Goal: Task Accomplishment & Management: Use online tool/utility

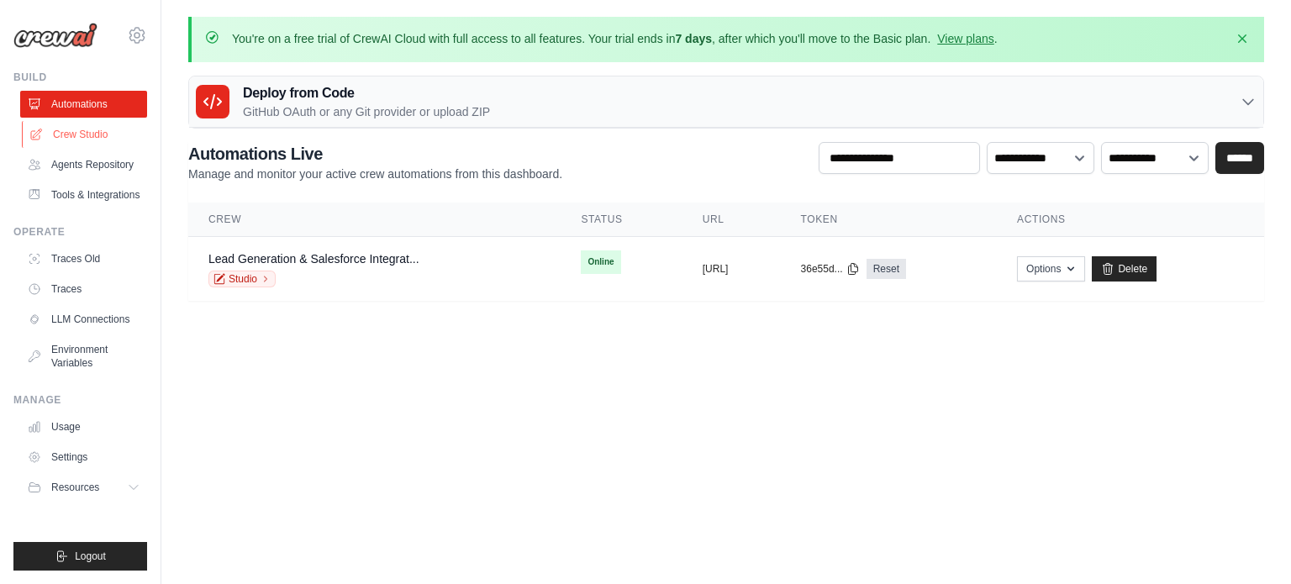
click at [96, 138] on link "Crew Studio" at bounding box center [85, 134] width 127 height 27
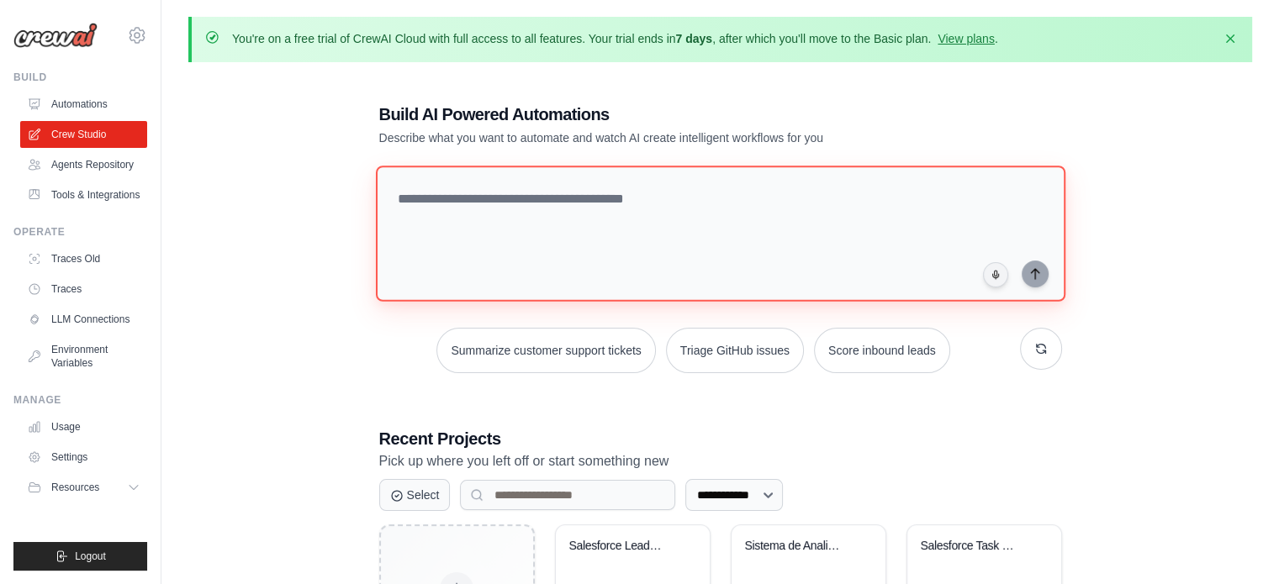
click at [504, 207] on textarea at bounding box center [719, 234] width 689 height 136
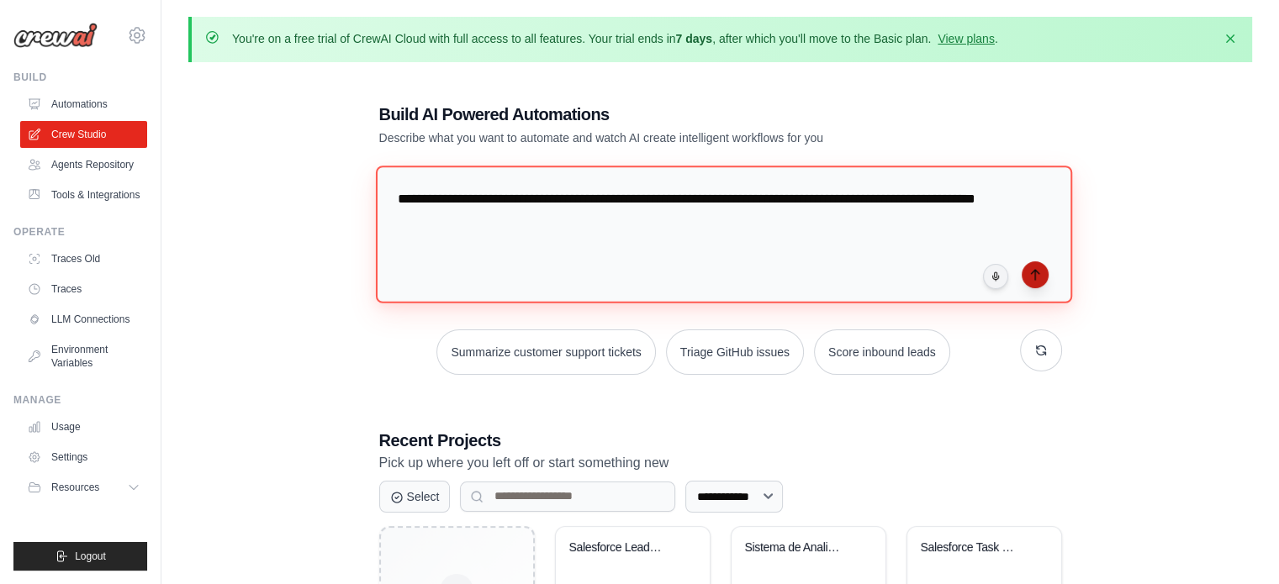
type textarea "**********"
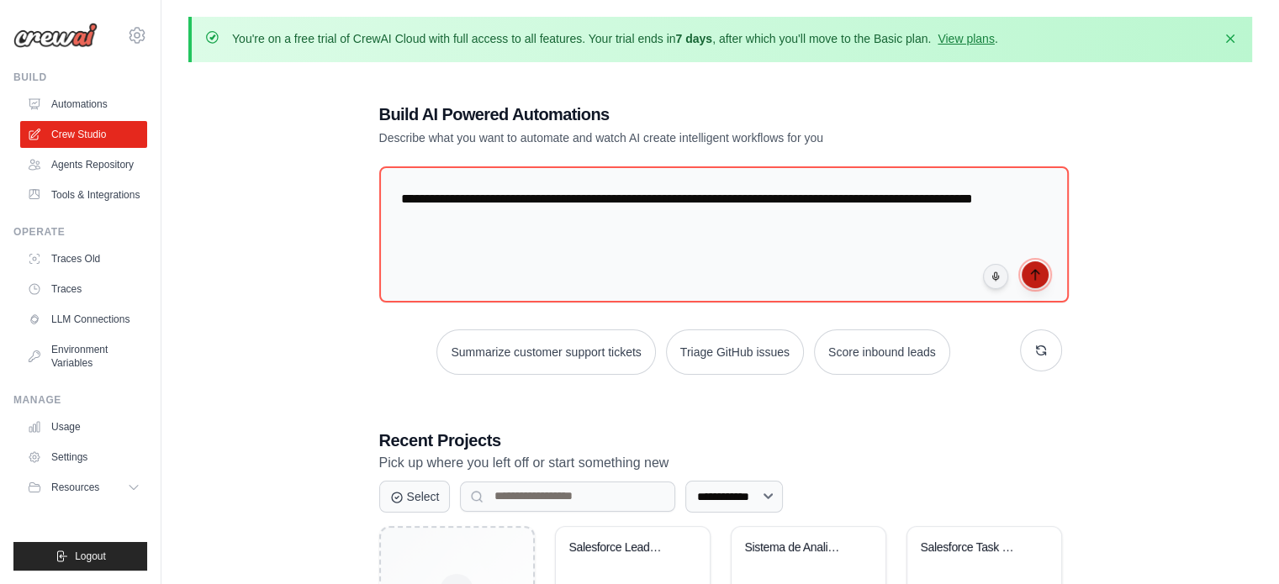
click at [1032, 272] on icon "submit" at bounding box center [1034, 274] width 13 height 13
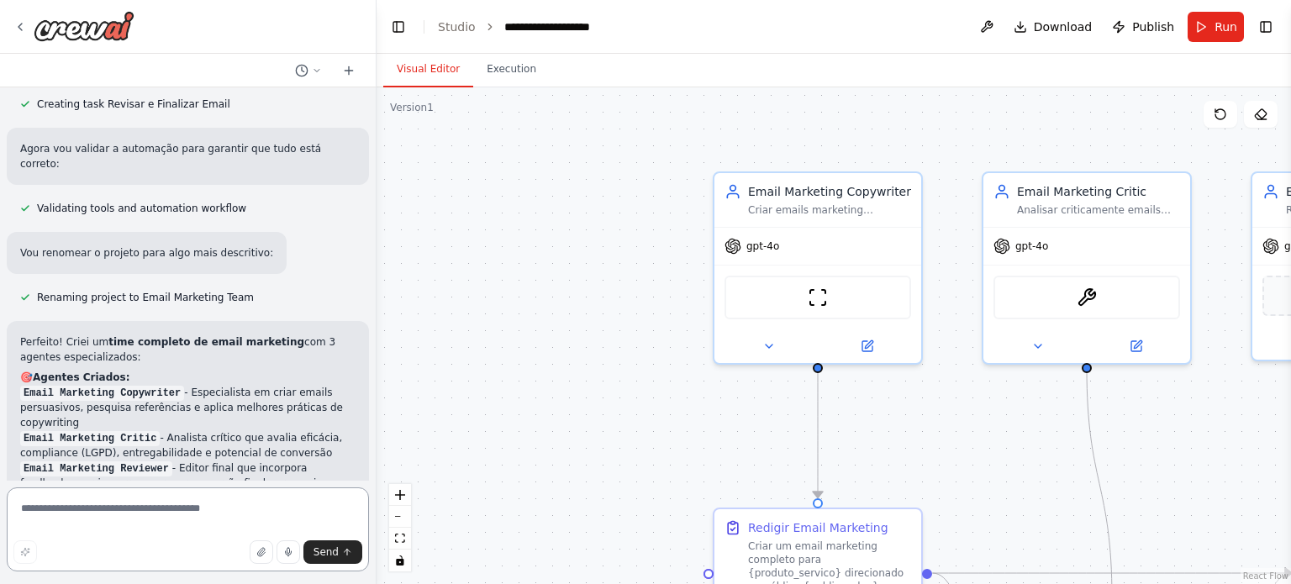
scroll to position [999, 0]
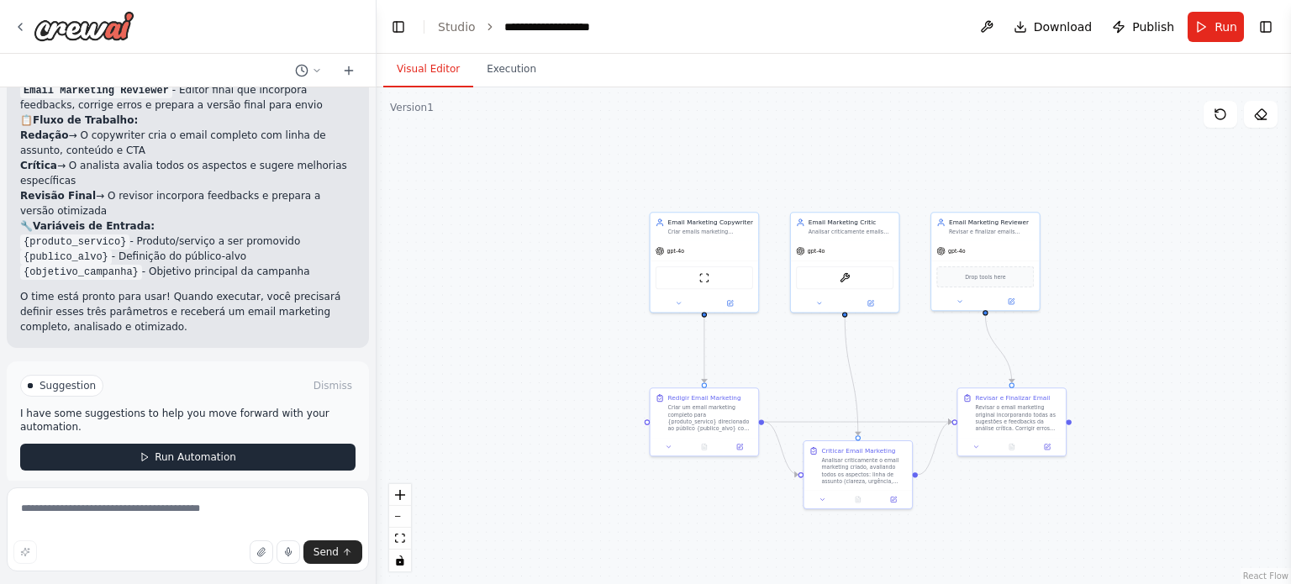
click at [252, 444] on button "Run Automation" at bounding box center [187, 457] width 335 height 27
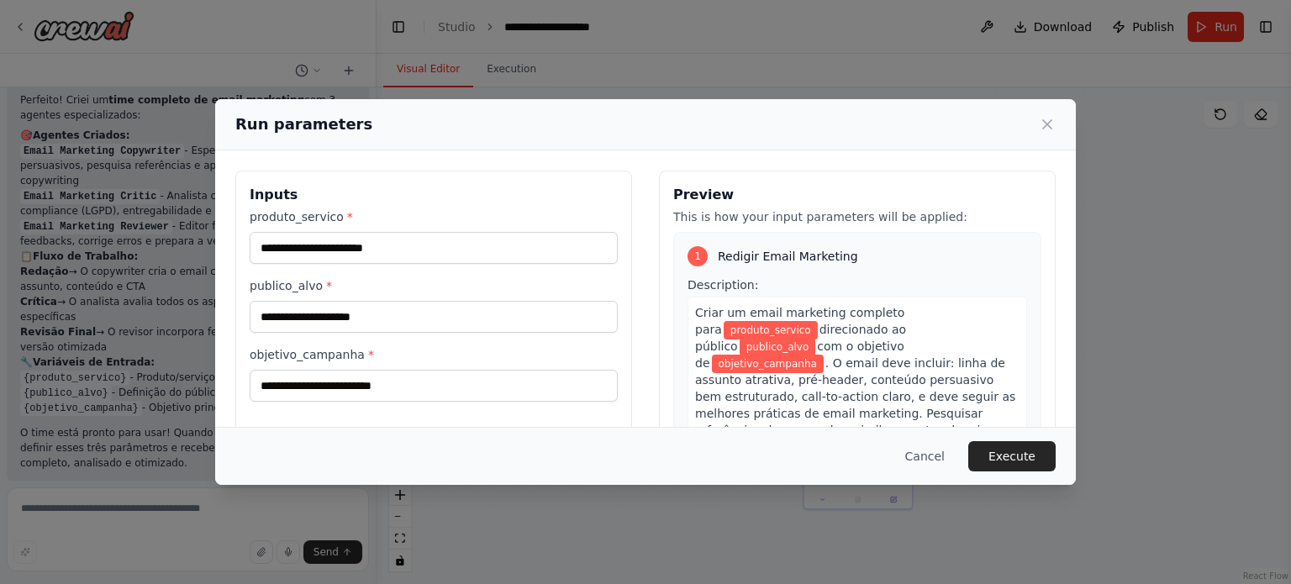
scroll to position [862, 0]
click at [1051, 119] on icon at bounding box center [1047, 124] width 17 height 17
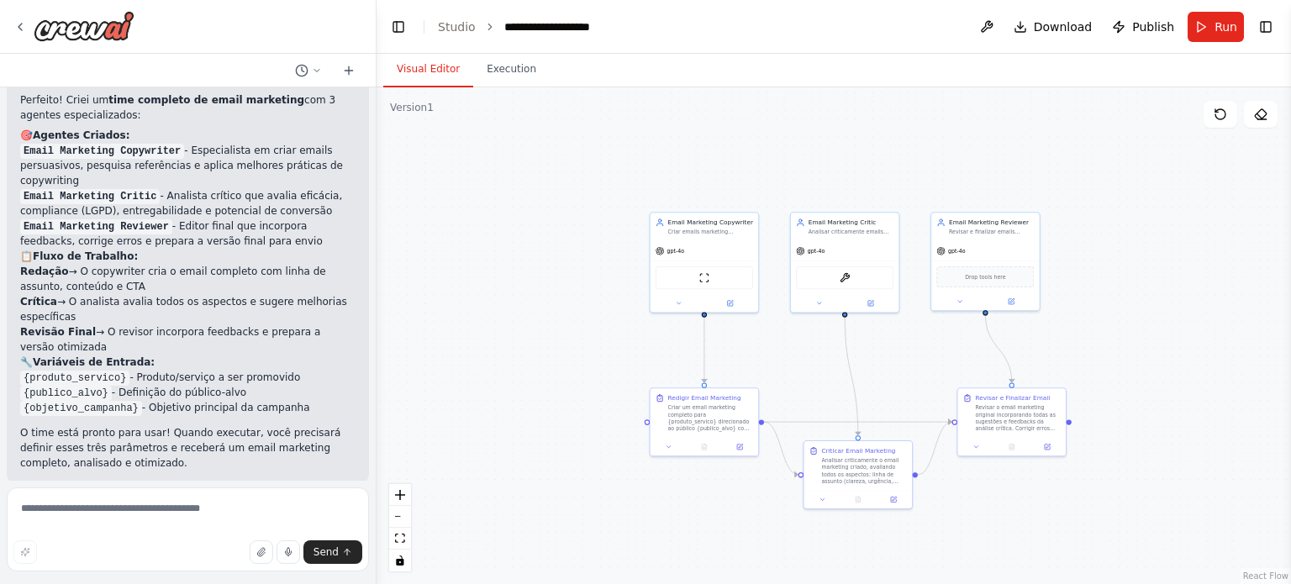
click at [1051, 119] on div ".deletable-edge-delete-btn { width: 20px; height: 20px; border: 0px solid #ffff…" at bounding box center [834, 335] width 915 height 497
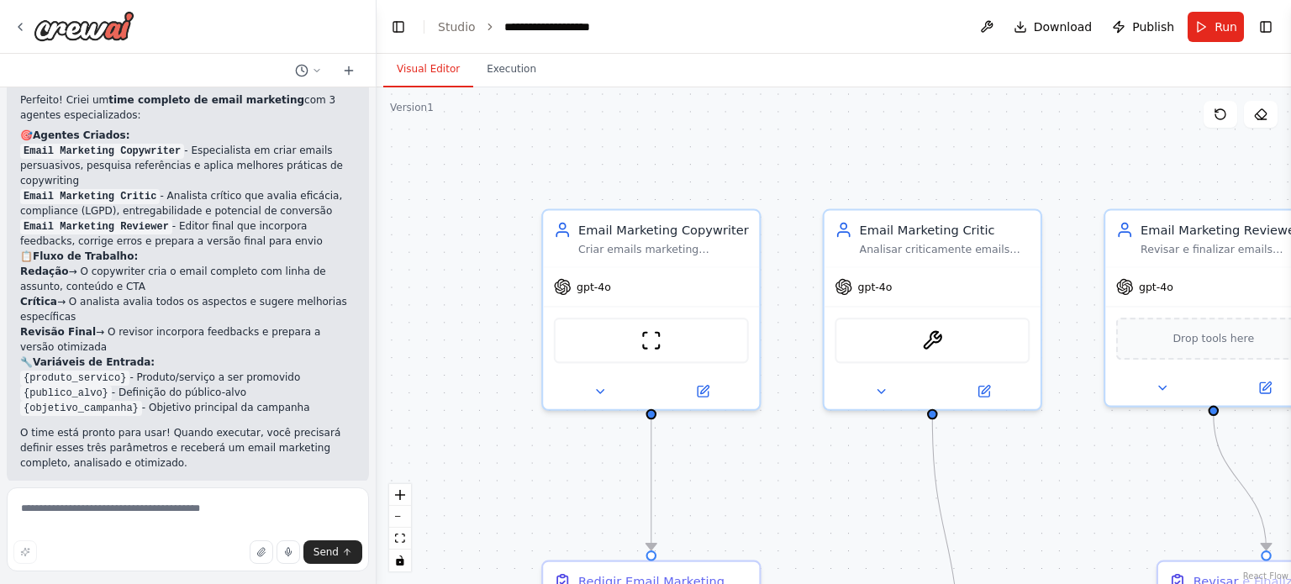
drag, startPoint x: 616, startPoint y: 245, endPoint x: 910, endPoint y: 149, distance: 308.6
click at [910, 149] on div ".deletable-edge-delete-btn { width: 20px; height: 20px; border: 0px solid #ffff…" at bounding box center [834, 335] width 915 height 497
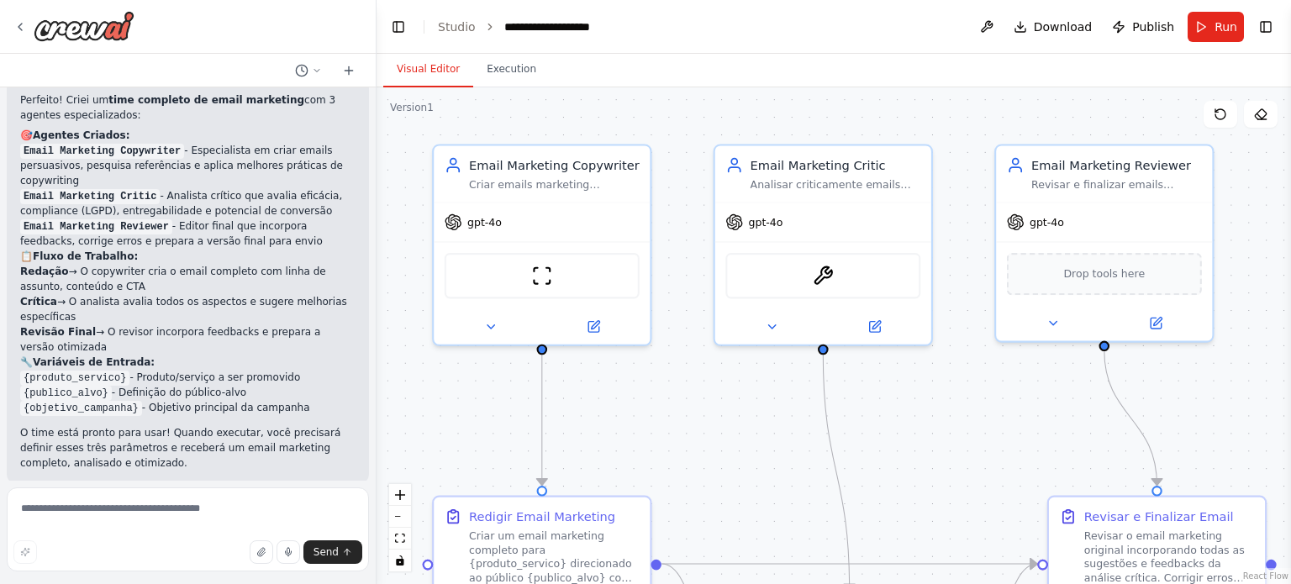
drag, startPoint x: 799, startPoint y: 190, endPoint x: 688, endPoint y: 125, distance: 127.7
click at [688, 125] on div ".deletable-edge-delete-btn { width: 20px; height: 20px; border: 0px solid #ffff…" at bounding box center [834, 335] width 915 height 497
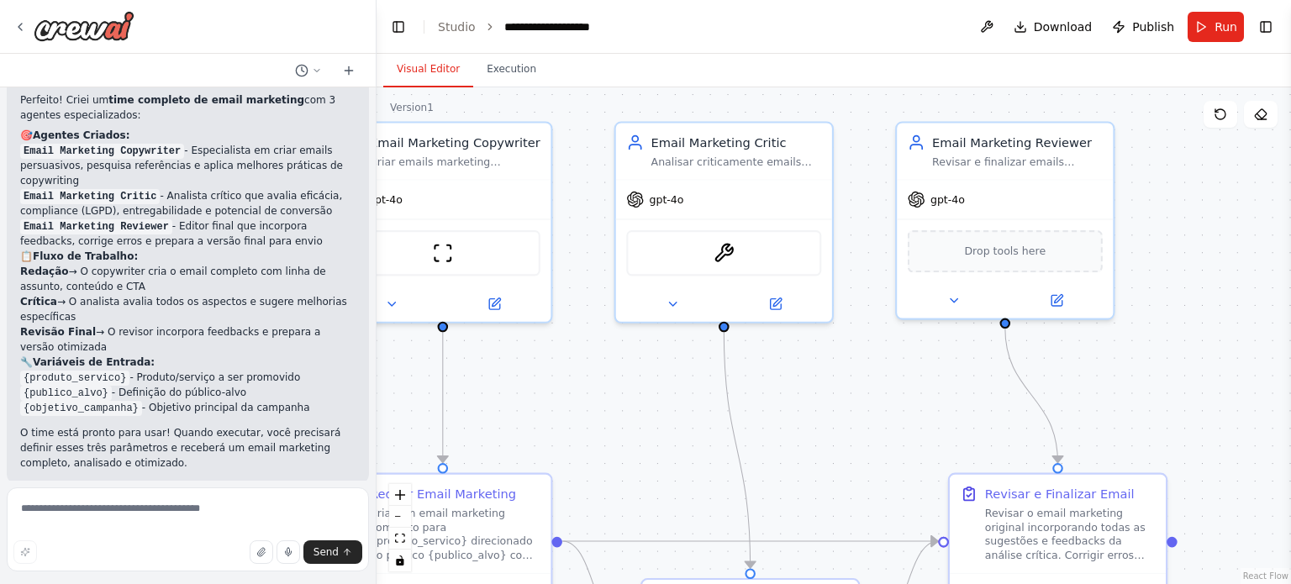
drag, startPoint x: 960, startPoint y: 133, endPoint x: 859, endPoint y: 110, distance: 103.4
click at [859, 110] on div ".deletable-edge-delete-btn { width: 20px; height: 20px; border: 0px solid #ffff…" at bounding box center [834, 335] width 915 height 497
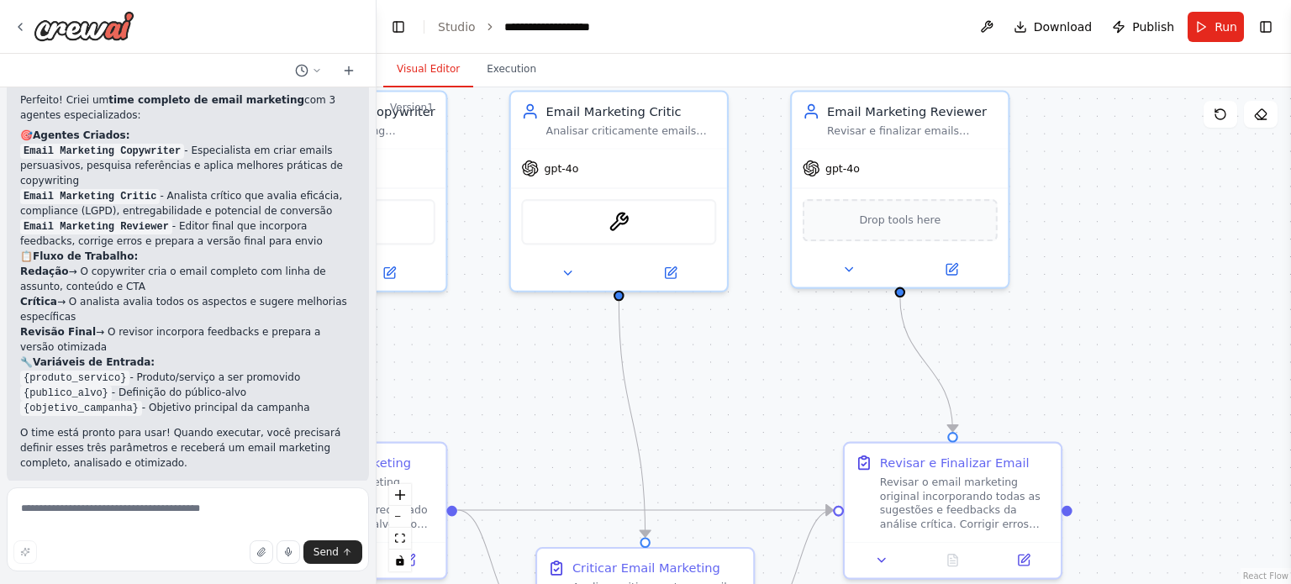
drag, startPoint x: 858, startPoint y: 436, endPoint x: 740, endPoint y: 404, distance: 122.8
click at [740, 404] on div ".deletable-edge-delete-btn { width: 20px; height: 20px; border: 0px solid #ffff…" at bounding box center [834, 335] width 915 height 497
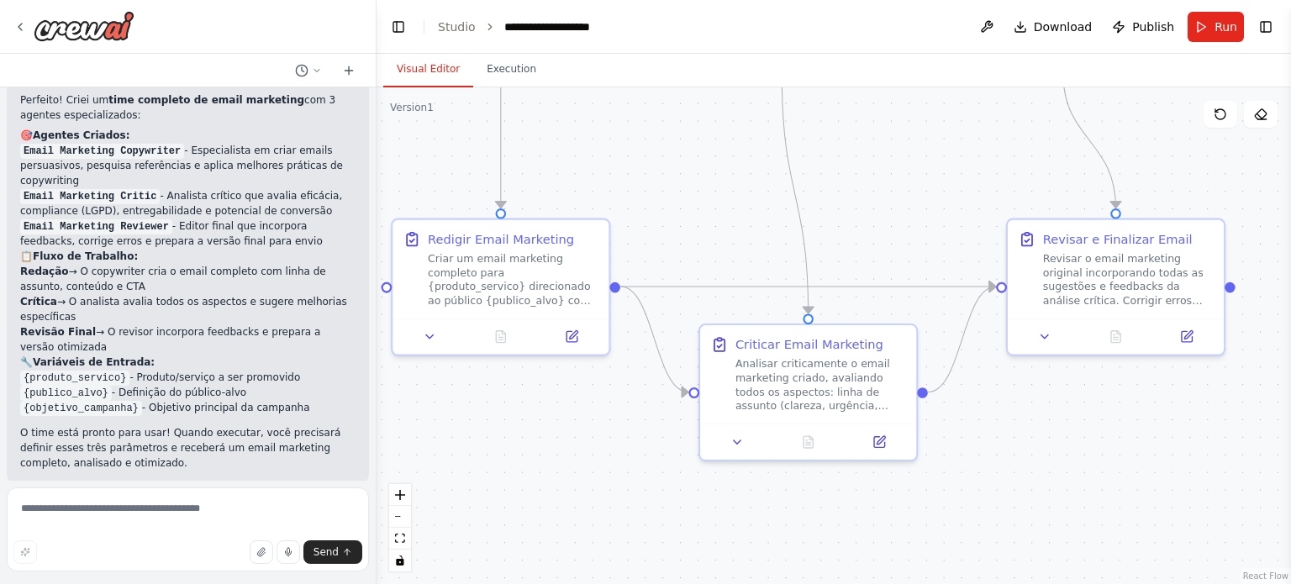
drag, startPoint x: 1029, startPoint y: 360, endPoint x: 1208, endPoint y: 137, distance: 285.8
click at [1208, 137] on div ".deletable-edge-delete-btn { width: 20px; height: 20px; border: 0px solid #ffff…" at bounding box center [834, 335] width 915 height 497
click at [530, 267] on div "Criar um email marketing completo para {produto_servico} direcionado ao público…" at bounding box center [513, 276] width 171 height 56
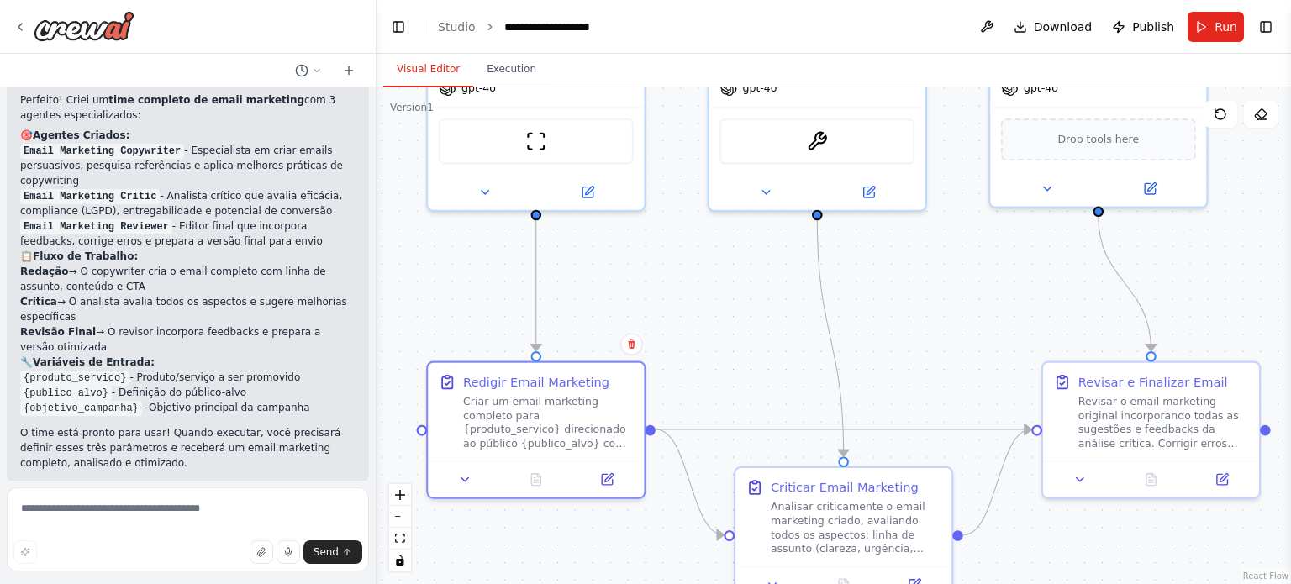
drag, startPoint x: 668, startPoint y: 182, endPoint x: 713, endPoint y: 406, distance: 228.0
click at [713, 406] on div ".deletable-edge-delete-btn { width: 20px; height: 20px; border: 0px solid #ffff…" at bounding box center [834, 335] width 915 height 497
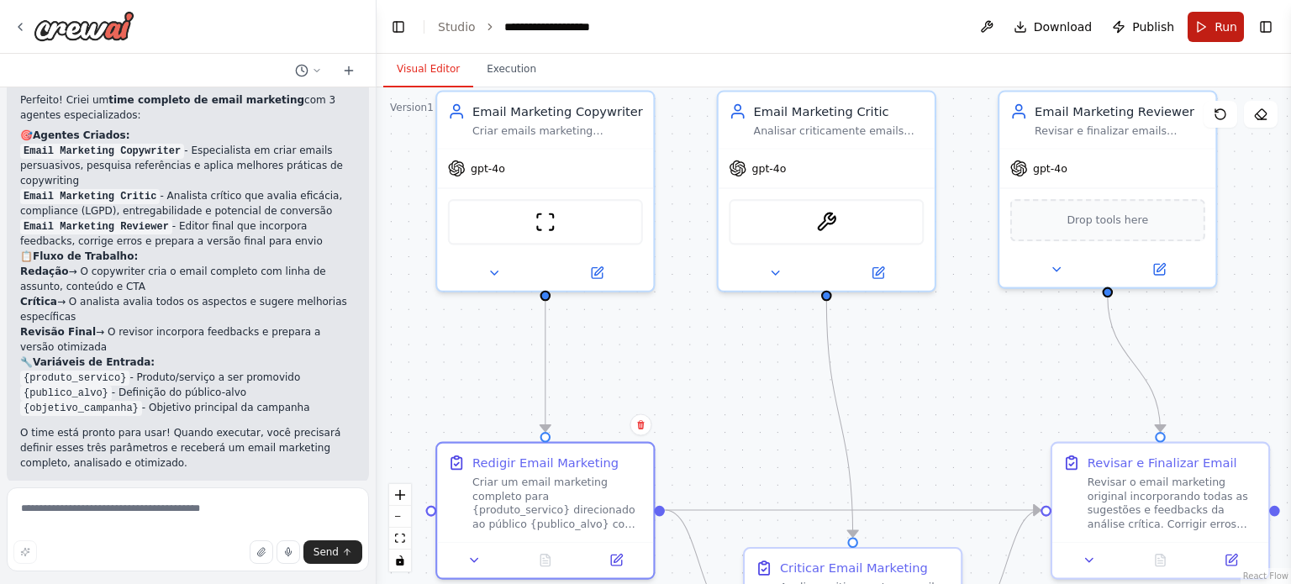
click at [1197, 34] on button "Run" at bounding box center [1216, 27] width 56 height 30
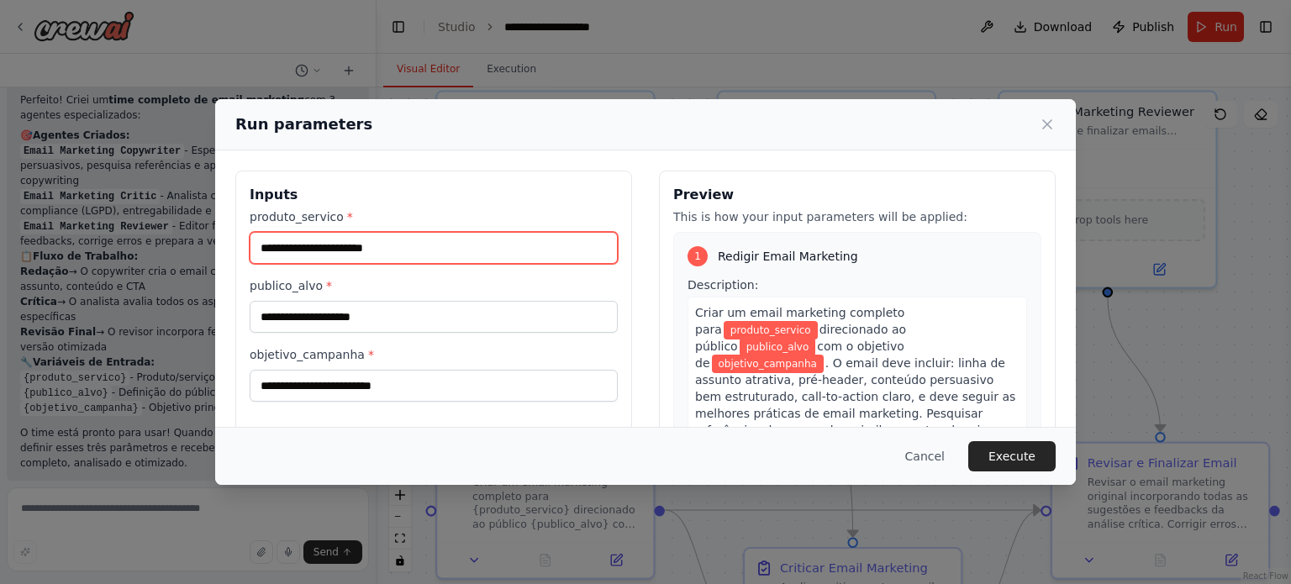
click at [403, 241] on input "produto_servico *" at bounding box center [434, 248] width 368 height 32
click at [1050, 127] on icon at bounding box center [1047, 124] width 8 height 8
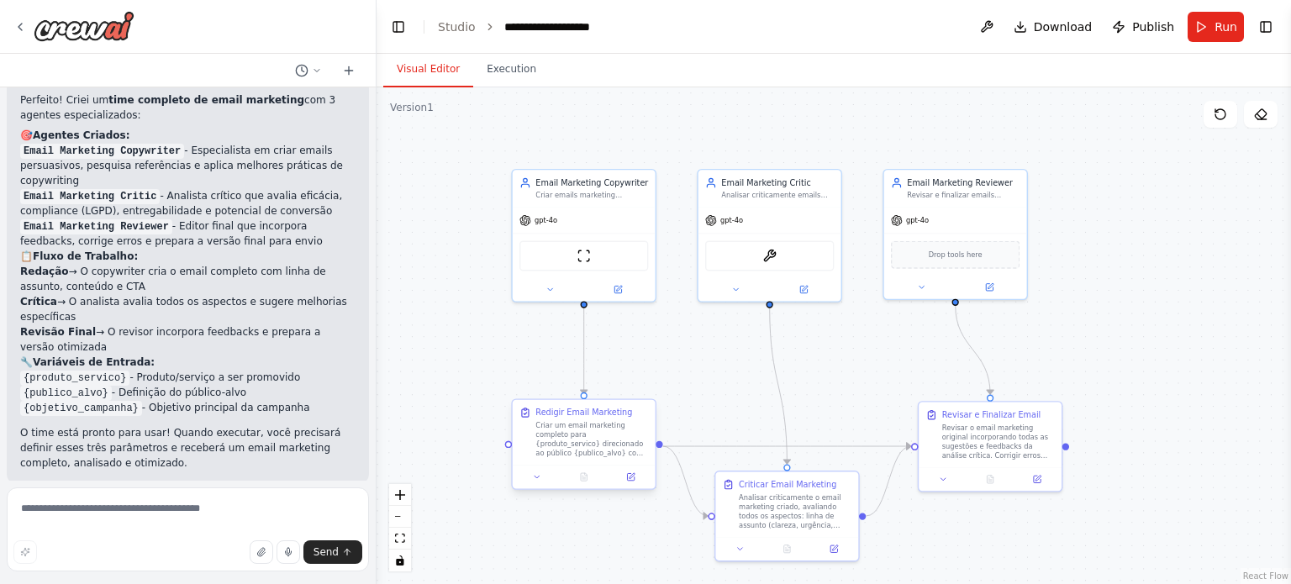
click at [585, 443] on div "Criar um email marketing completo para {produto_servico} direcionado ao público…" at bounding box center [591, 439] width 113 height 37
click at [634, 477] on icon at bounding box center [630, 476] width 7 height 7
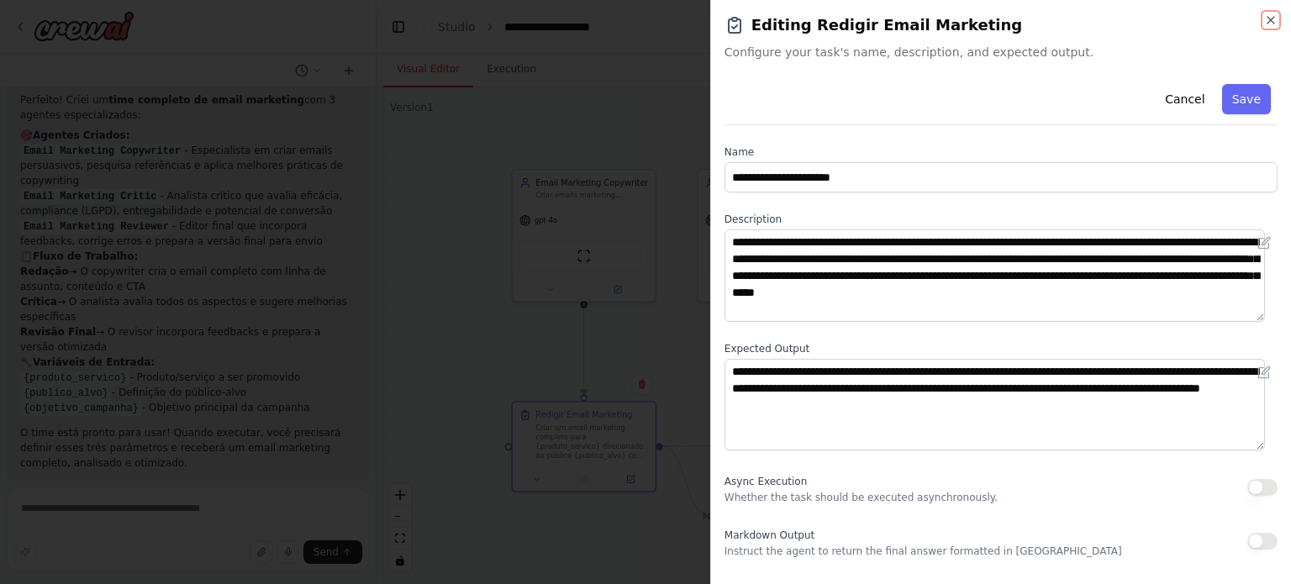
scroll to position [173, 0]
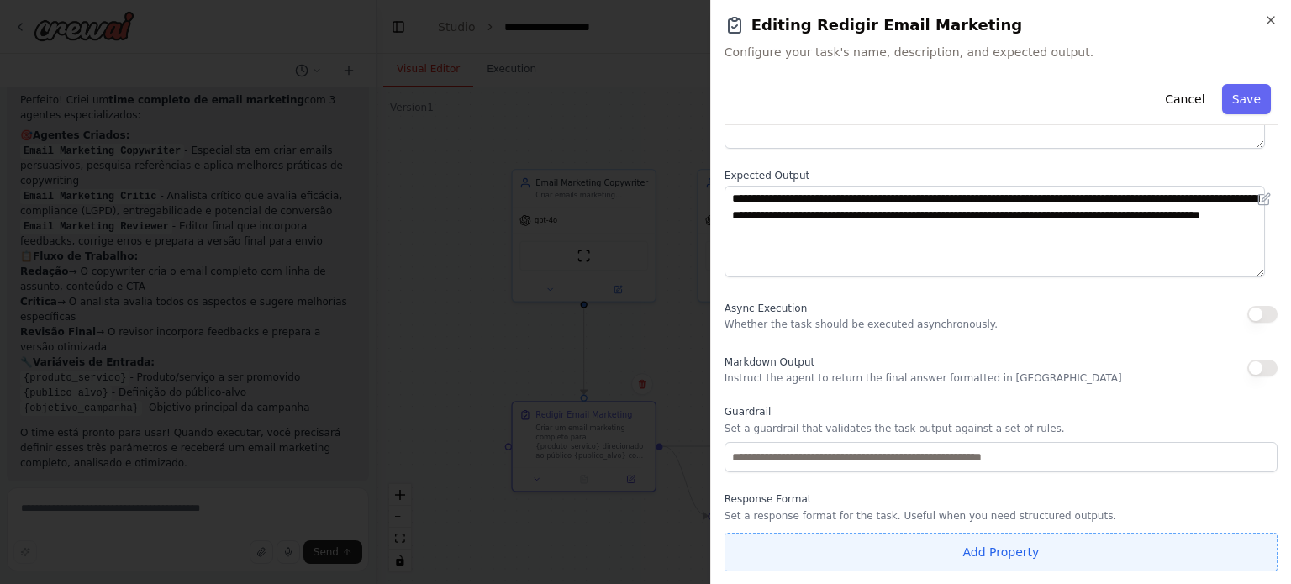
click at [984, 562] on button "Add Property" at bounding box center [1001, 552] width 553 height 39
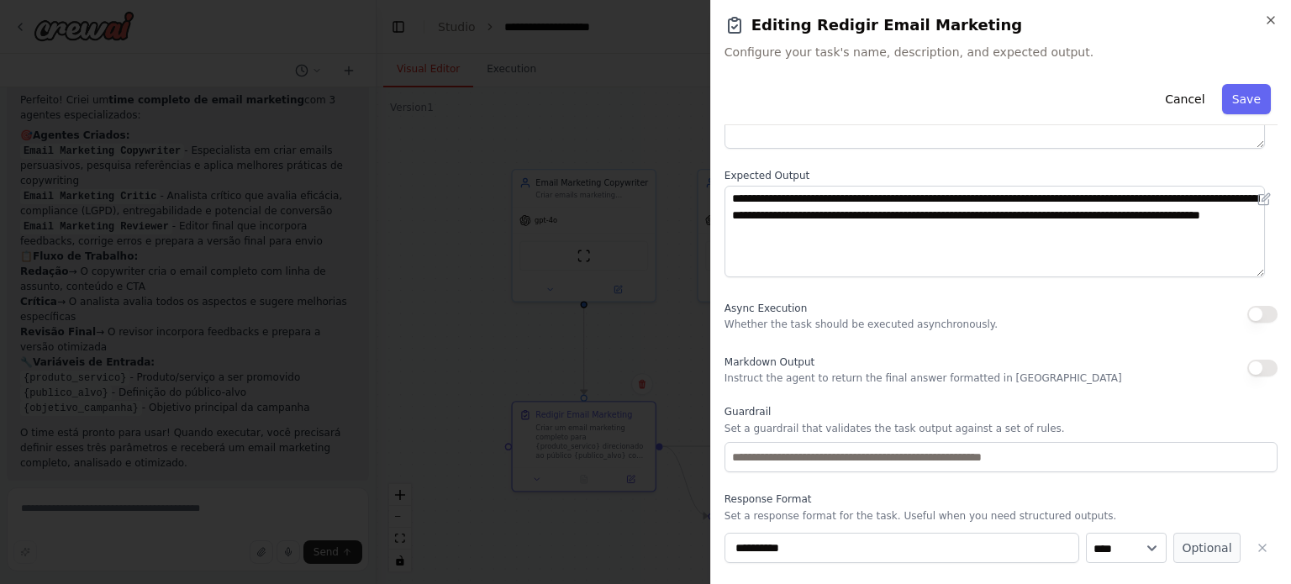
scroll to position [217, 0]
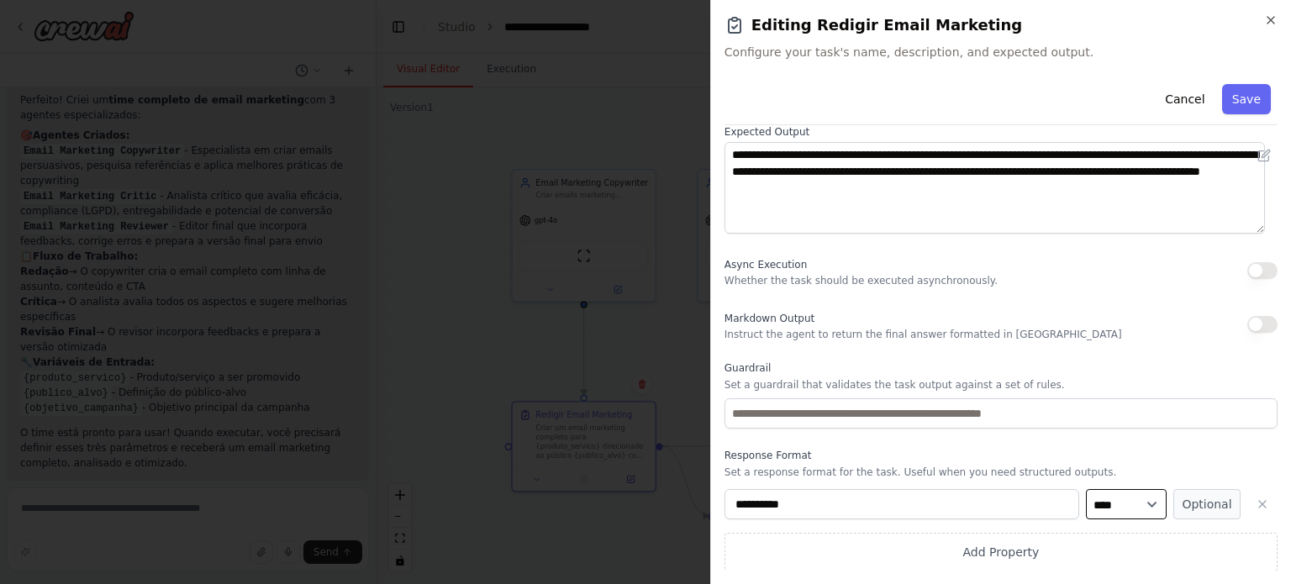
click at [1114, 498] on select "**** ******* ******* **** ******" at bounding box center [1126, 504] width 81 height 30
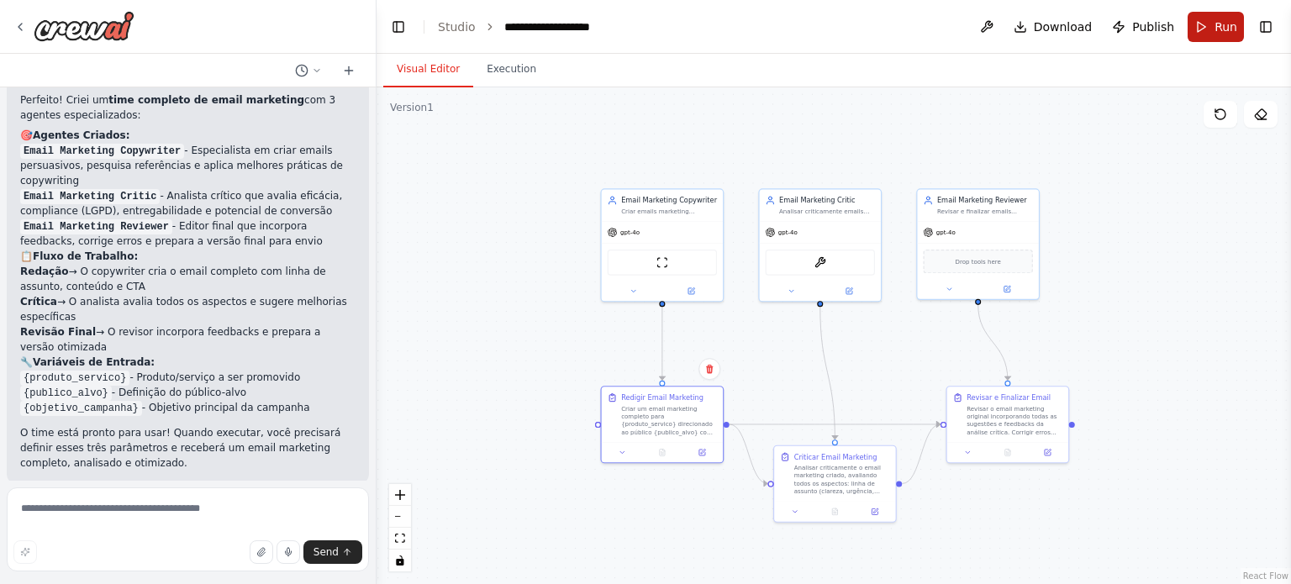
click at [1224, 29] on span "Run" at bounding box center [1226, 26] width 23 height 17
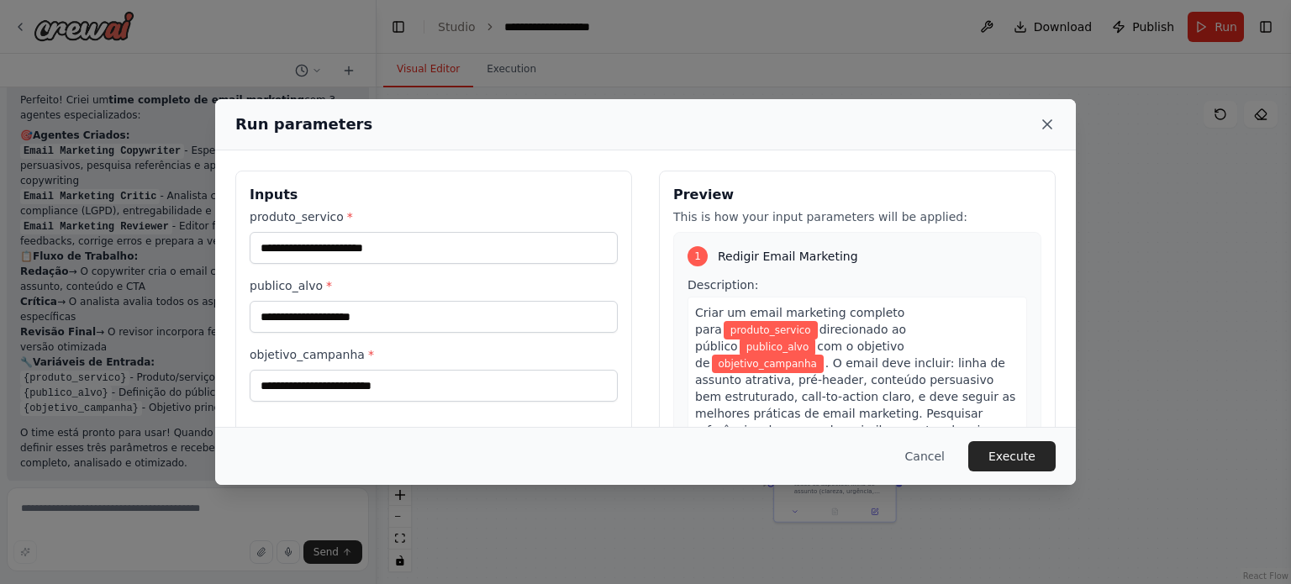
click at [1049, 123] on icon at bounding box center [1047, 124] width 8 height 8
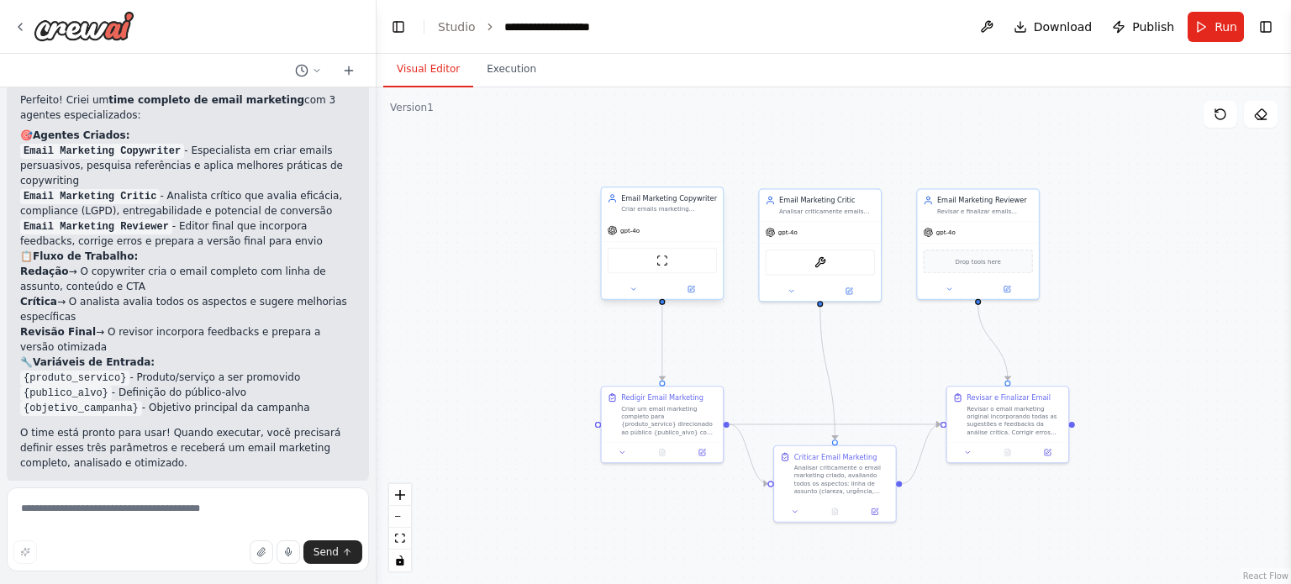
click at [675, 222] on div "gpt-4o" at bounding box center [662, 230] width 121 height 22
click at [689, 292] on icon at bounding box center [691, 290] width 6 height 6
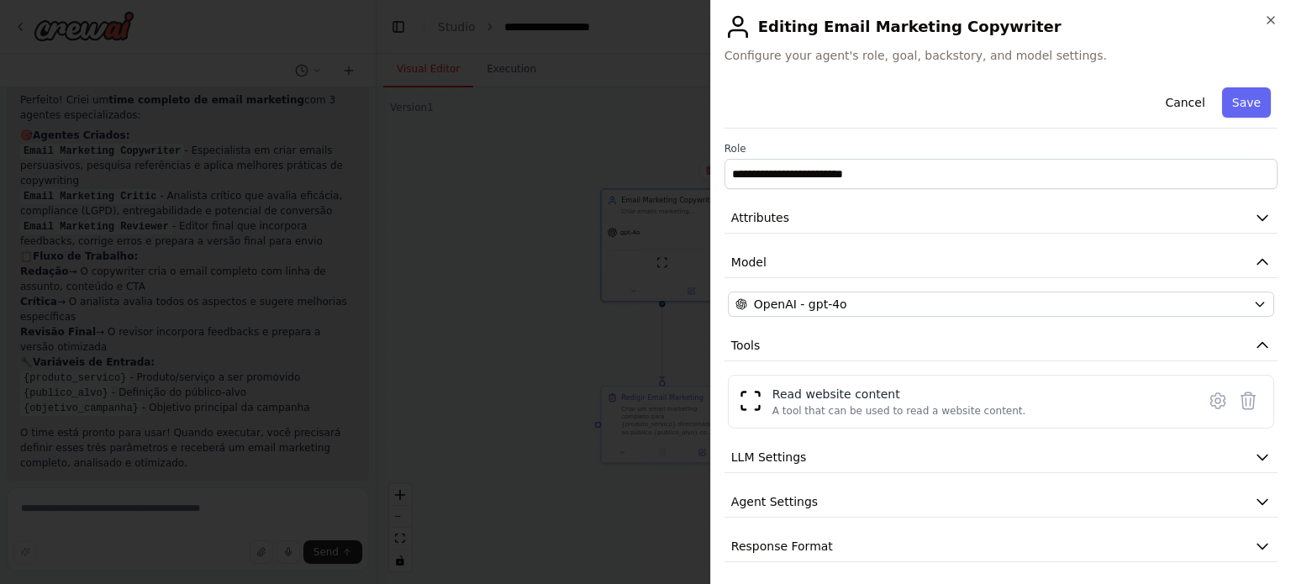
scroll to position [3, 0]
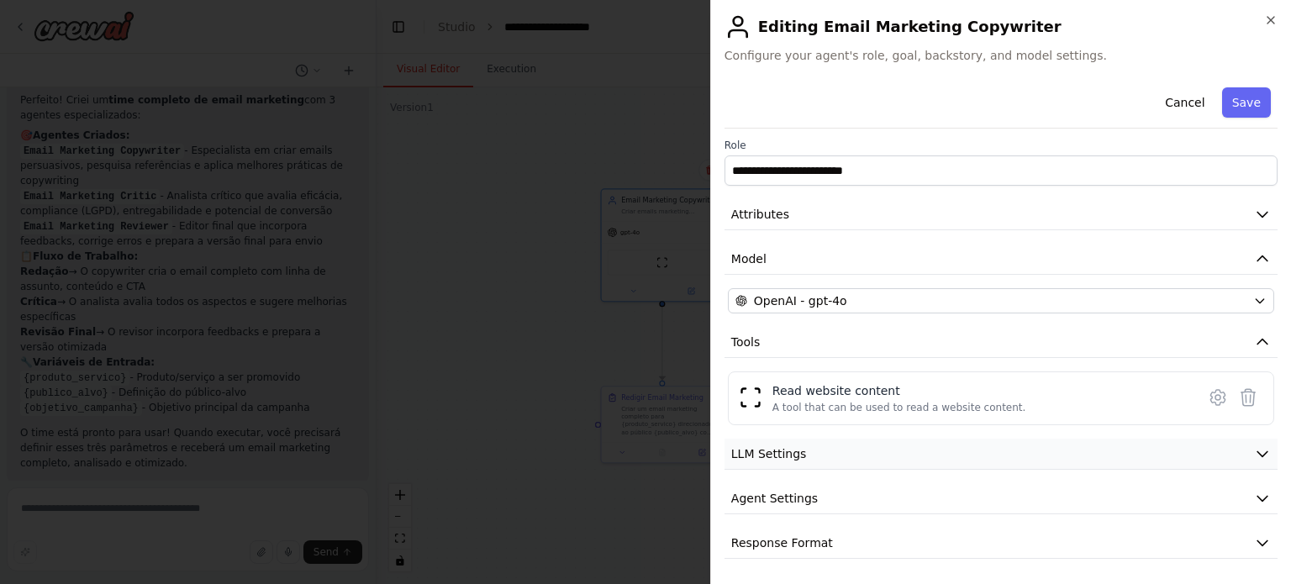
click at [844, 439] on button "LLM Settings" at bounding box center [1001, 454] width 553 height 31
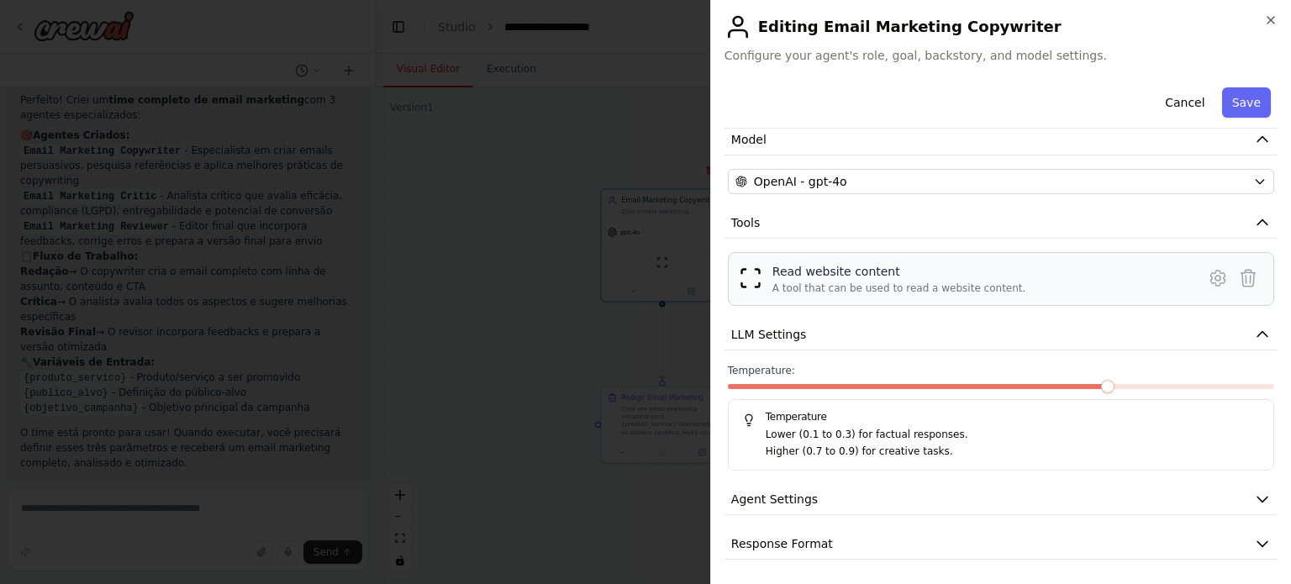
scroll to position [122, 0]
click at [916, 500] on button "Agent Settings" at bounding box center [1001, 500] width 553 height 31
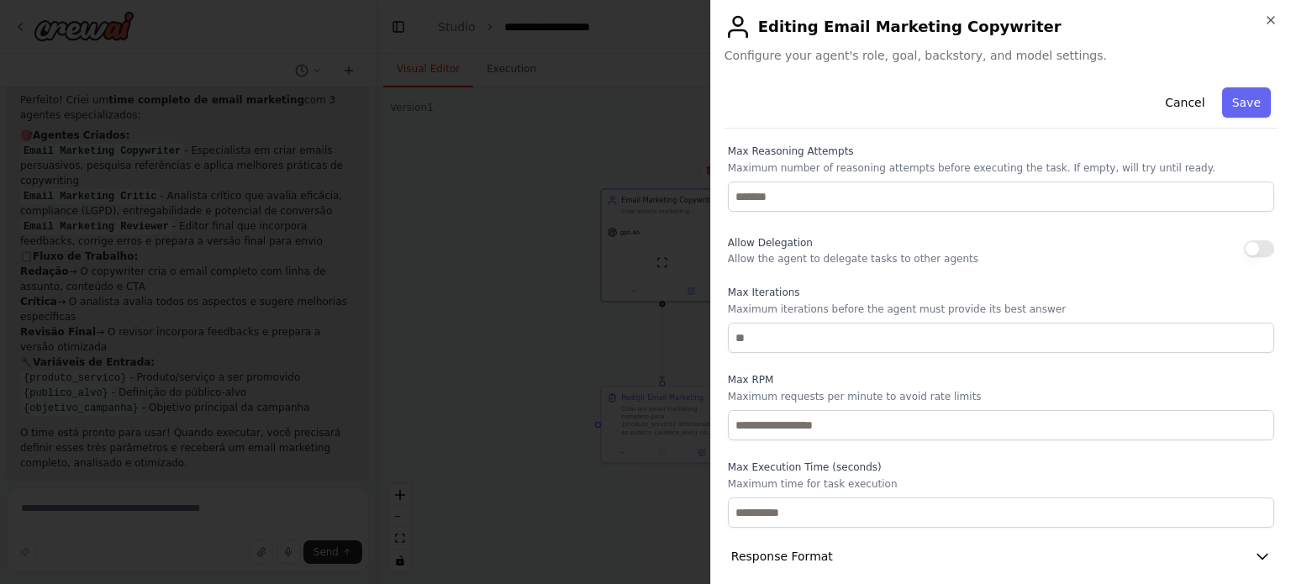
scroll to position [573, 0]
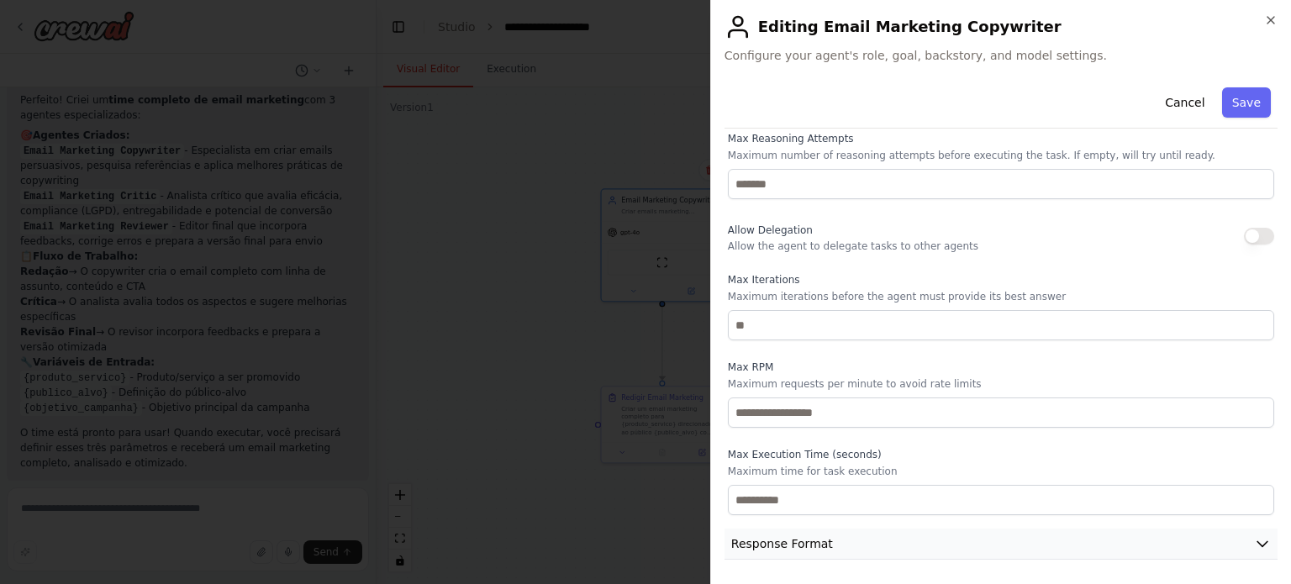
click at [904, 547] on button "Response Format" at bounding box center [1001, 544] width 553 height 31
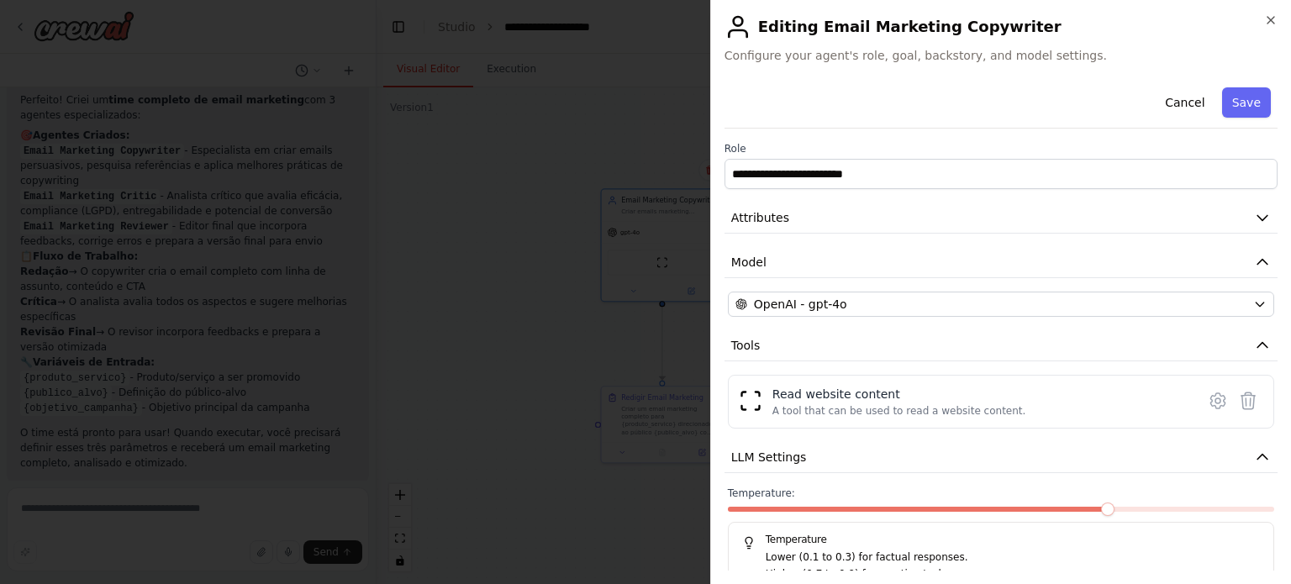
scroll to position [0, 0]
click at [1208, 396] on icon at bounding box center [1218, 401] width 20 height 20
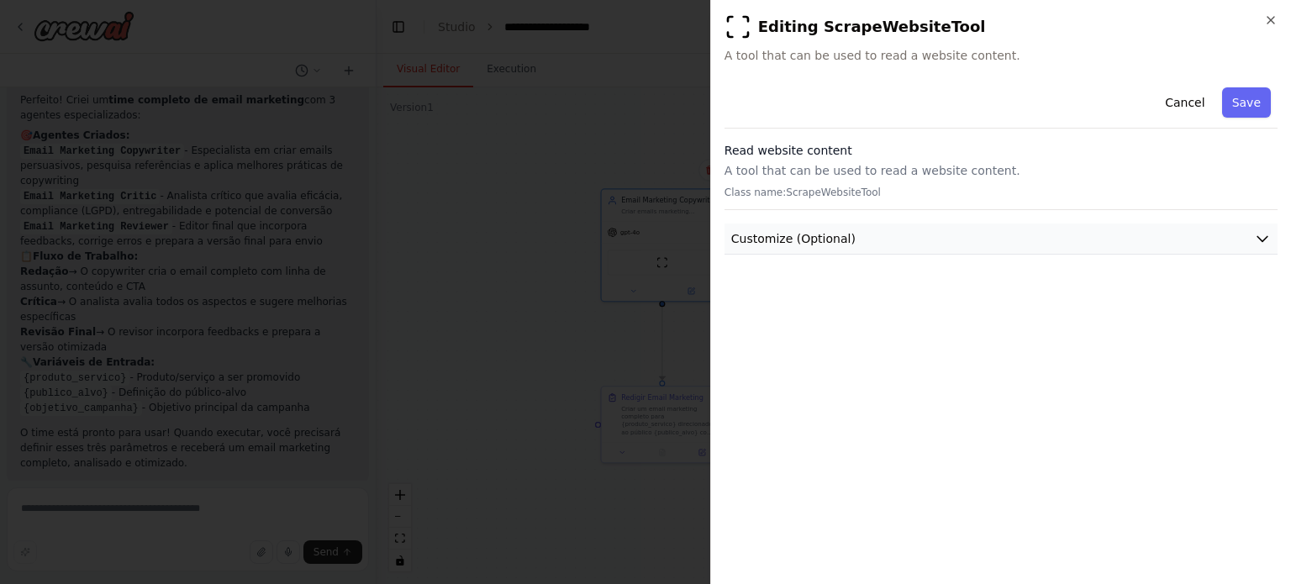
click at [856, 229] on button "Customize (Optional)" at bounding box center [1001, 239] width 553 height 31
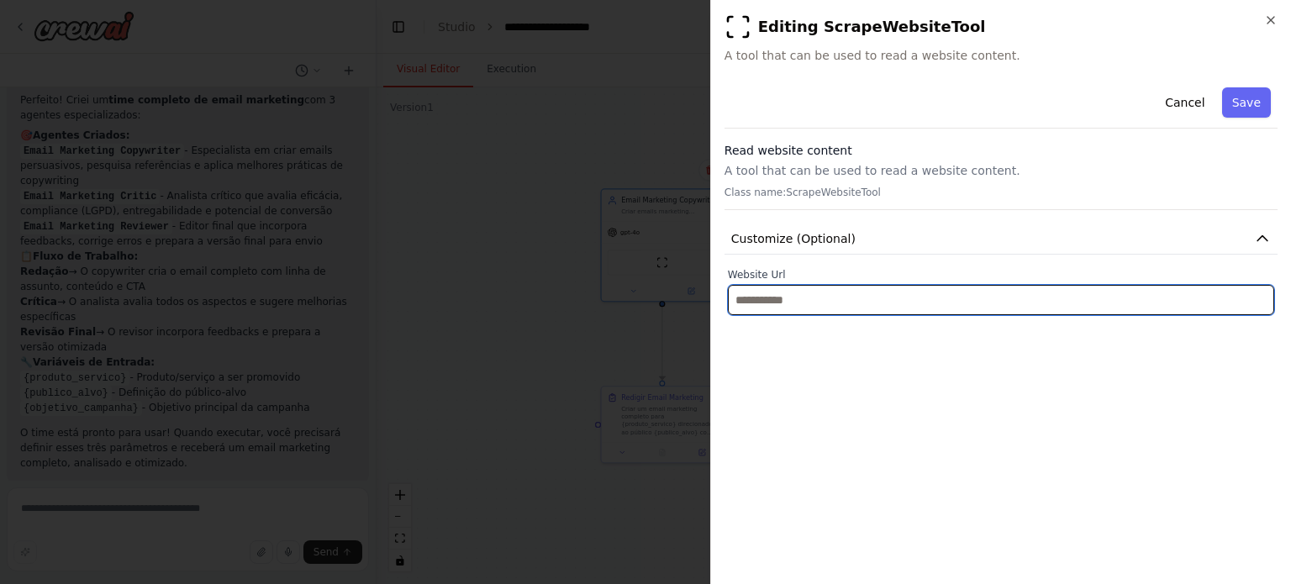
click at [837, 298] on input "text" at bounding box center [1001, 300] width 546 height 30
paste input "**********"
type input "**********"
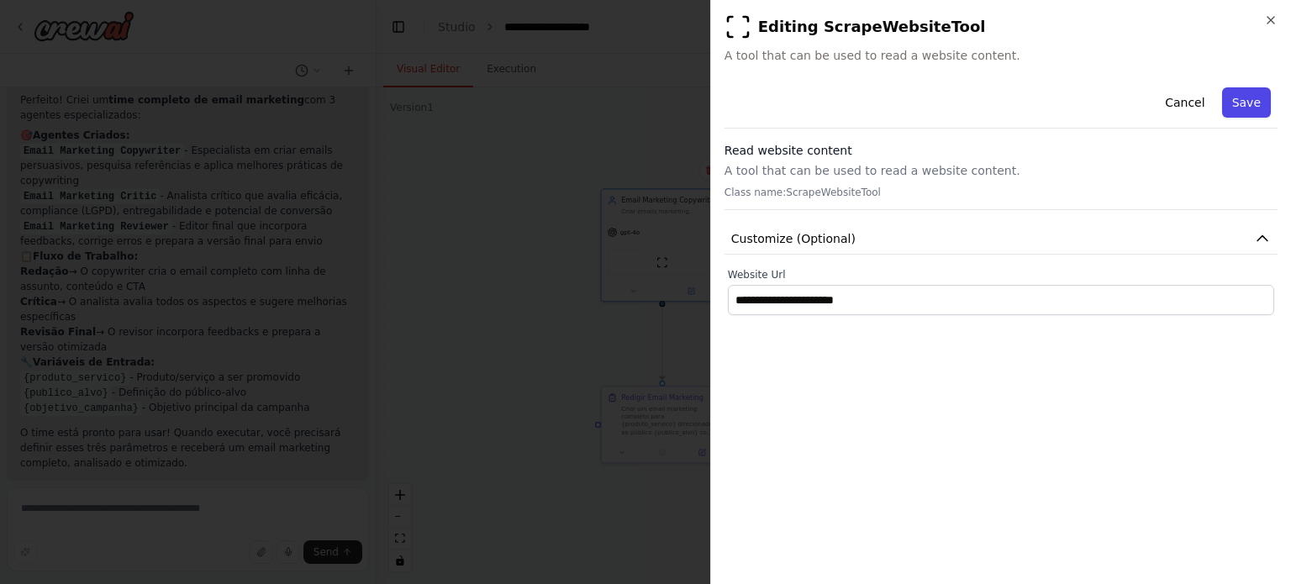
click at [1248, 97] on button "Save" at bounding box center [1246, 102] width 49 height 30
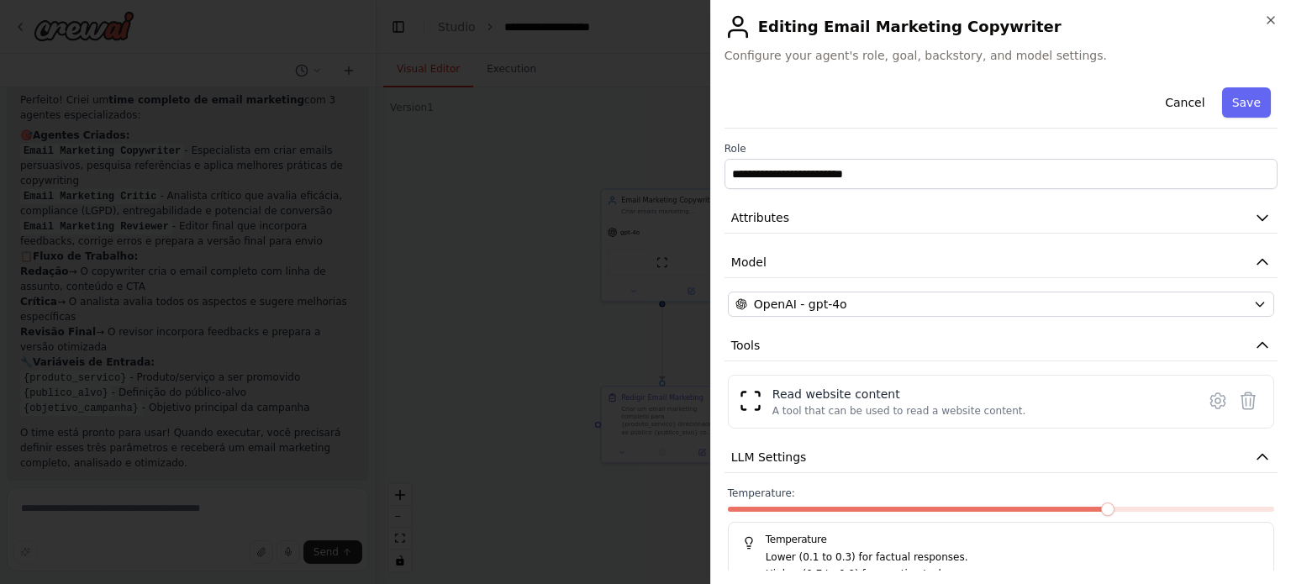
click at [1273, 6] on div "**********" at bounding box center [1000, 292] width 581 height 584
click at [1234, 98] on button "Save" at bounding box center [1246, 102] width 49 height 30
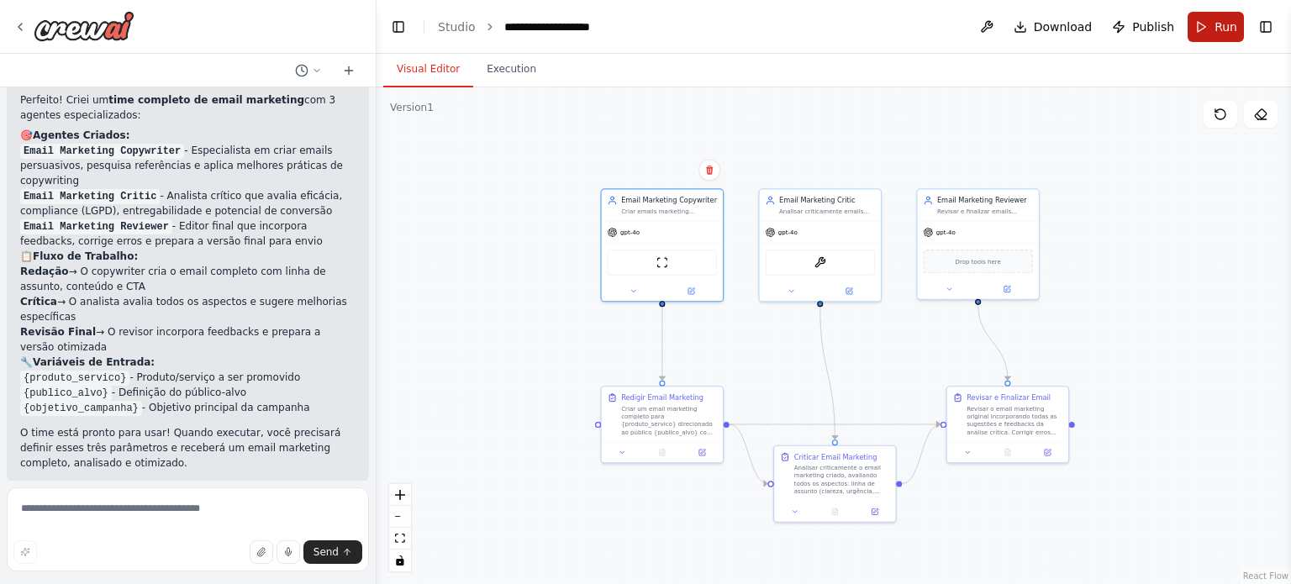
click at [1210, 15] on button "Run" at bounding box center [1216, 27] width 56 height 30
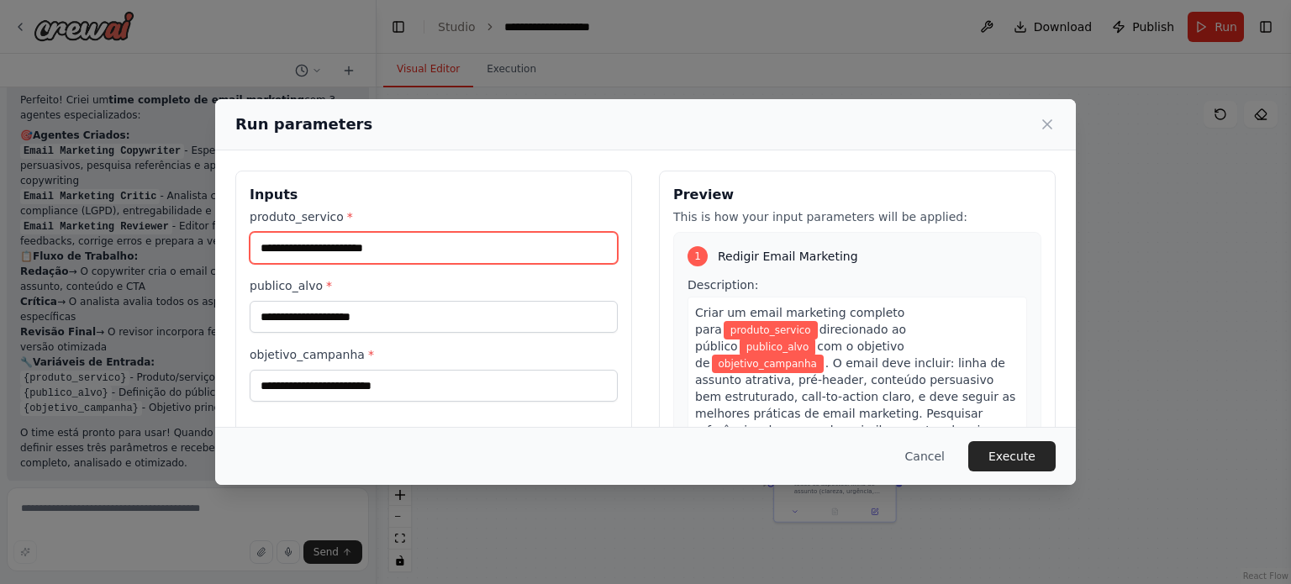
drag, startPoint x: 481, startPoint y: 233, endPoint x: 293, endPoint y: 246, distance: 188.8
click at [293, 246] on input "produto_servico *" at bounding box center [434, 248] width 368 height 32
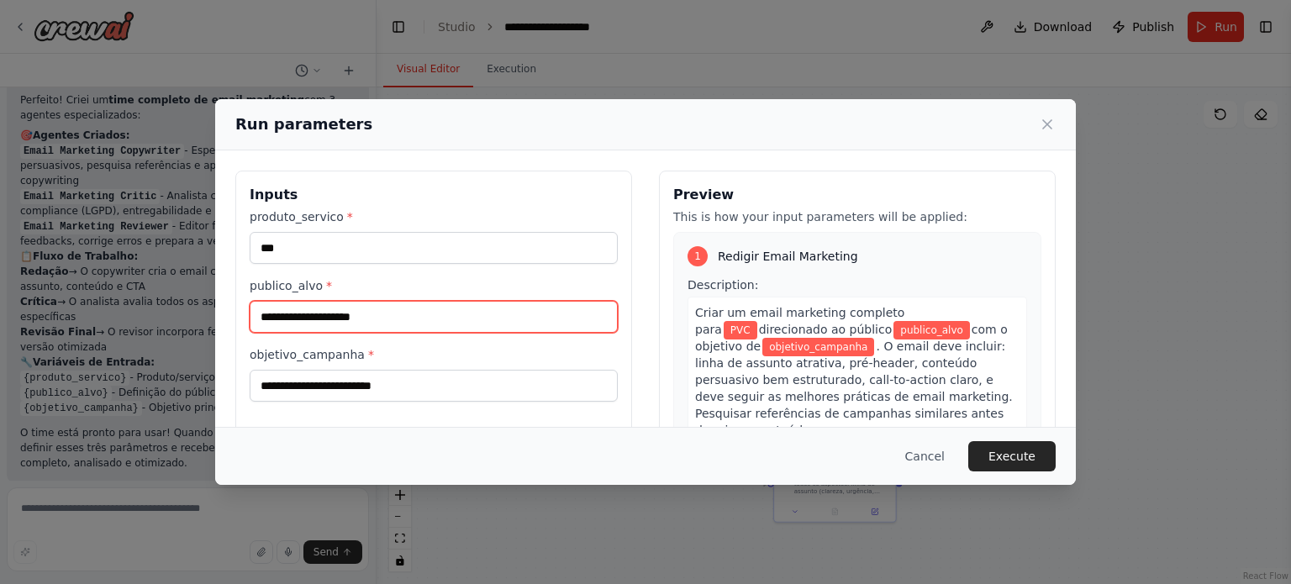
click at [318, 317] on input "publico_alvo *" at bounding box center [434, 317] width 368 height 32
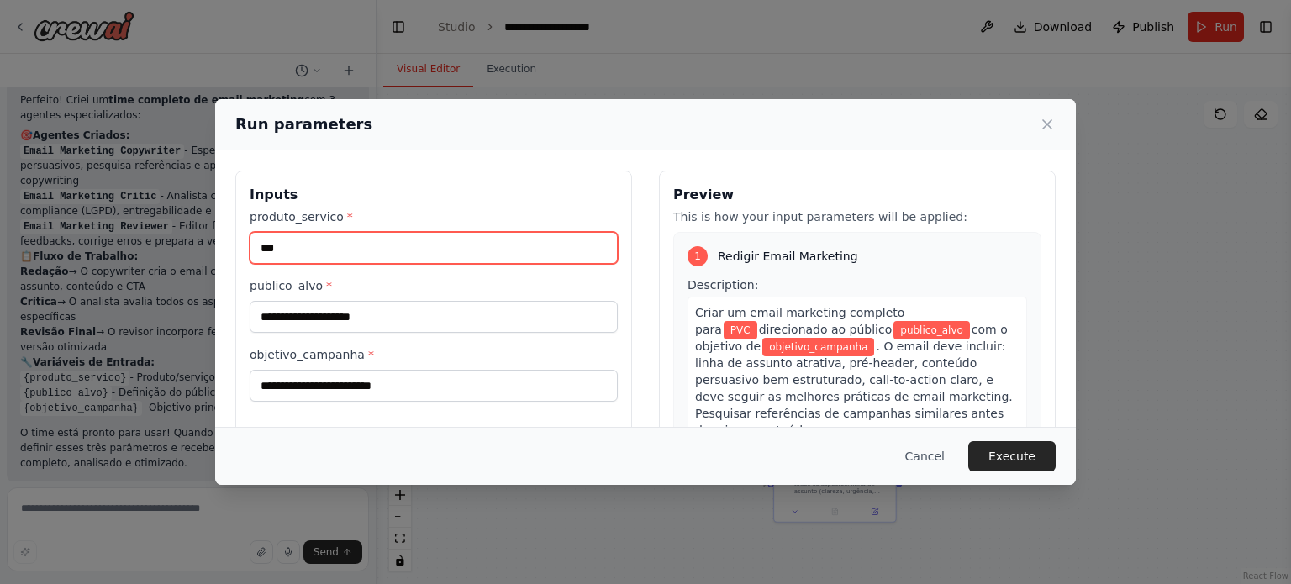
drag, startPoint x: 314, startPoint y: 248, endPoint x: 245, endPoint y: 245, distance: 69.0
click at [245, 245] on div "Inputs produto_servico * *** publico_alvo * objetivo_campanha *" at bounding box center [433, 370] width 397 height 398
type input "****"
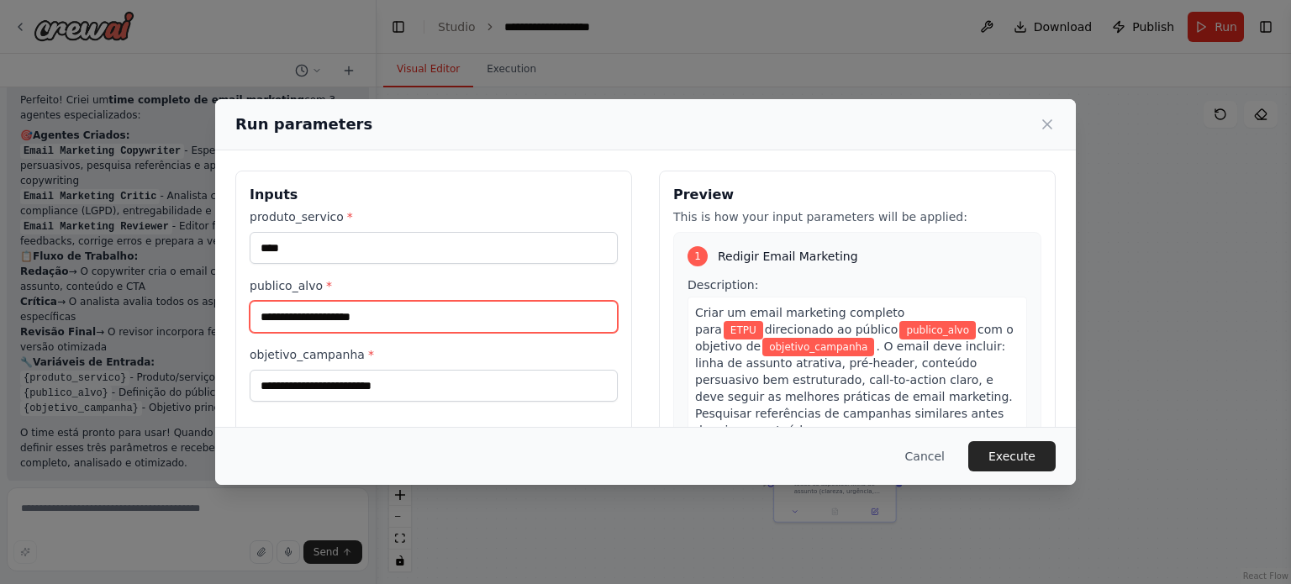
click at [327, 306] on input "publico_alvo *" at bounding box center [434, 317] width 368 height 32
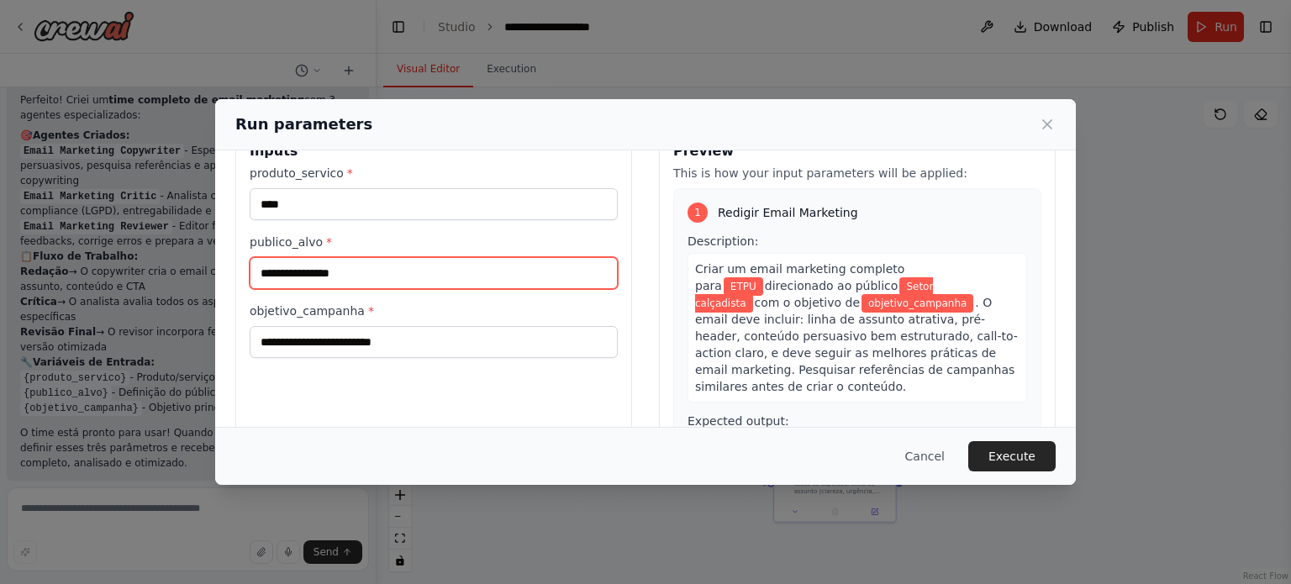
scroll to position [43, 0]
type input "**********"
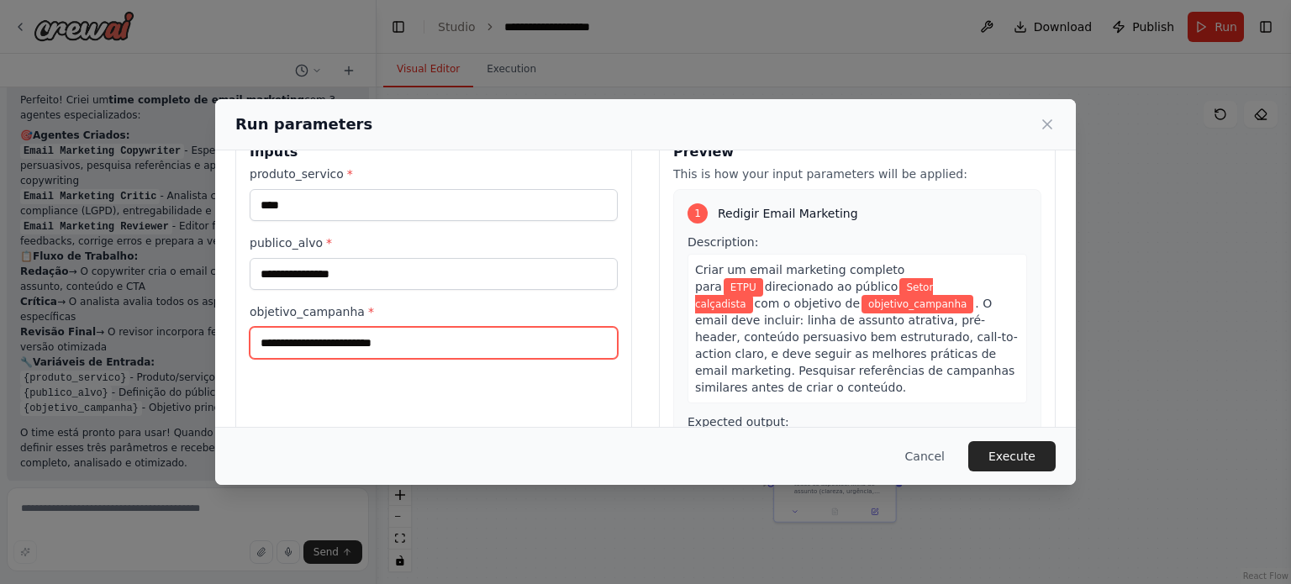
click at [396, 340] on input "objetivo_campanha *" at bounding box center [434, 343] width 368 height 32
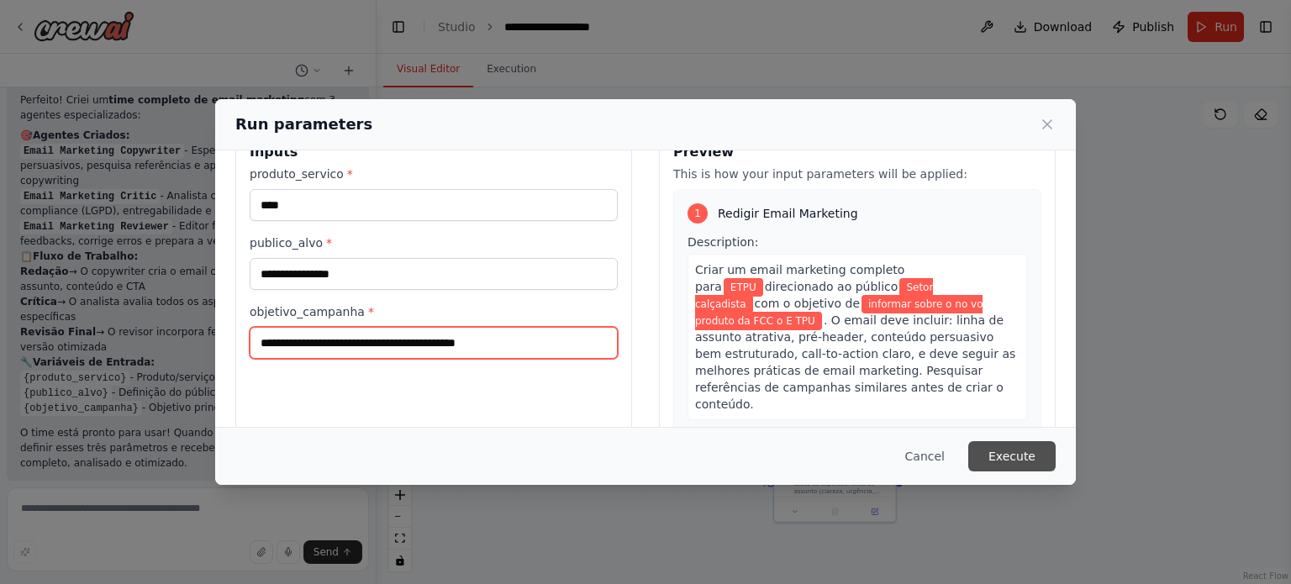
type input "**********"
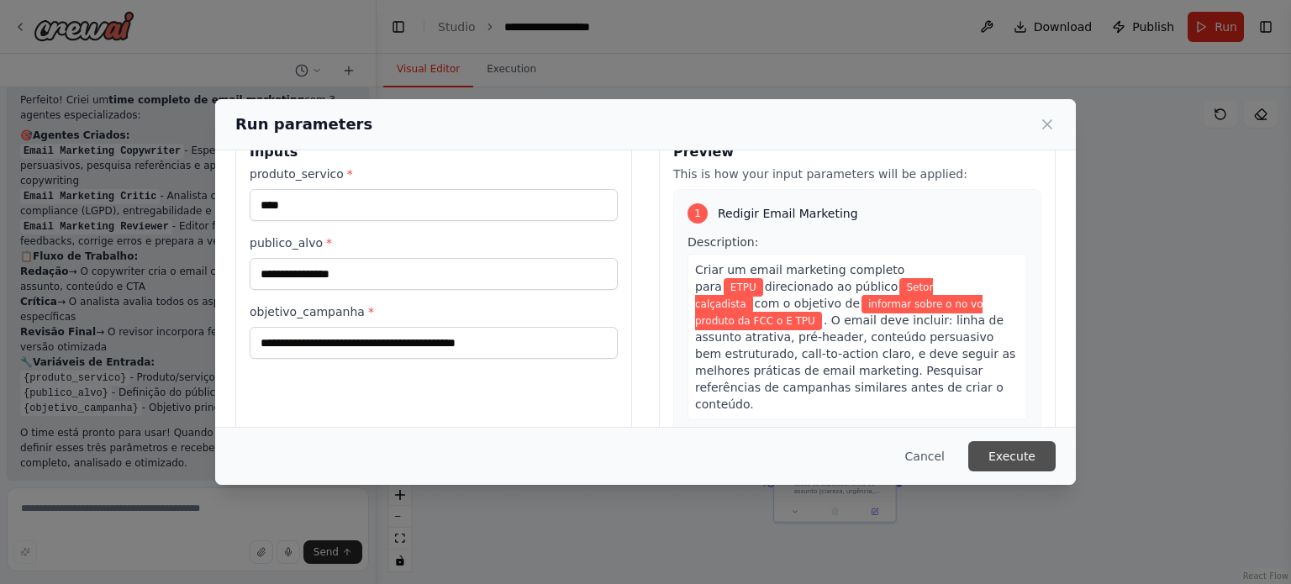
click at [1005, 451] on button "Execute" at bounding box center [1011, 456] width 87 height 30
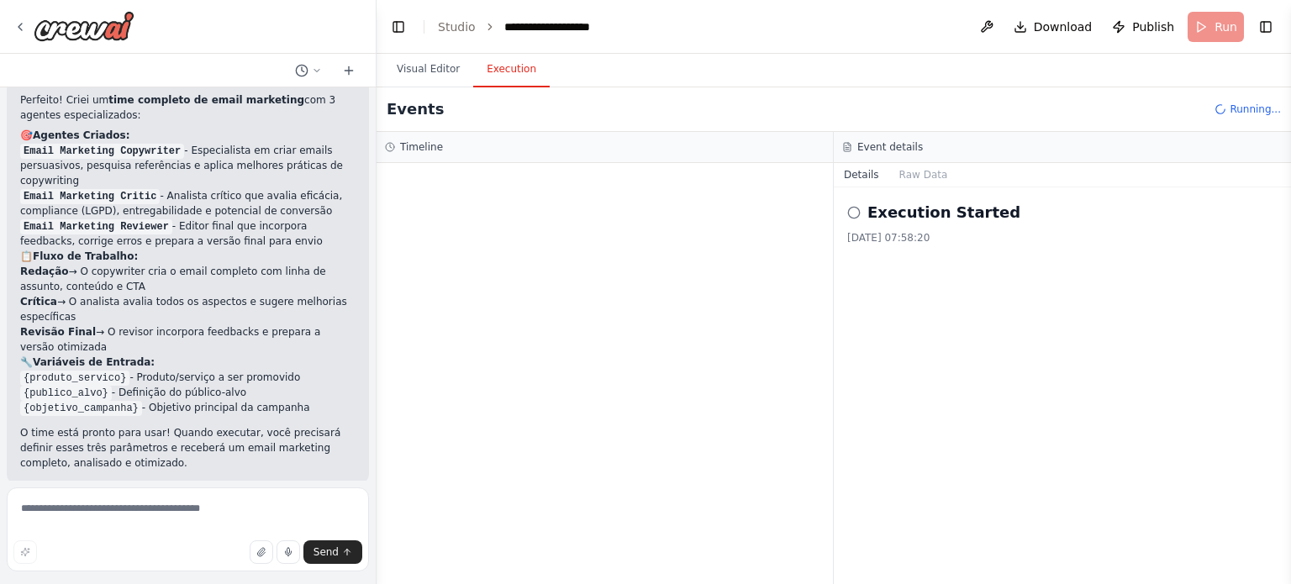
scroll to position [999, 0]
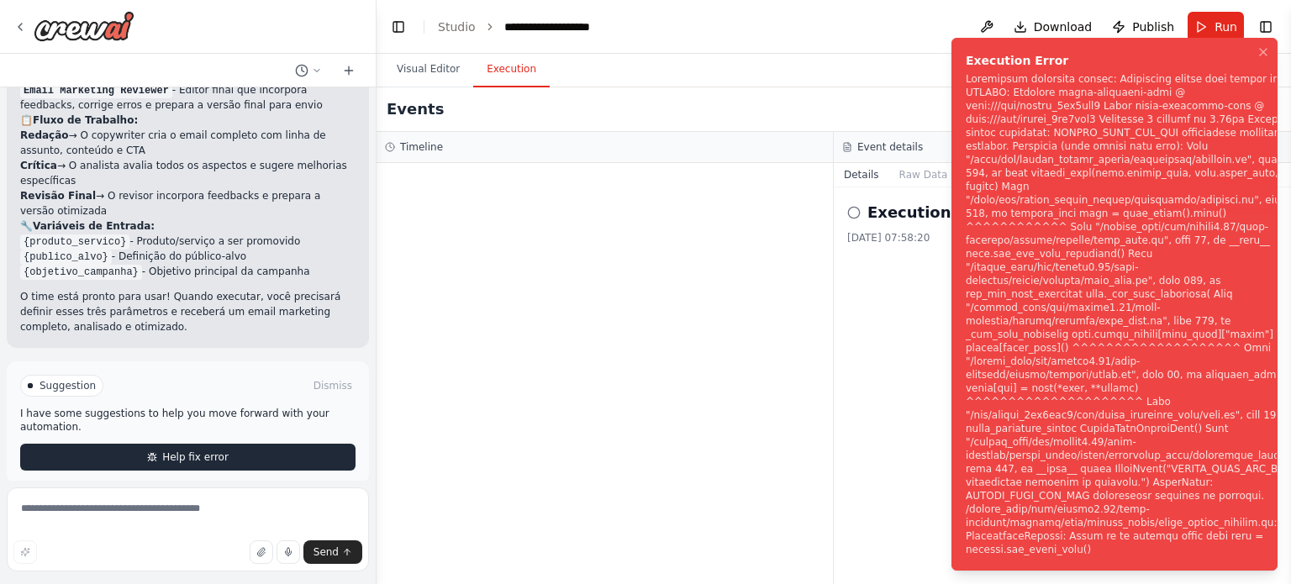
click at [242, 447] on button "Help fix error" at bounding box center [187, 457] width 335 height 27
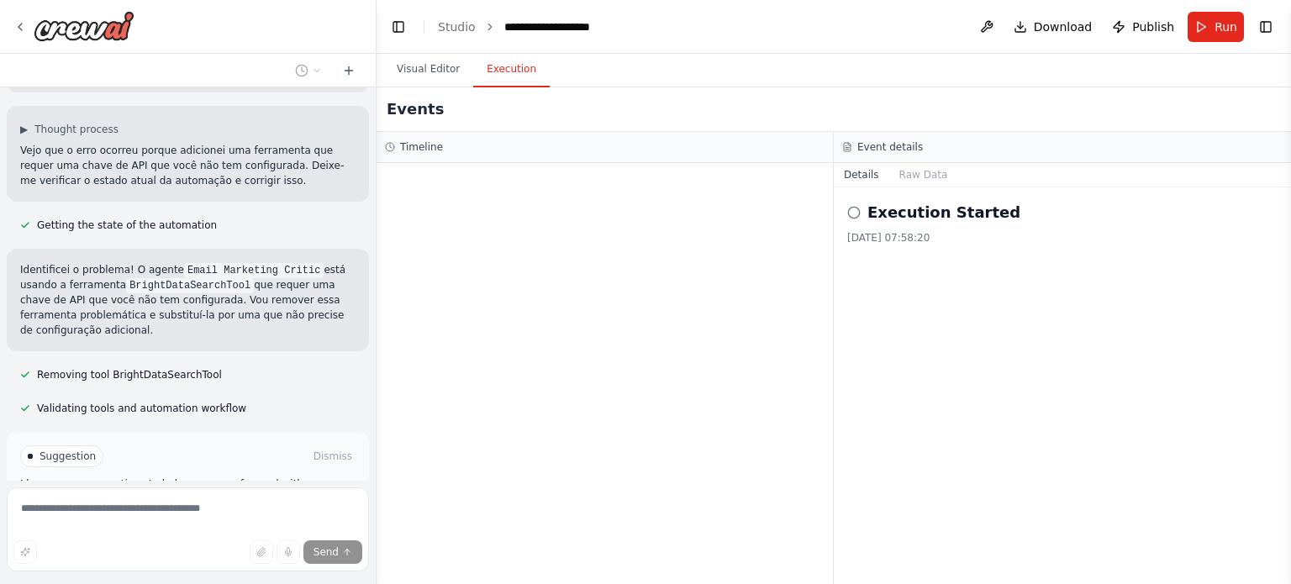
scroll to position [1390, 0]
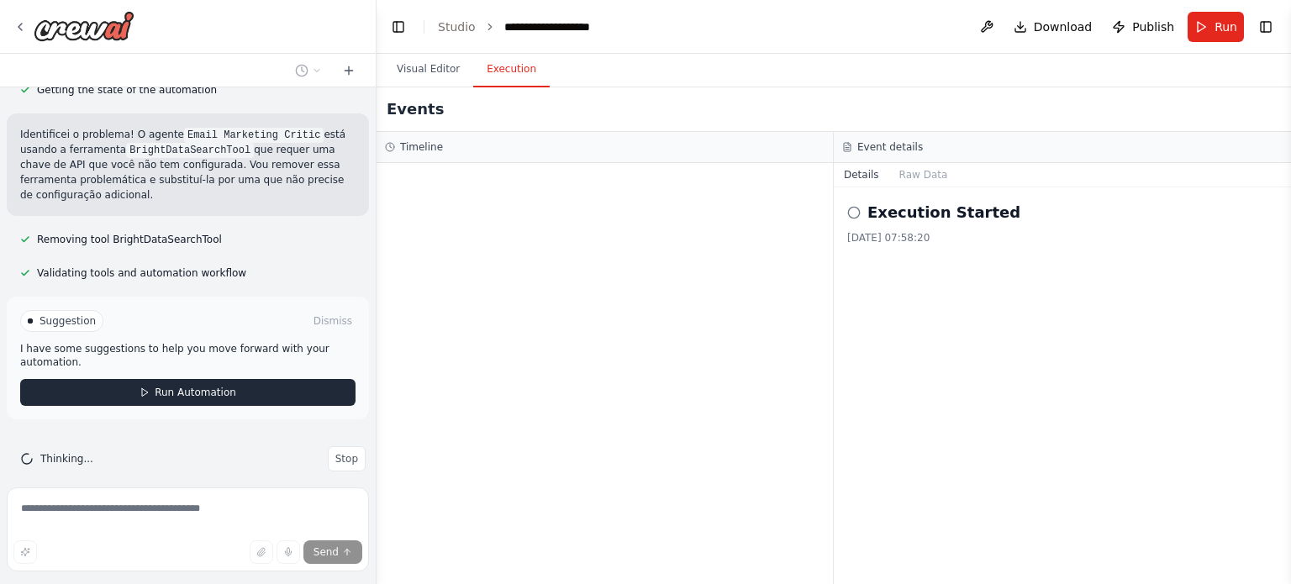
click at [209, 385] on button "Run Automation" at bounding box center [187, 392] width 335 height 27
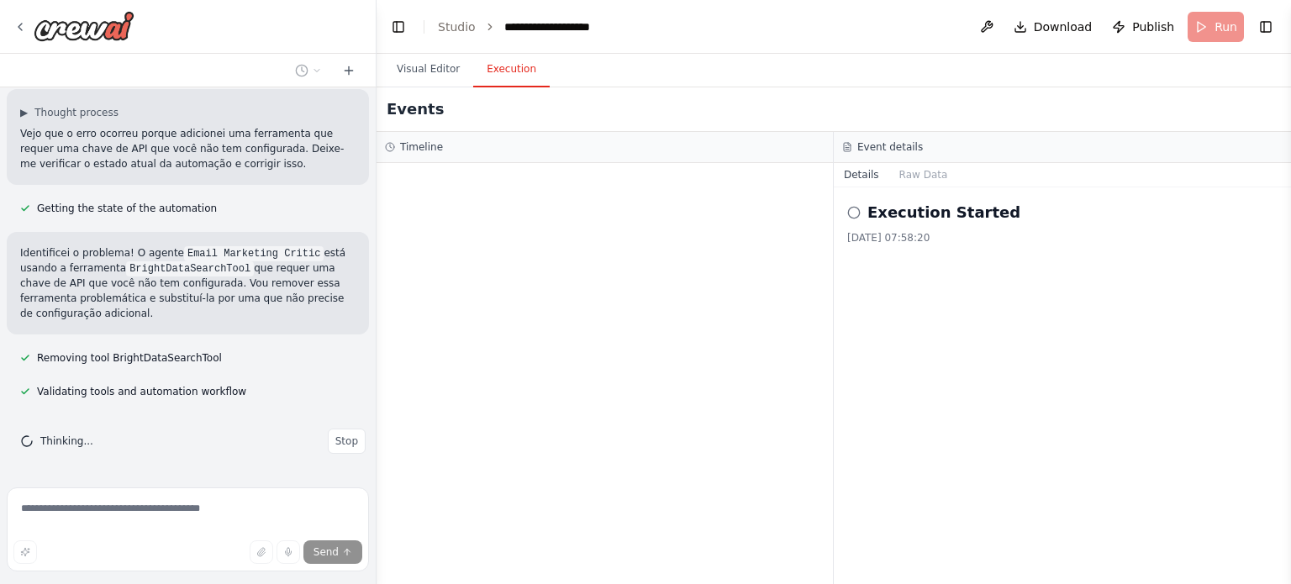
scroll to position [1254, 0]
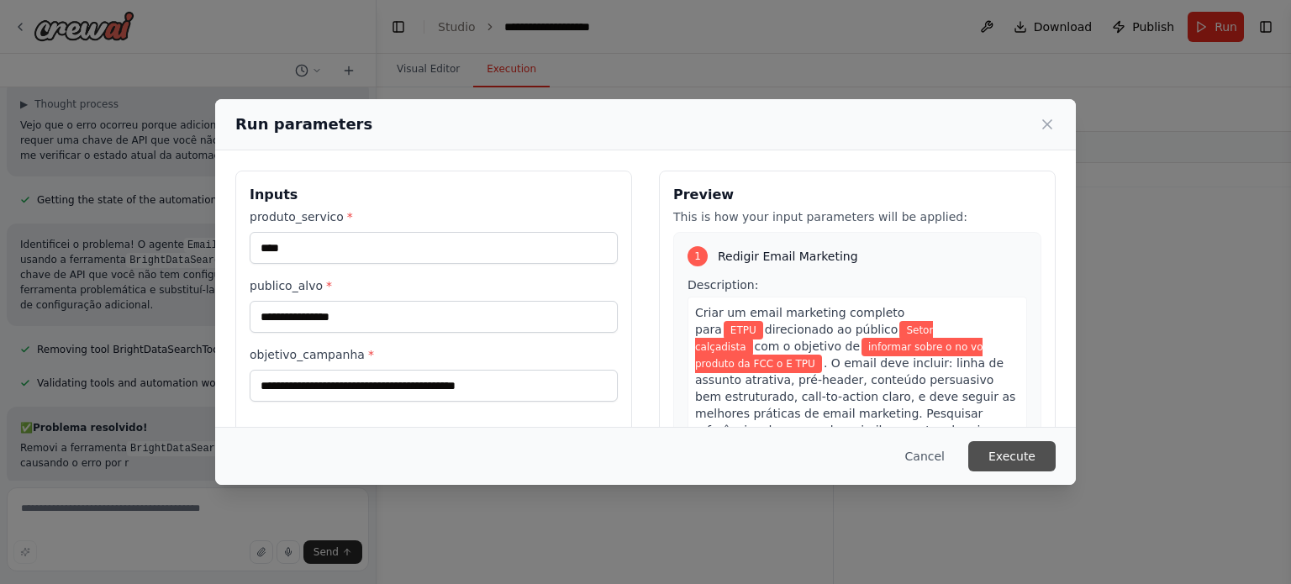
click at [1017, 458] on button "Execute" at bounding box center [1011, 456] width 87 height 30
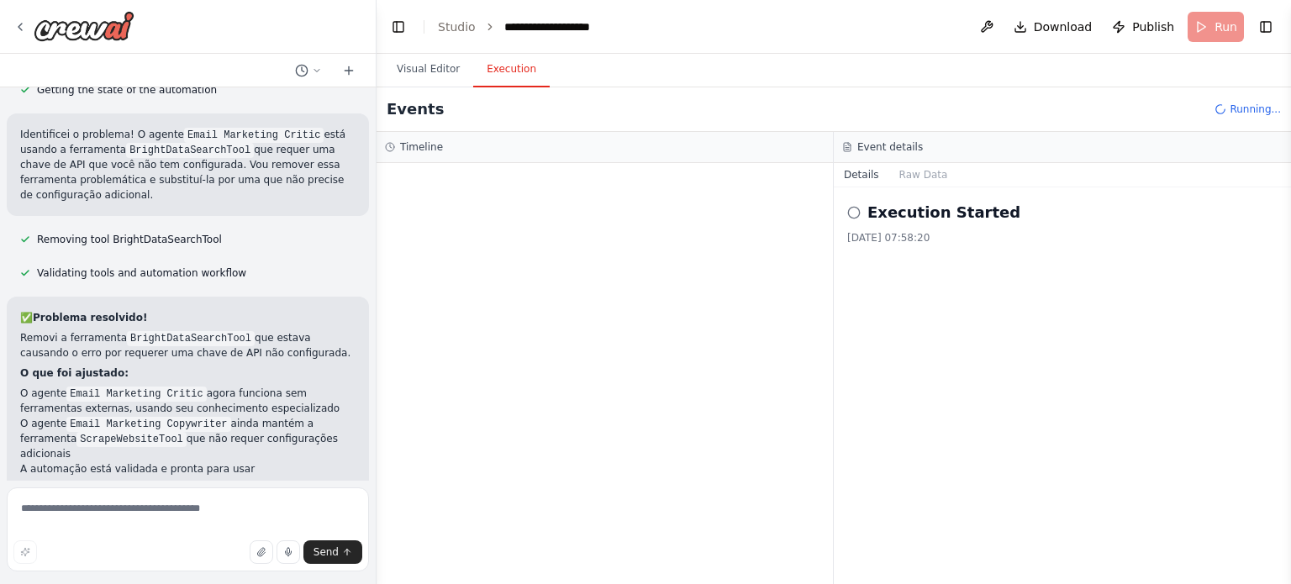
scroll to position [1517, 0]
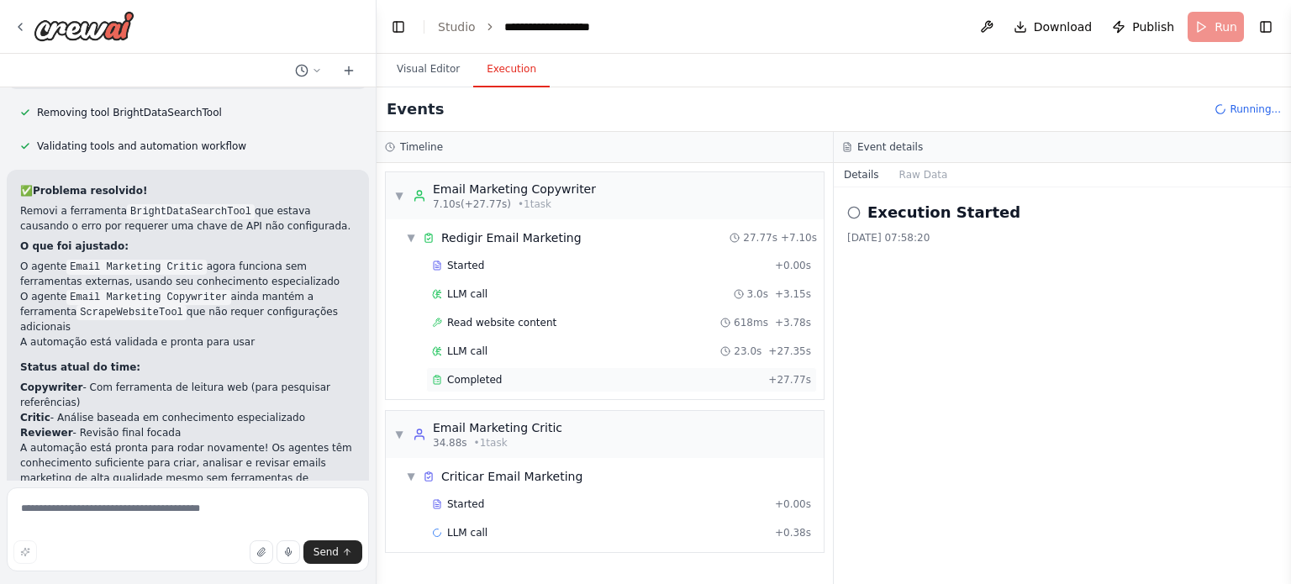
click at [474, 380] on span "Completed" at bounding box center [474, 379] width 55 height 13
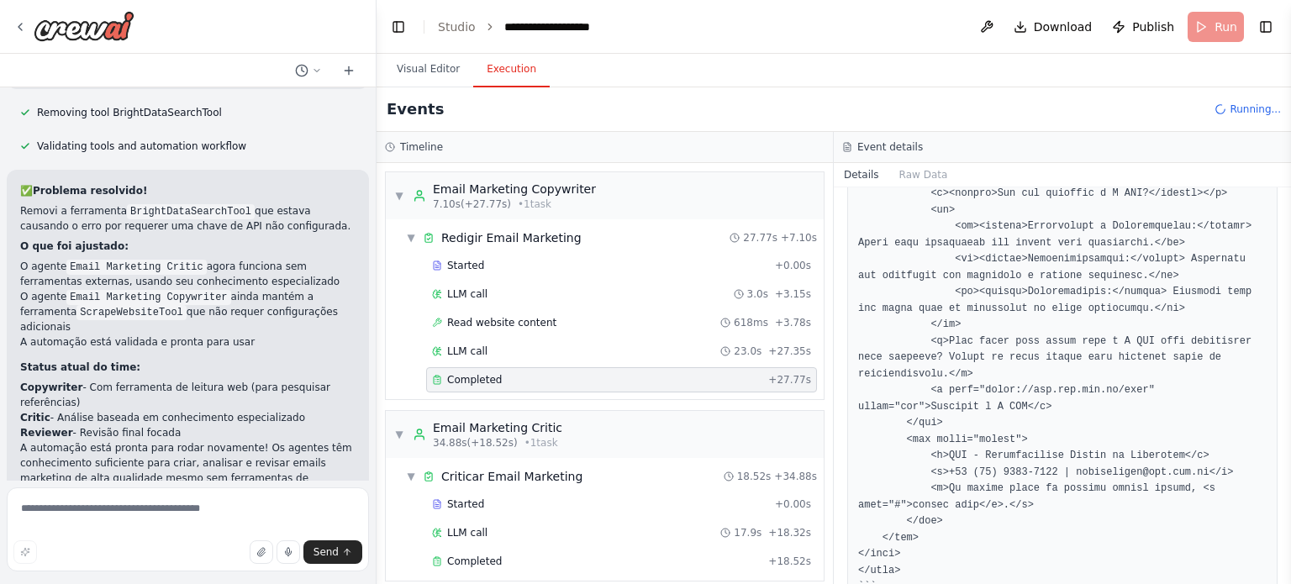
scroll to position [925, 0]
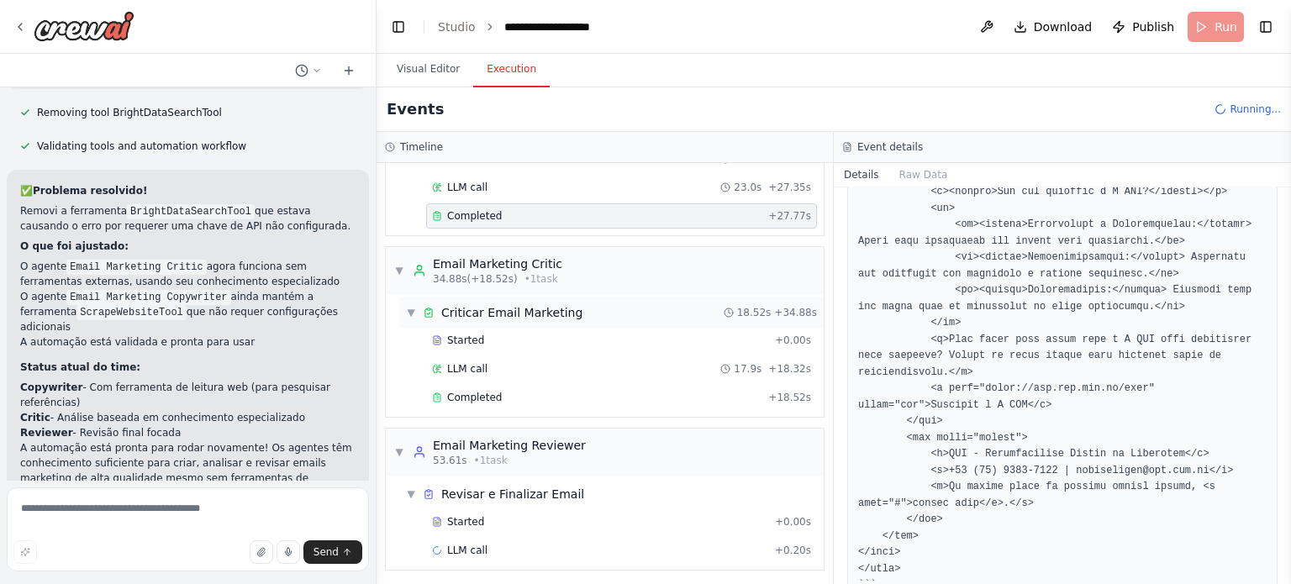
click at [514, 314] on span "Criticar Email Marketing" at bounding box center [511, 312] width 141 height 17
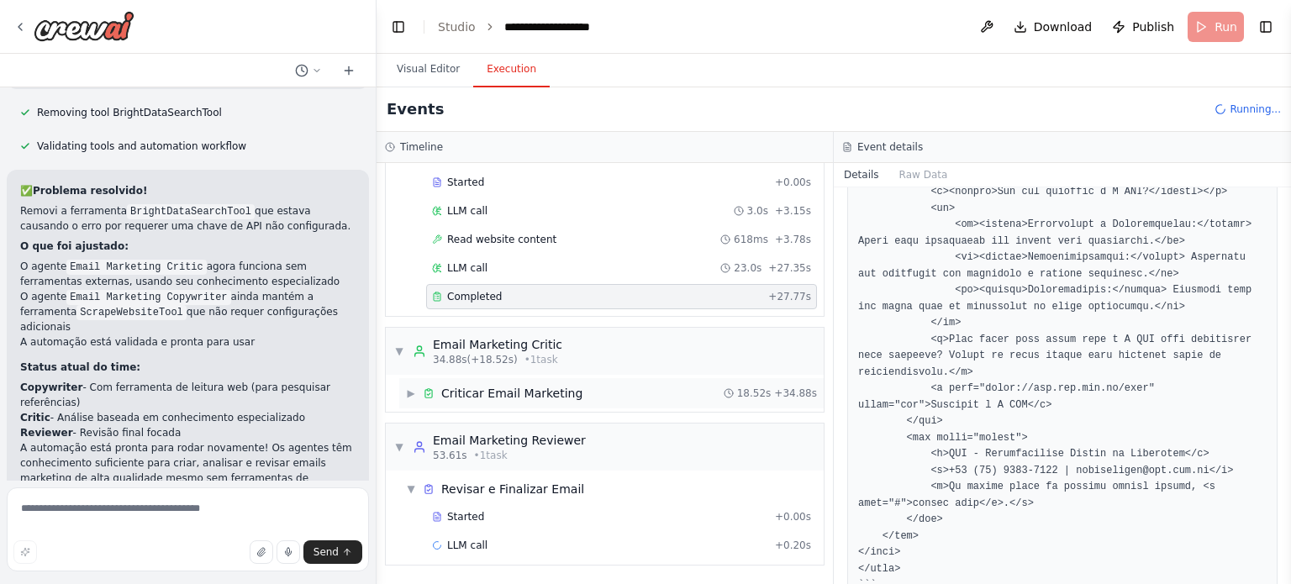
scroll to position [79, 0]
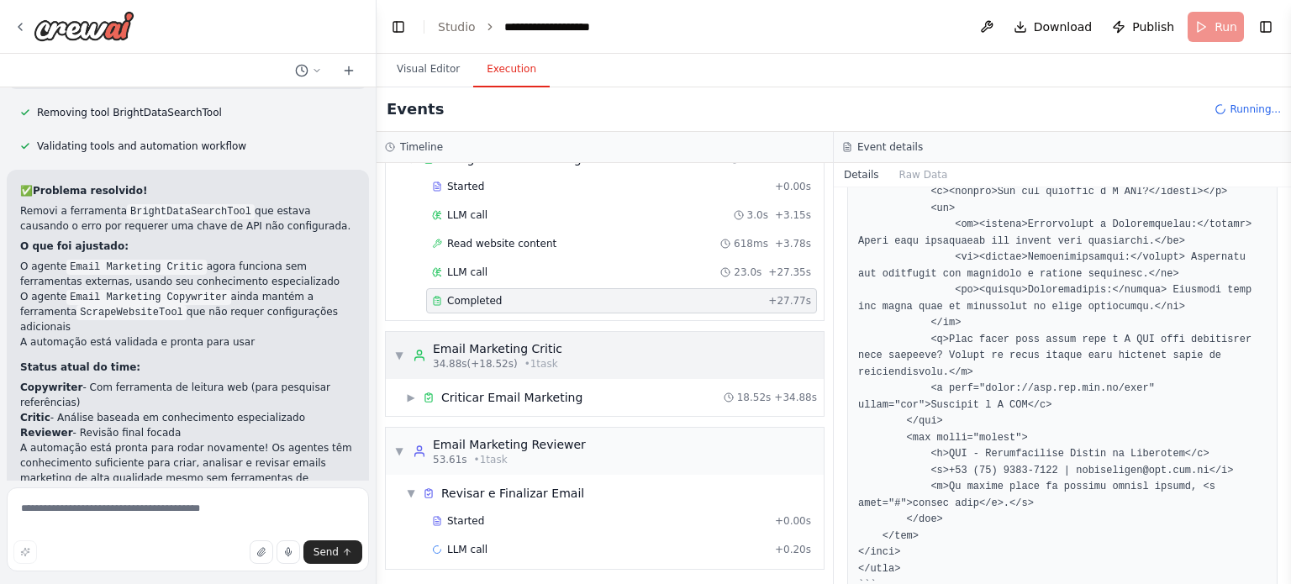
click at [493, 351] on div "Email Marketing Critic" at bounding box center [497, 348] width 129 height 17
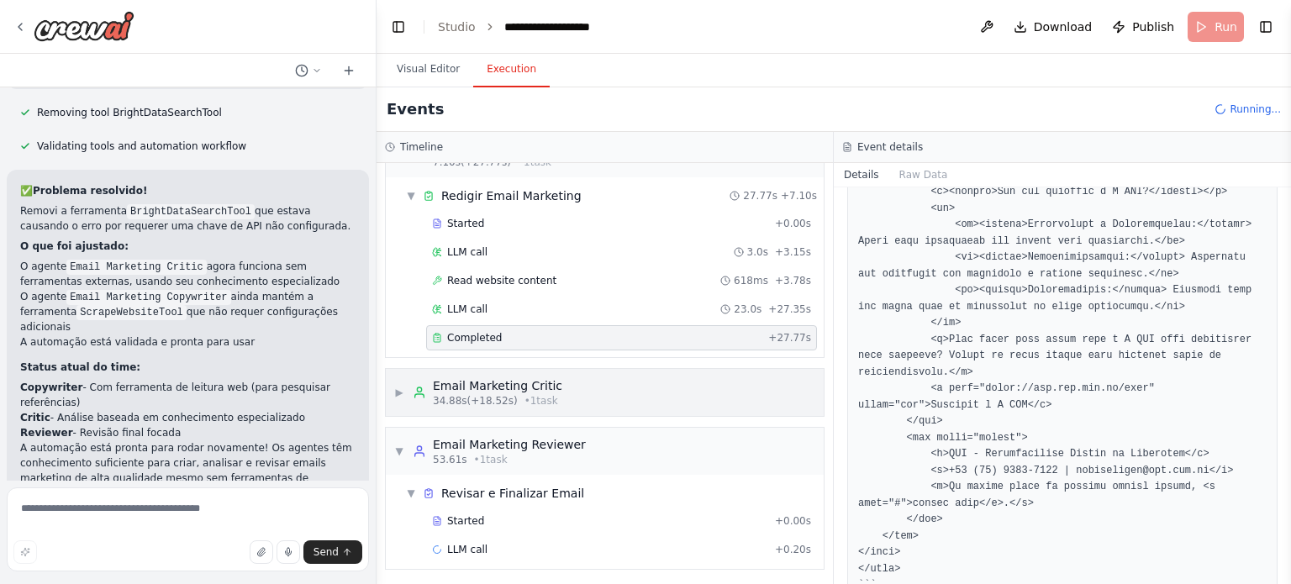
click at [492, 394] on span "34.88s (+18.52s)" at bounding box center [475, 400] width 85 height 13
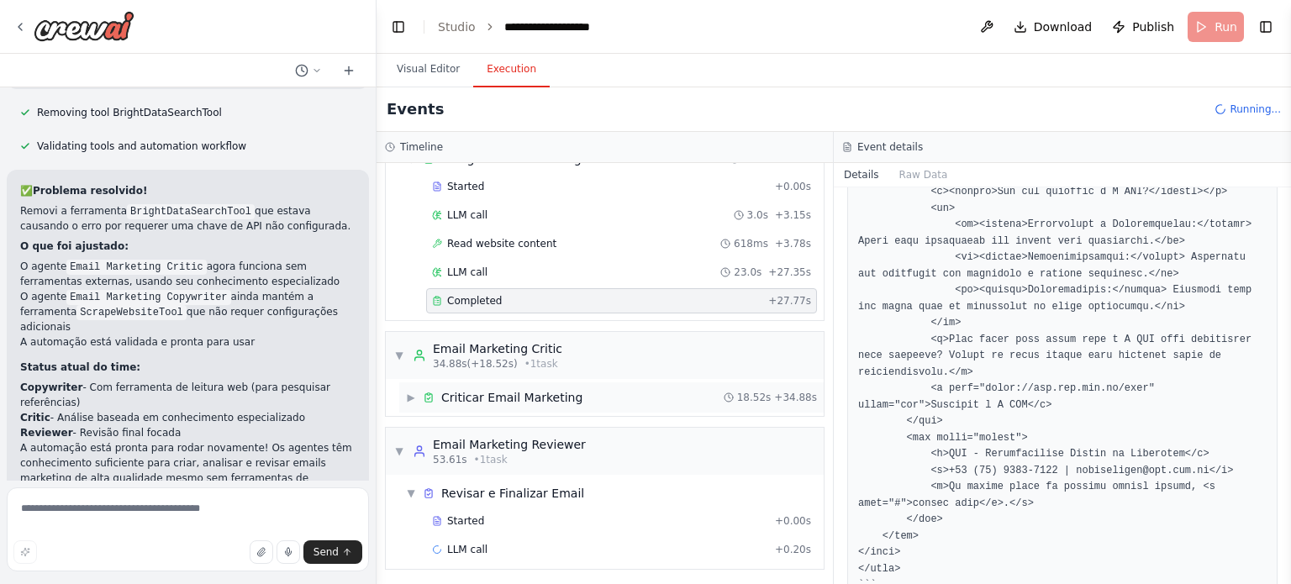
click at [492, 400] on span "Criticar Email Marketing" at bounding box center [511, 397] width 141 height 17
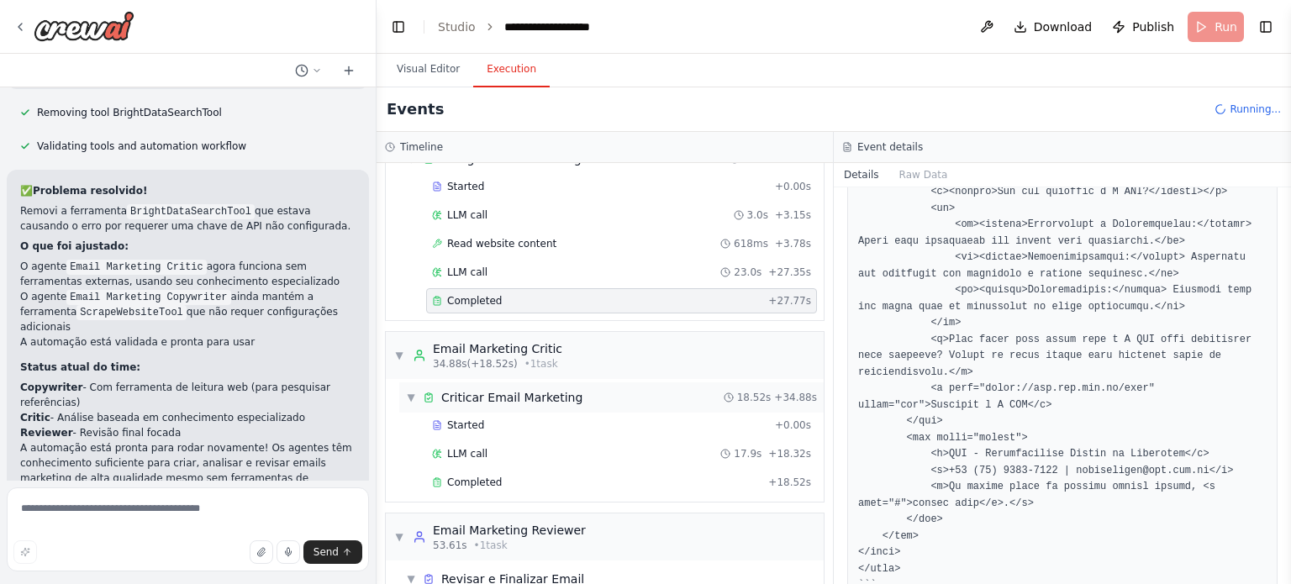
scroll to position [164, 0]
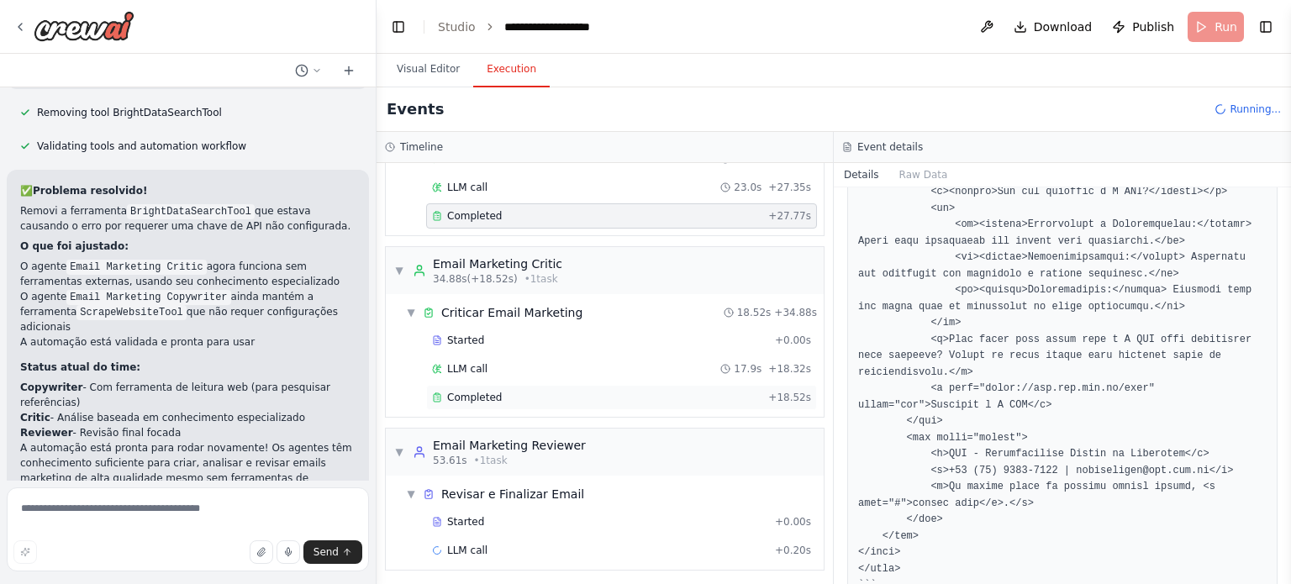
click at [487, 391] on span "Completed" at bounding box center [474, 397] width 55 height 13
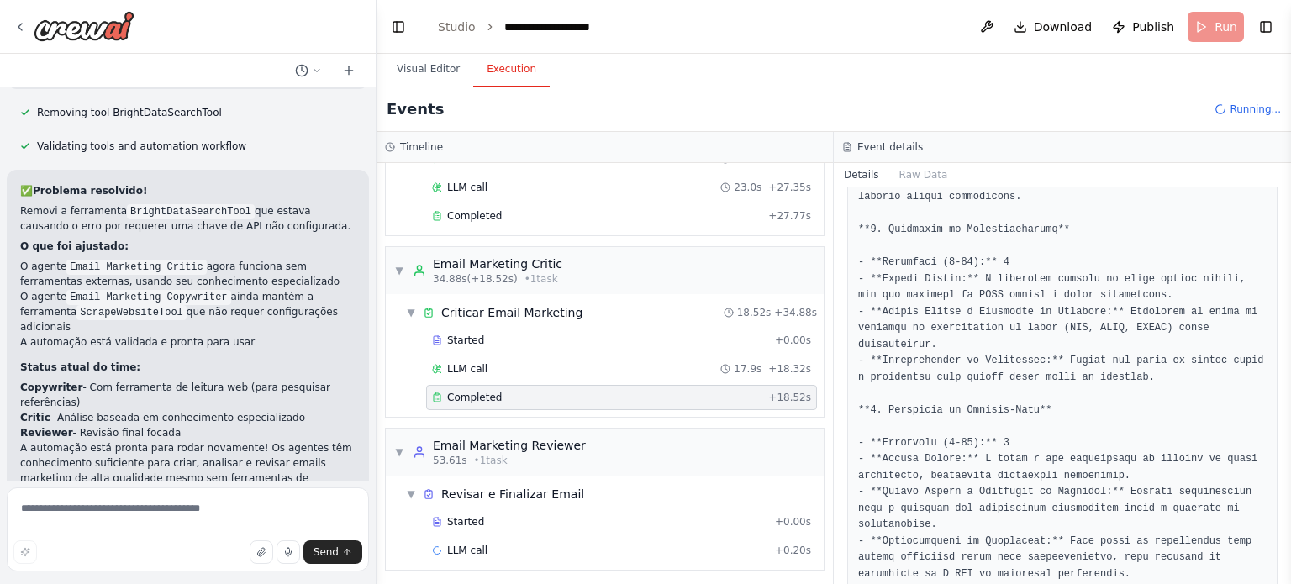
scroll to position [1429, 0]
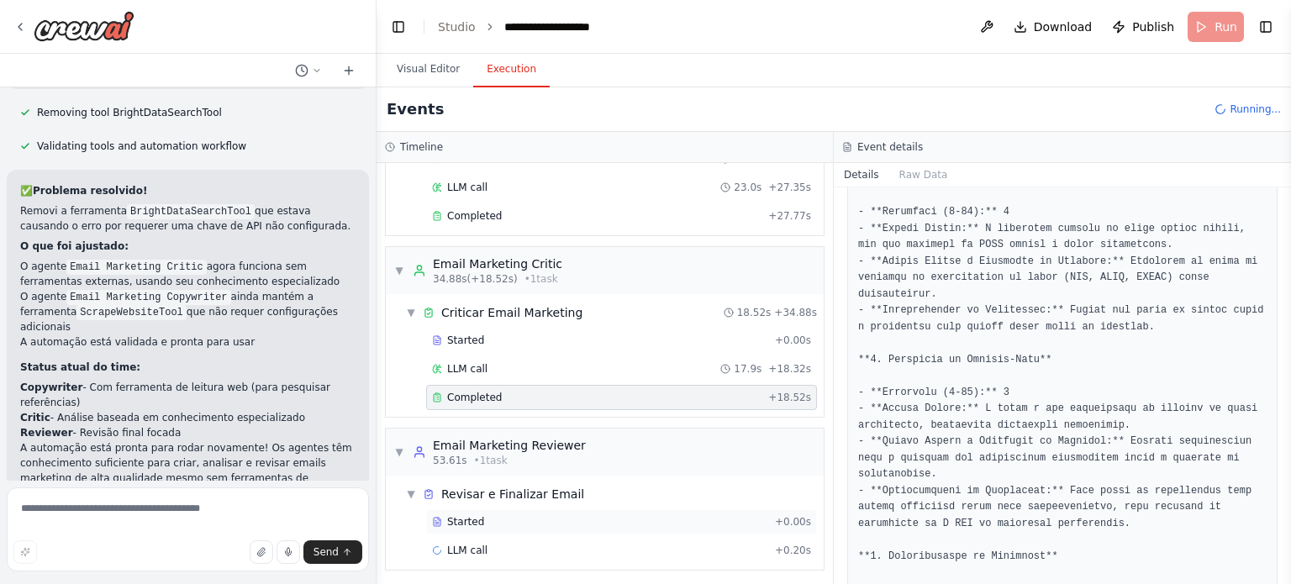
click at [507, 516] on div "Started" at bounding box center [600, 521] width 336 height 13
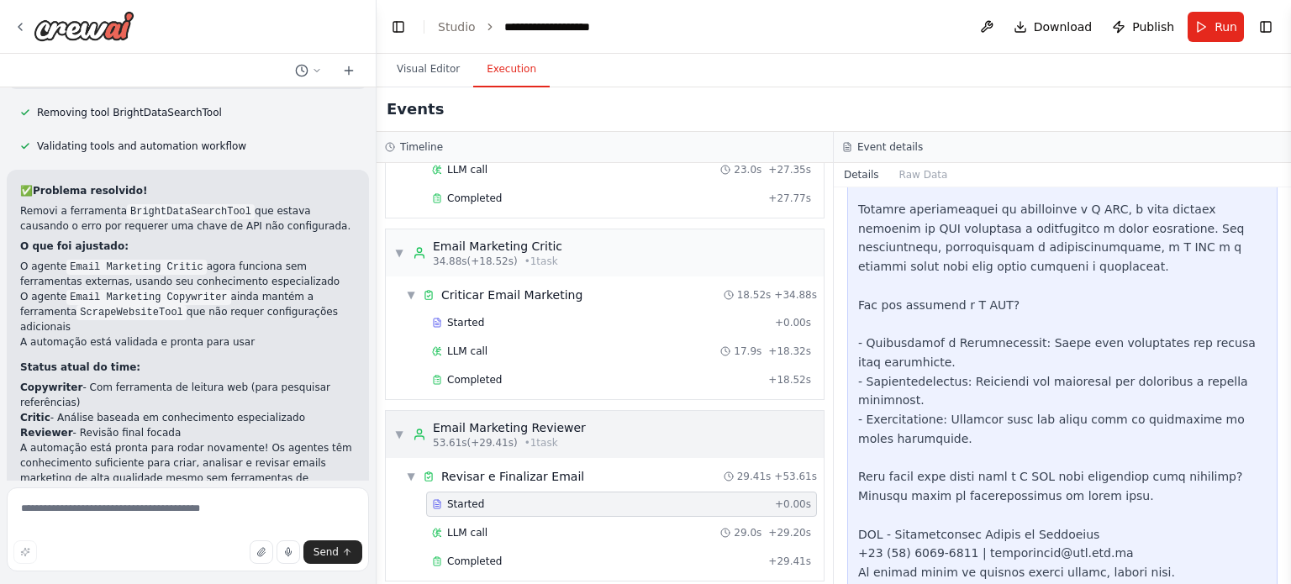
scroll to position [192, 0]
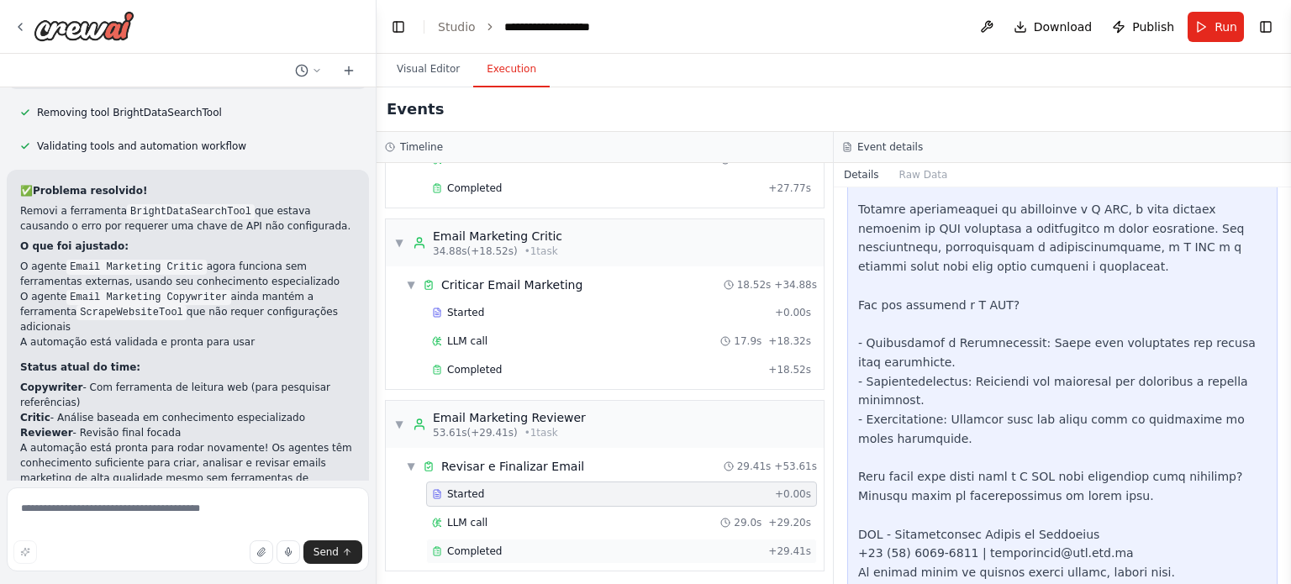
click at [495, 545] on span "Completed" at bounding box center [474, 551] width 55 height 13
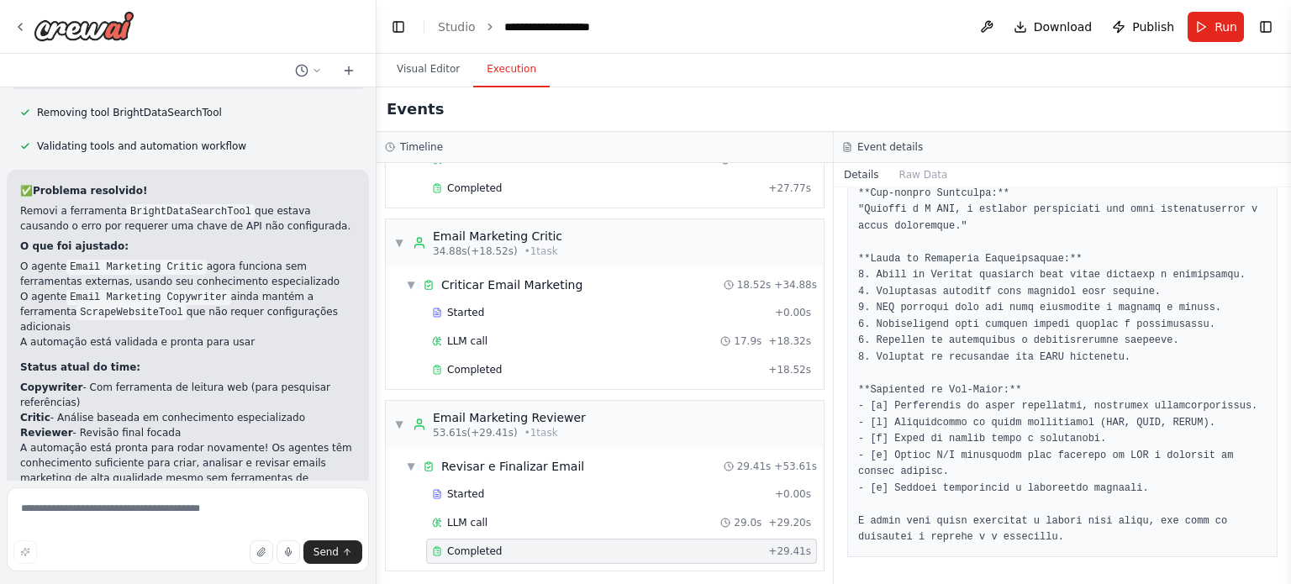
scroll to position [1872, 0]
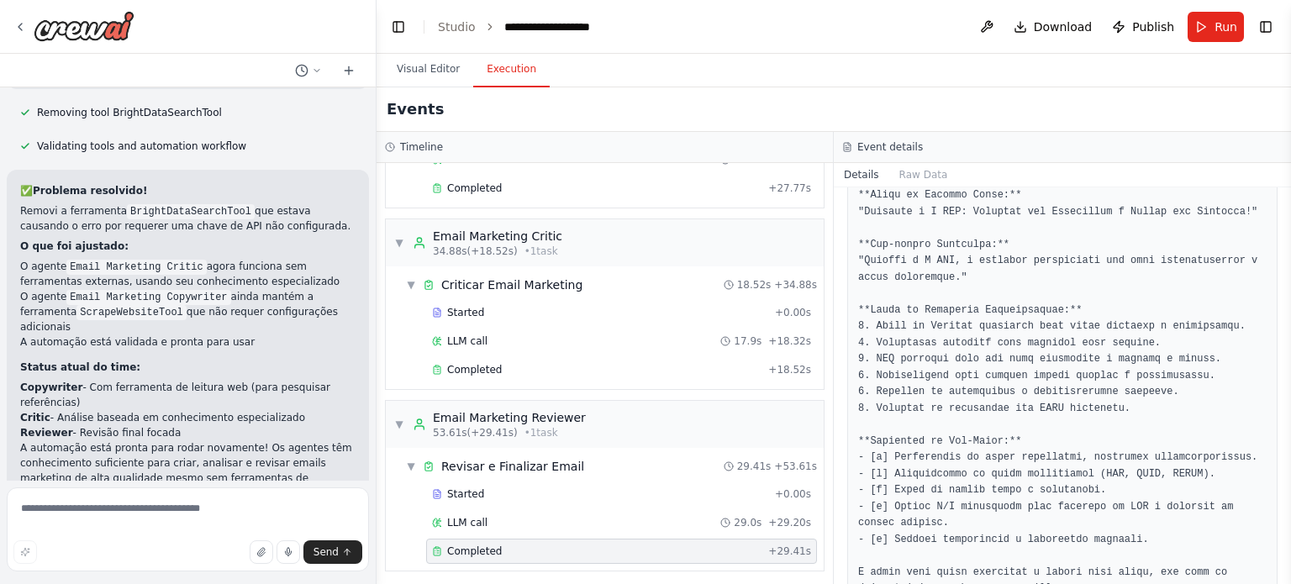
click at [468, 545] on span "Completed" at bounding box center [474, 551] width 55 height 13
click at [390, 406] on div "▼ Email Marketing Reviewer 53.61s (+29.41s) • 1 task" at bounding box center [605, 424] width 438 height 47
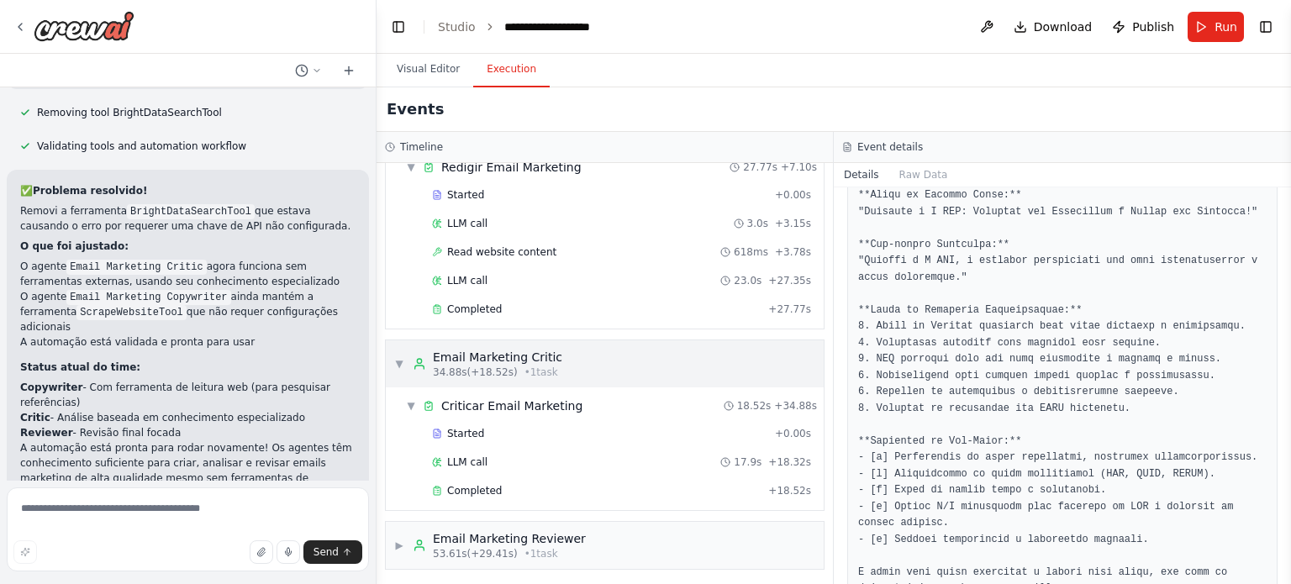
click at [403, 361] on span "▼" at bounding box center [399, 363] width 10 height 13
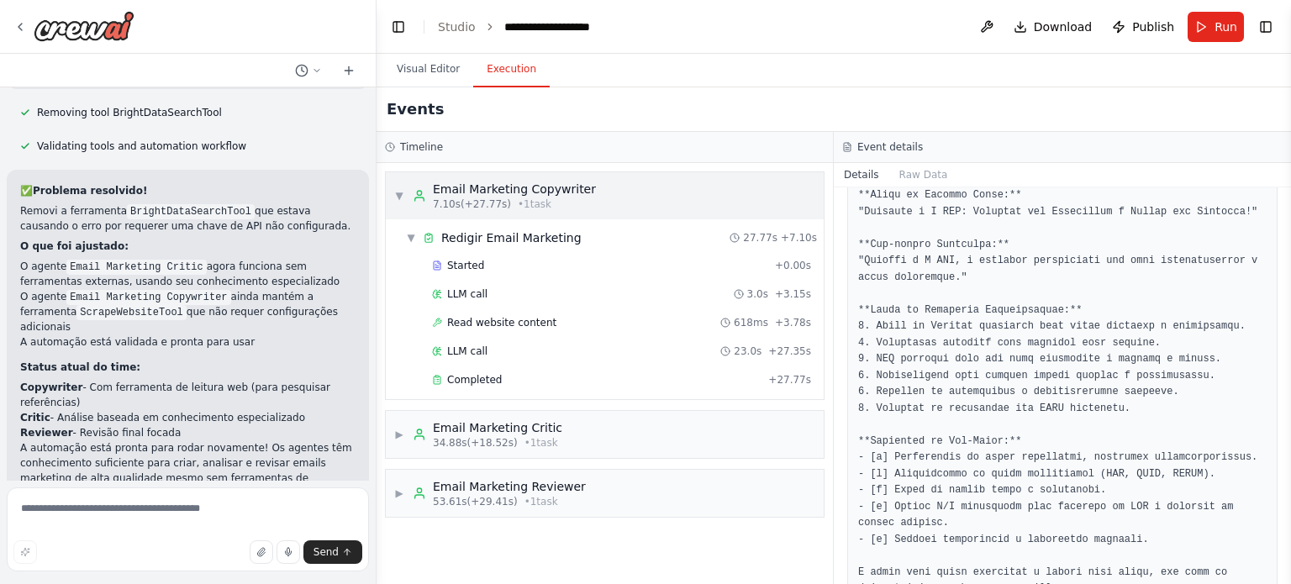
click at [400, 192] on span "▼" at bounding box center [399, 195] width 10 height 13
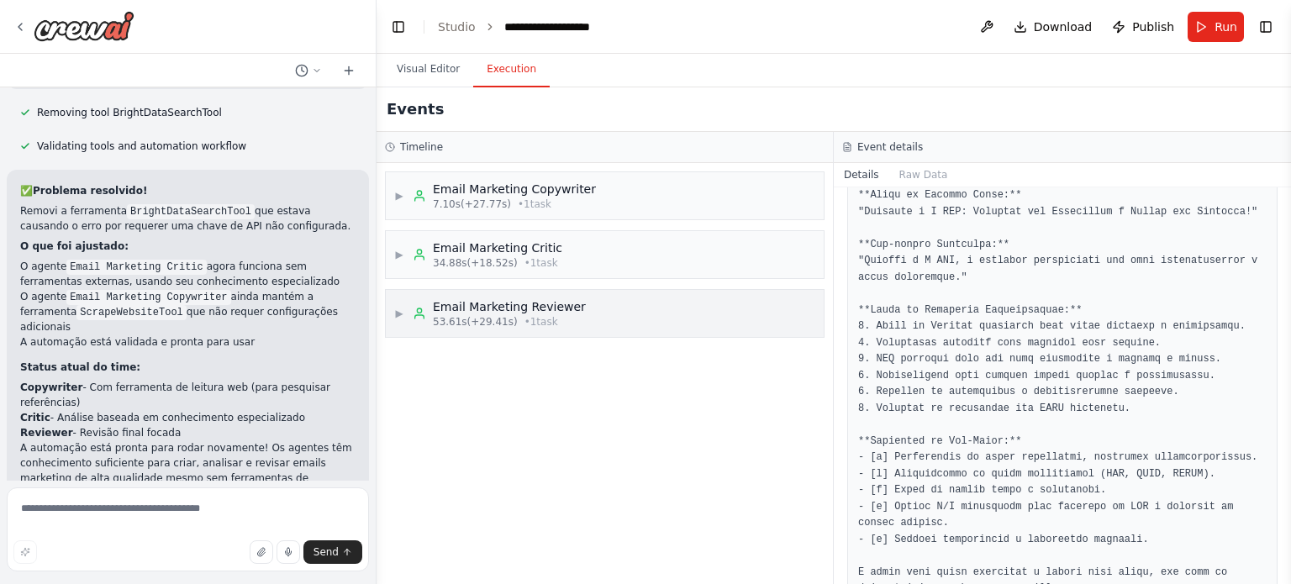
click at [520, 313] on div "Email Marketing Reviewer" at bounding box center [509, 306] width 153 height 17
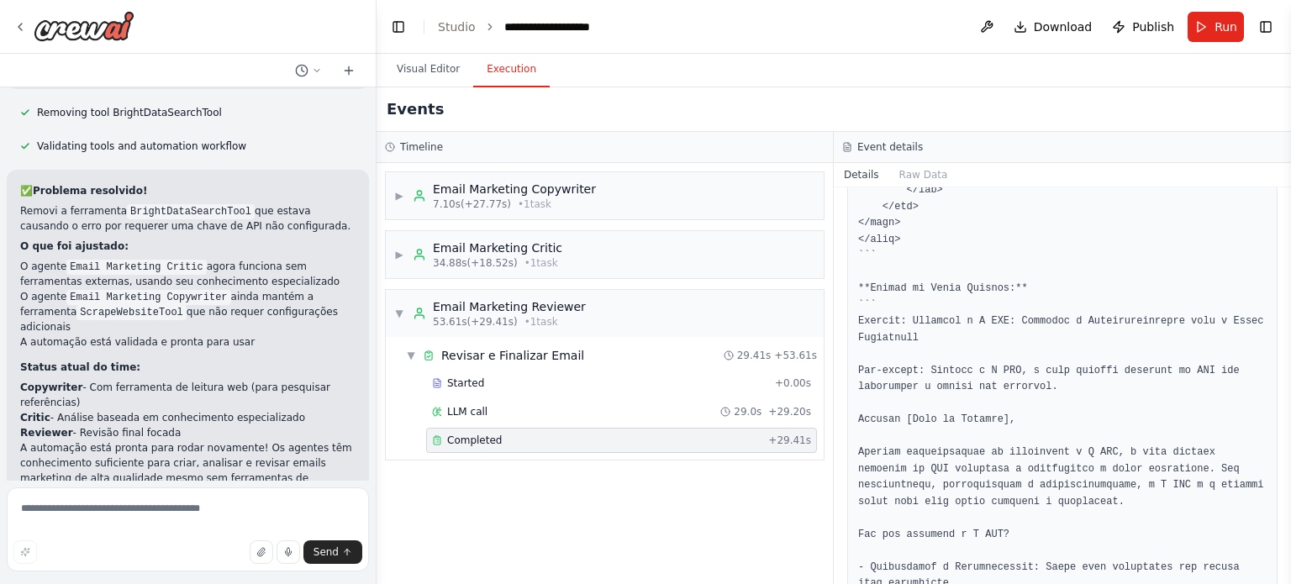
scroll to position [1284, 0]
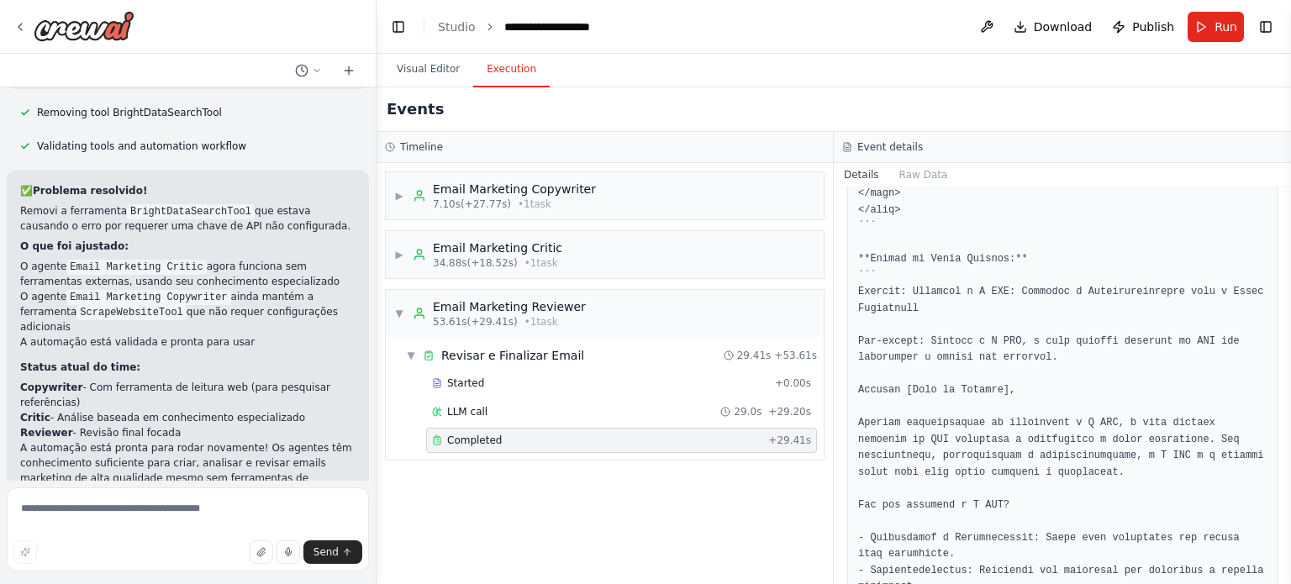
click at [929, 258] on pre at bounding box center [1062, 177] width 409 height 2017
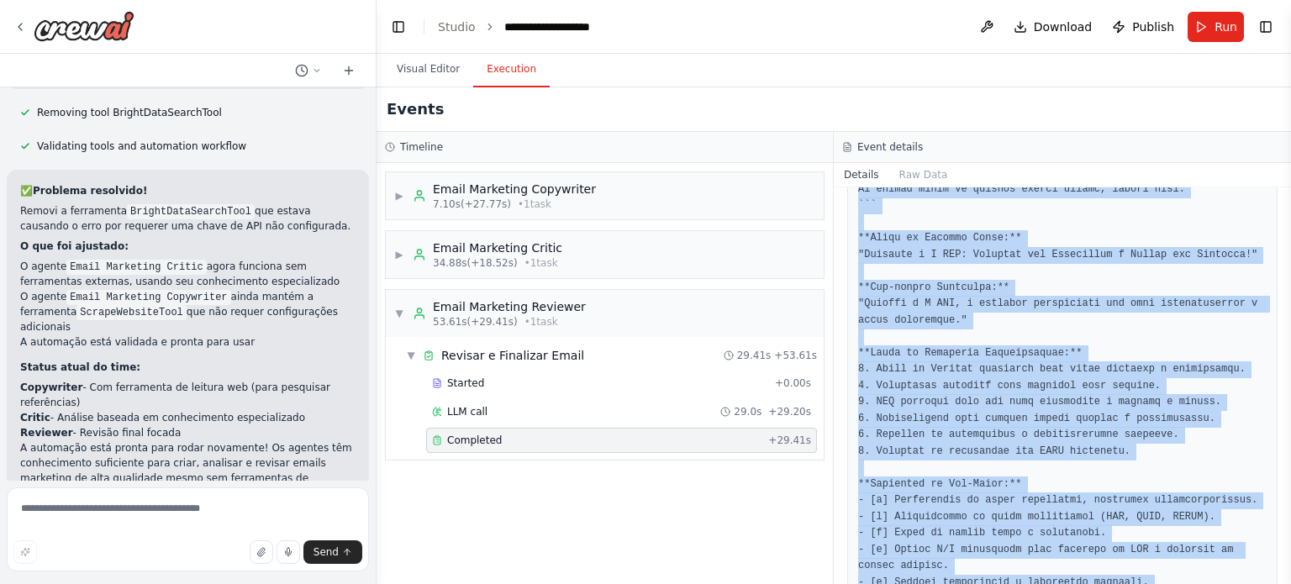
scroll to position [1872, 0]
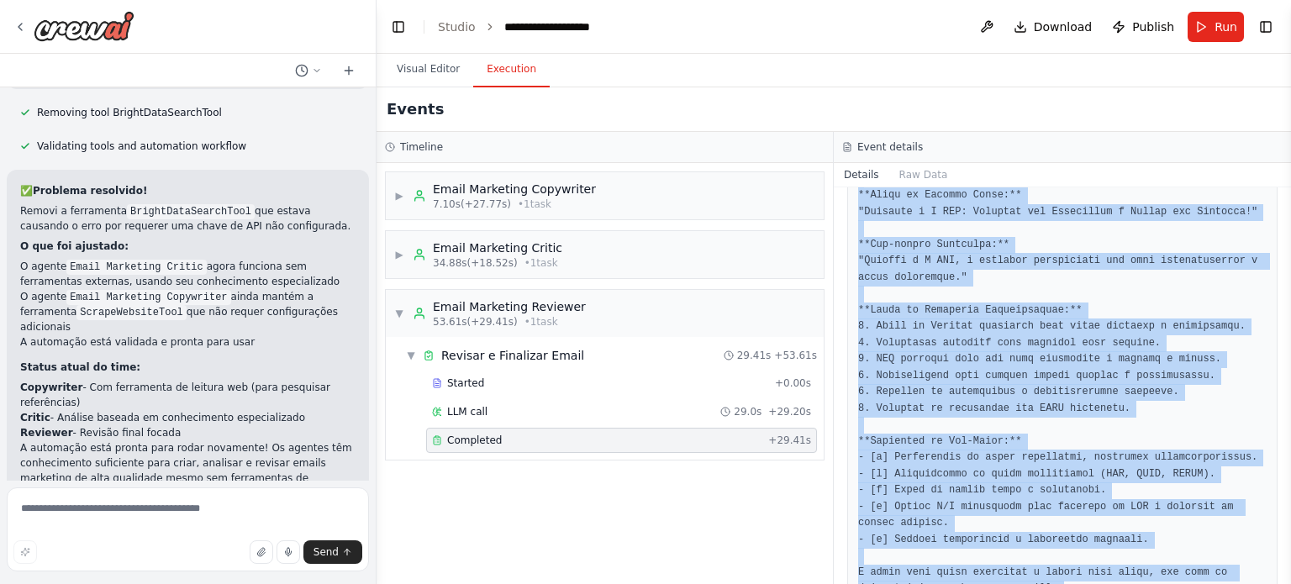
drag, startPoint x: 858, startPoint y: 239, endPoint x: 1016, endPoint y: 538, distance: 338.4
copy pre "Assunto: Descubra o E TPU: Inovação e Sustentabilidade para o Setor Calçadista …"
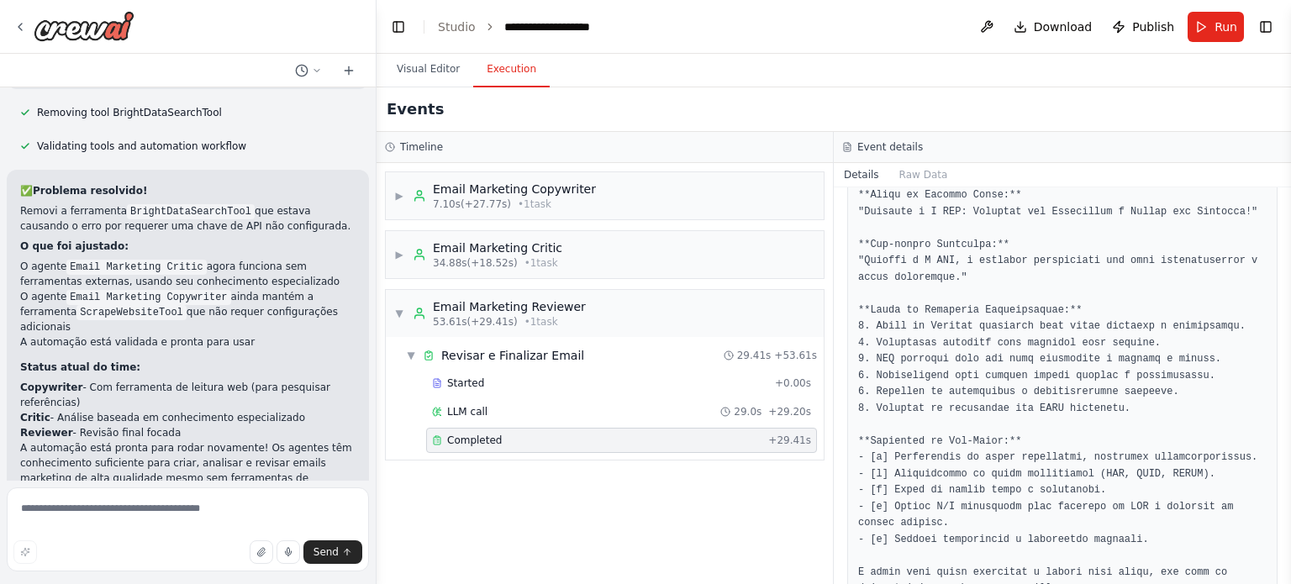
click at [938, 103] on div "Events" at bounding box center [834, 109] width 915 height 45
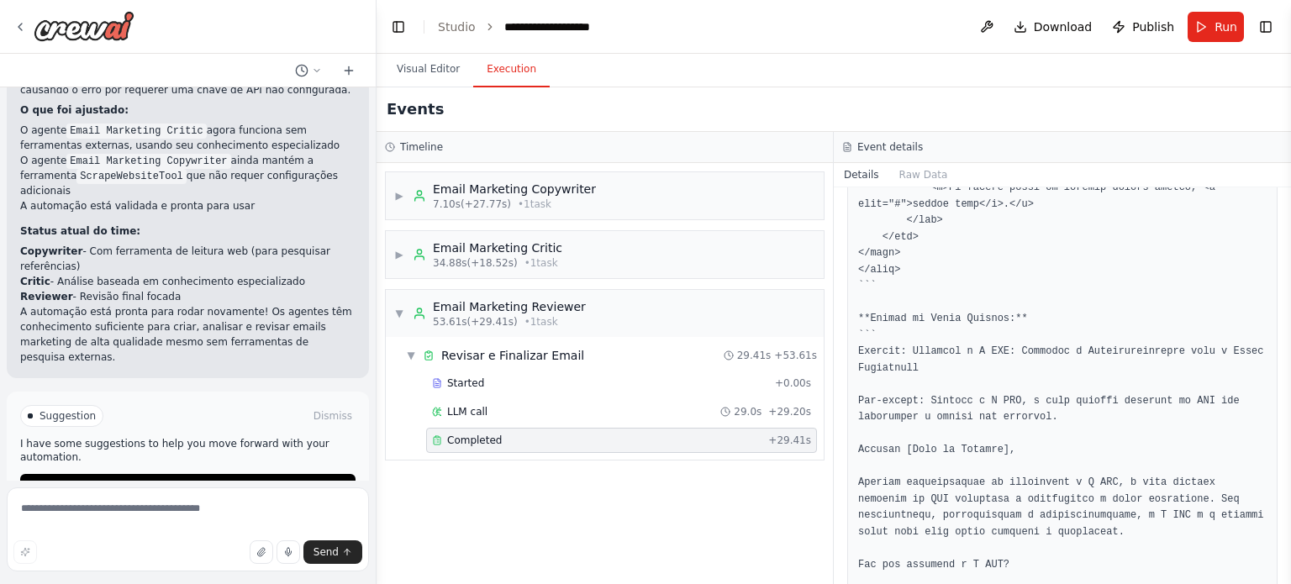
scroll to position [1200, 0]
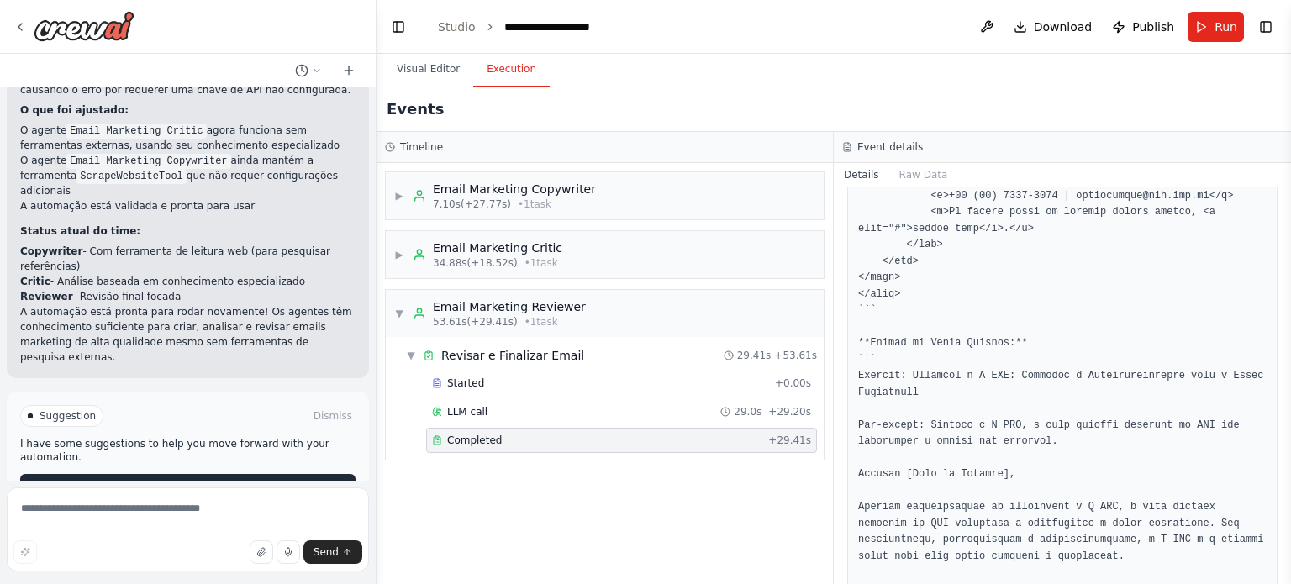
click at [235, 481] on span "Improve automation" at bounding box center [195, 487] width 103 height 13
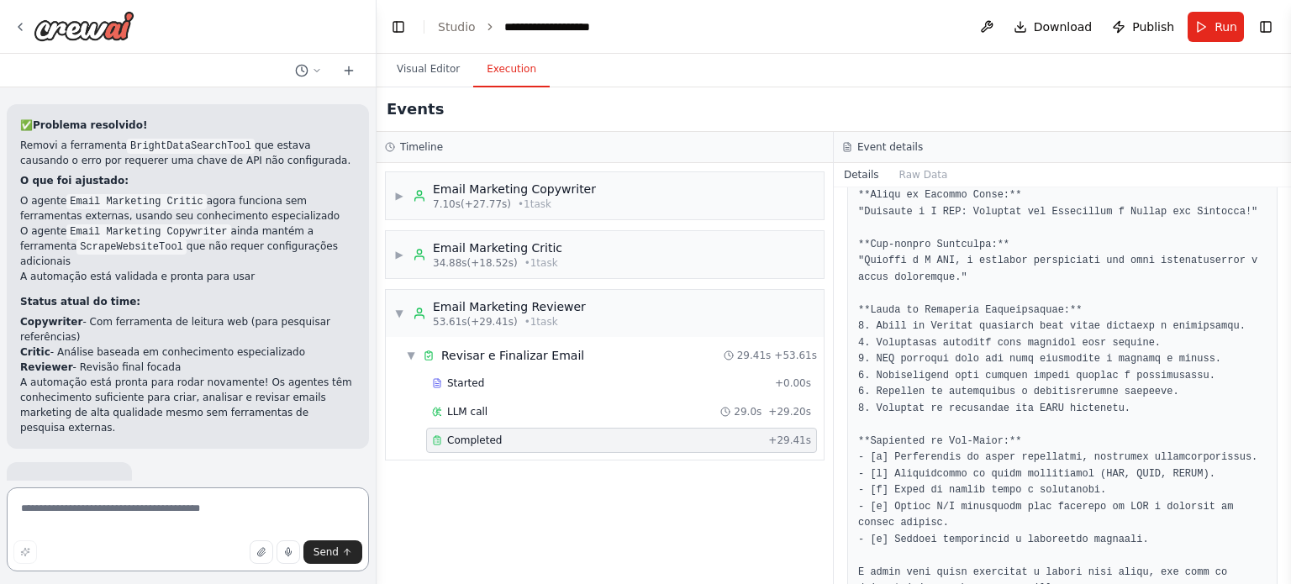
scroll to position [1806, 0]
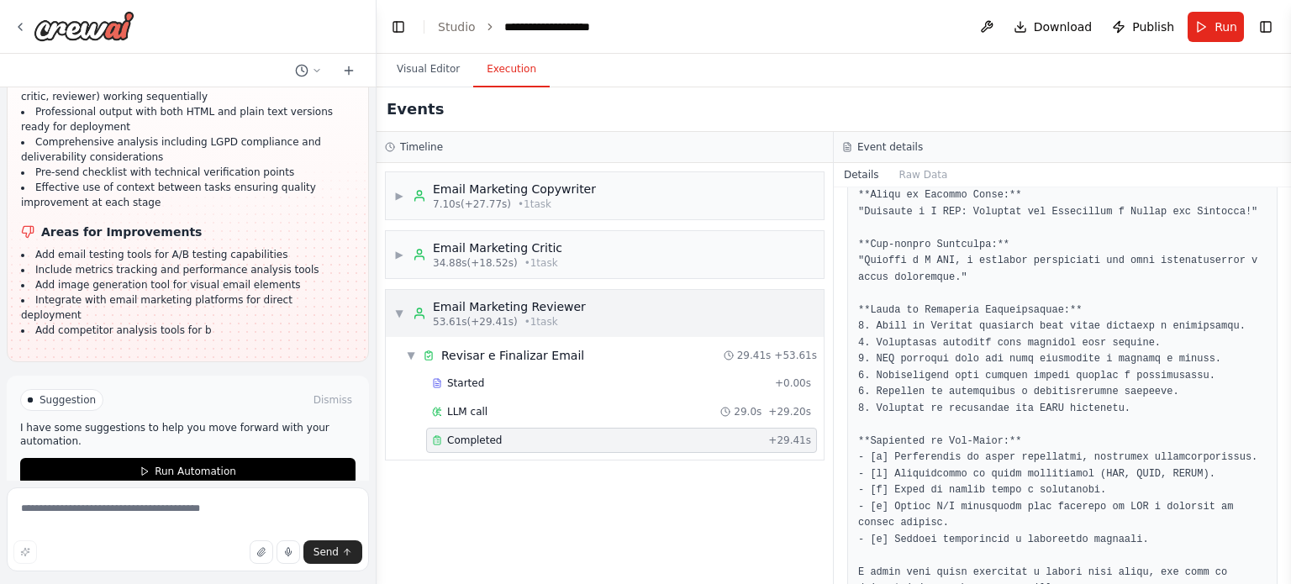
click at [397, 311] on span "▼" at bounding box center [399, 313] width 10 height 13
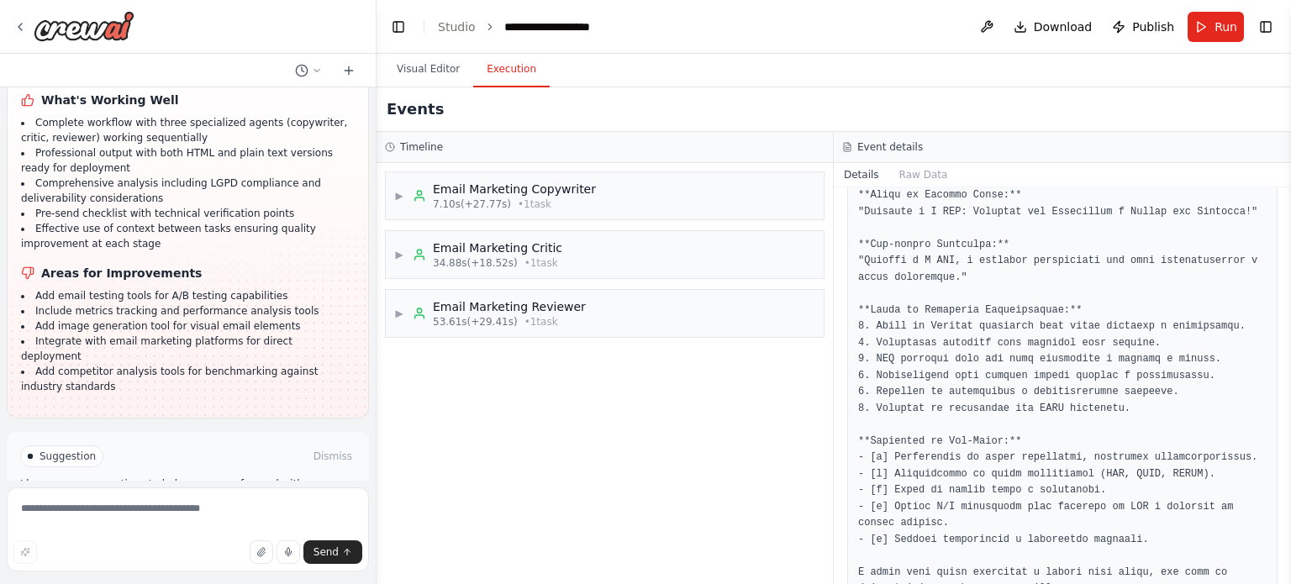
scroll to position [2236, 0]
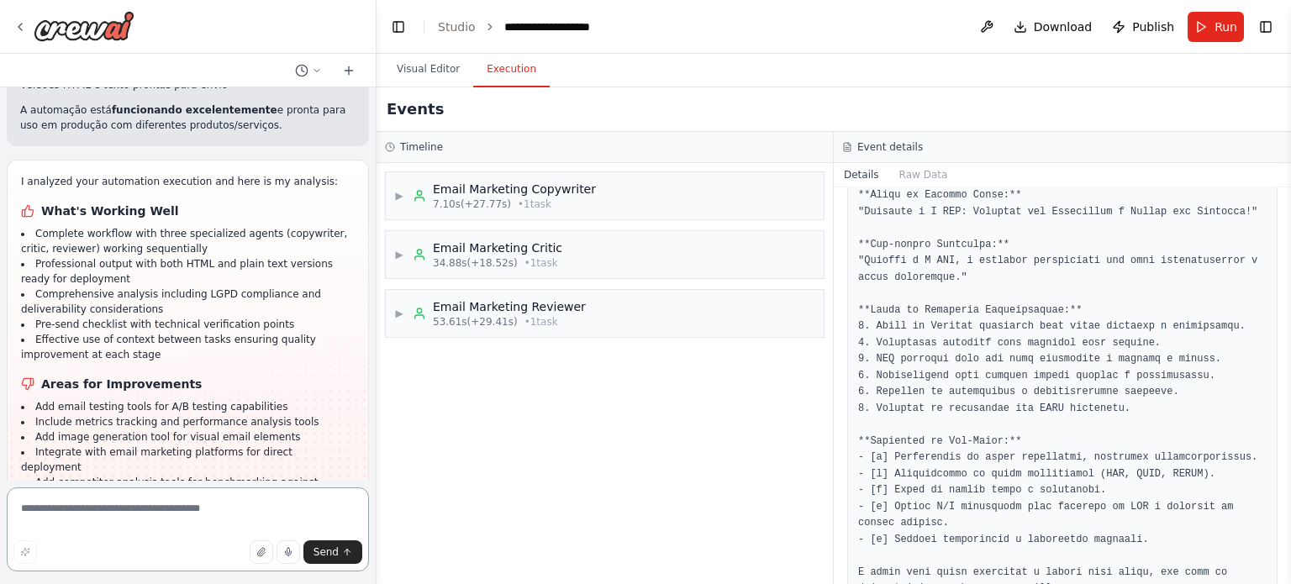
click at [83, 513] on textarea at bounding box center [188, 530] width 362 height 84
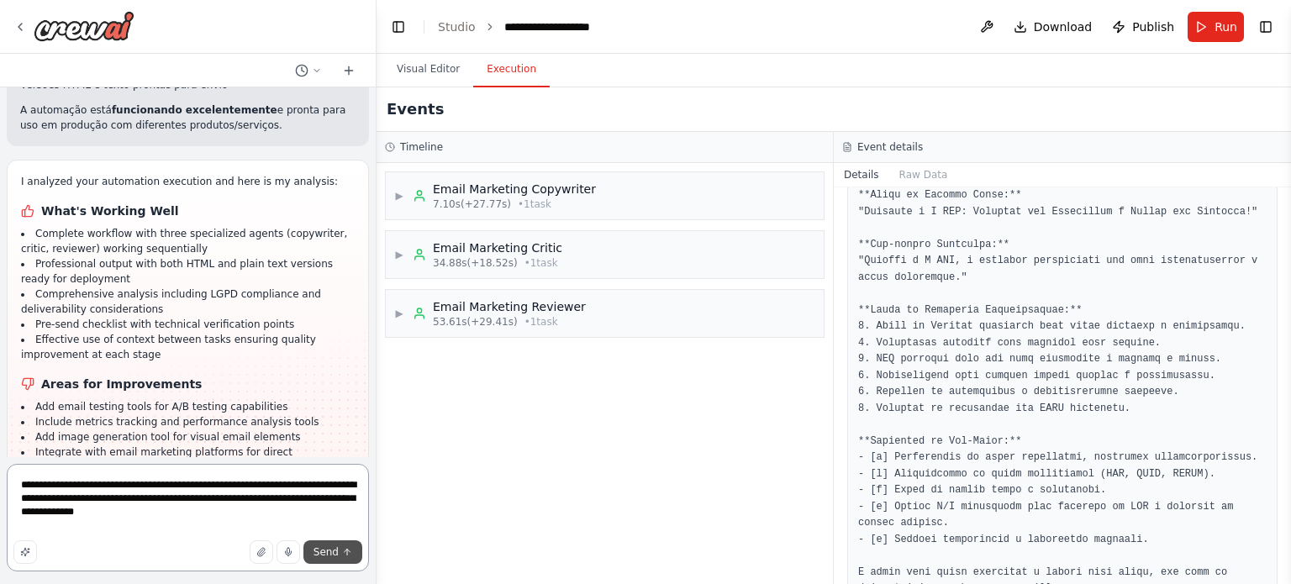
type textarea "**********"
click at [319, 544] on button "Send" at bounding box center [332, 553] width 59 height 24
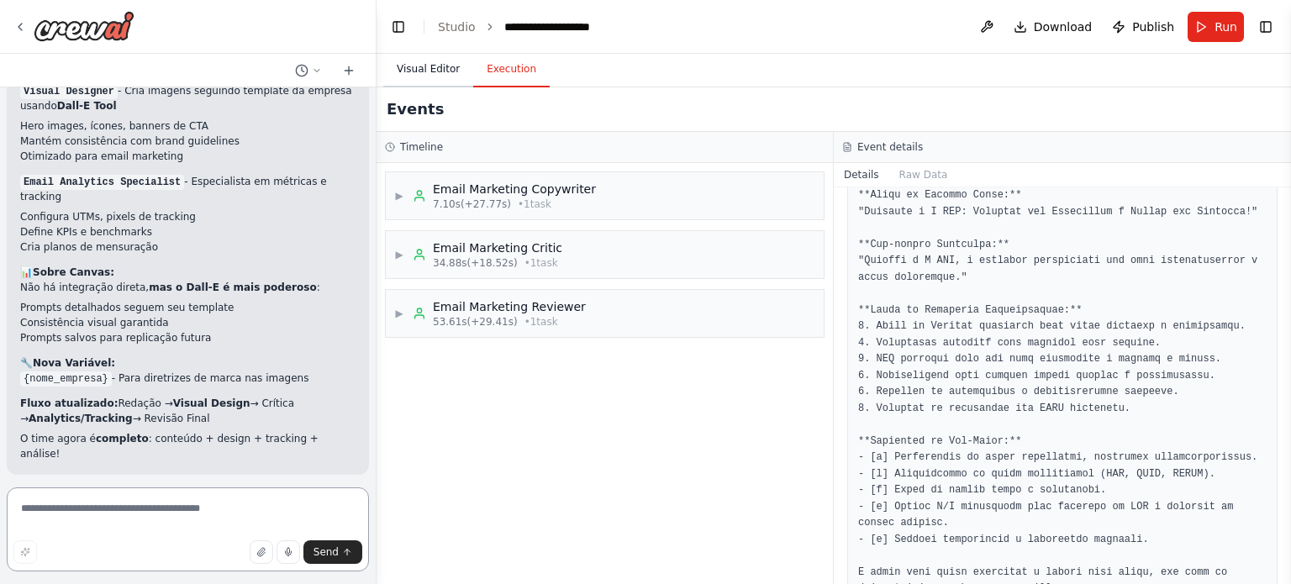
scroll to position [3786, 0]
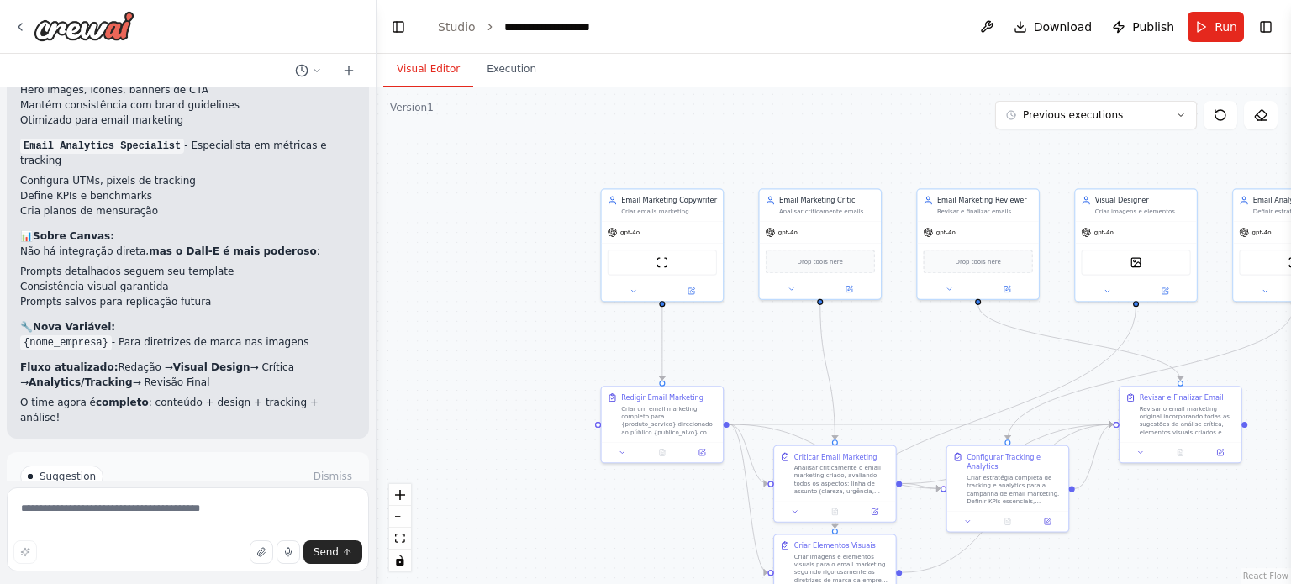
click at [431, 71] on button "Visual Editor" at bounding box center [428, 69] width 90 height 35
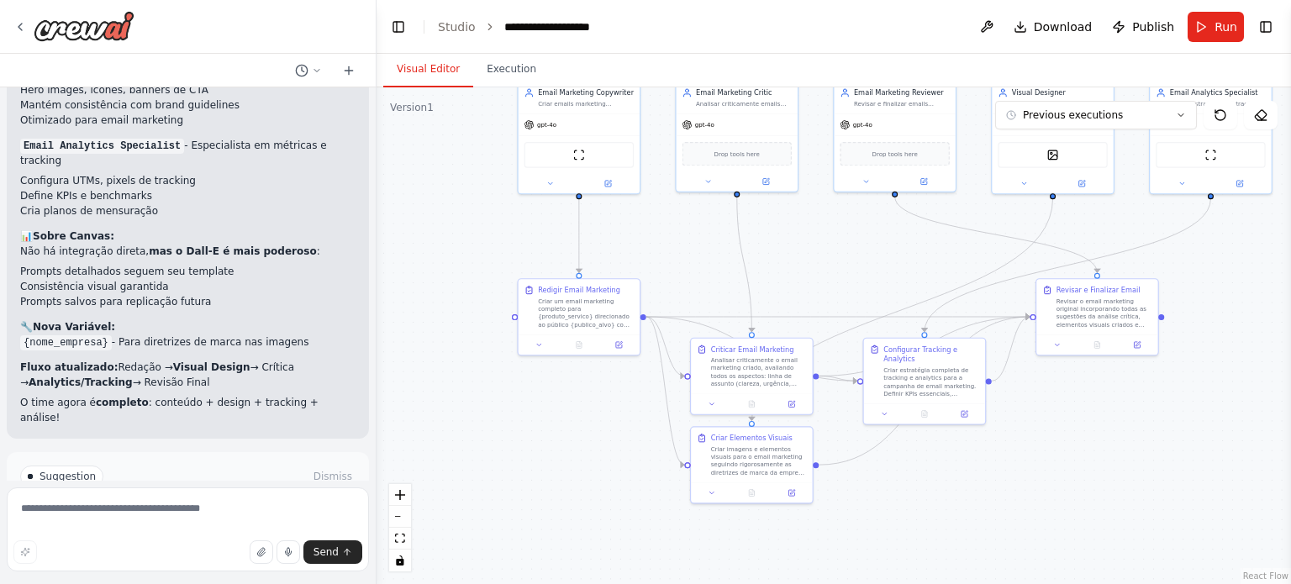
drag, startPoint x: 526, startPoint y: 266, endPoint x: 444, endPoint y: 159, distance: 135.5
click at [444, 159] on div ".deletable-edge-delete-btn { width: 20px; height: 20px; border: 0px solid #ffff…" at bounding box center [834, 335] width 915 height 497
drag, startPoint x: 764, startPoint y: 352, endPoint x: 764, endPoint y: 247, distance: 105.1
click at [764, 247] on div "Criticar Email Marketing Analisar criticamente o email marketing criado, avalia…" at bounding box center [764, 256] width 96 height 44
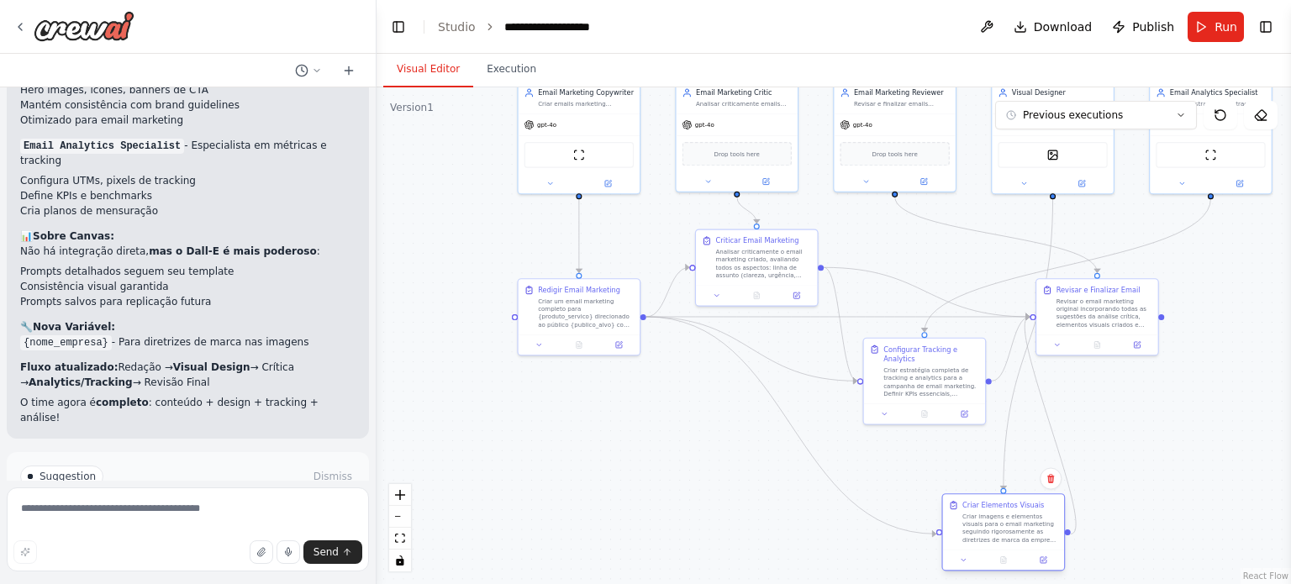
drag, startPoint x: 758, startPoint y: 441, endPoint x: 1018, endPoint y: 514, distance: 269.6
click at [1018, 514] on div "Criar Elementos Visuais Criar imagens e elementos visuais para o email marketin…" at bounding box center [1011, 522] width 96 height 44
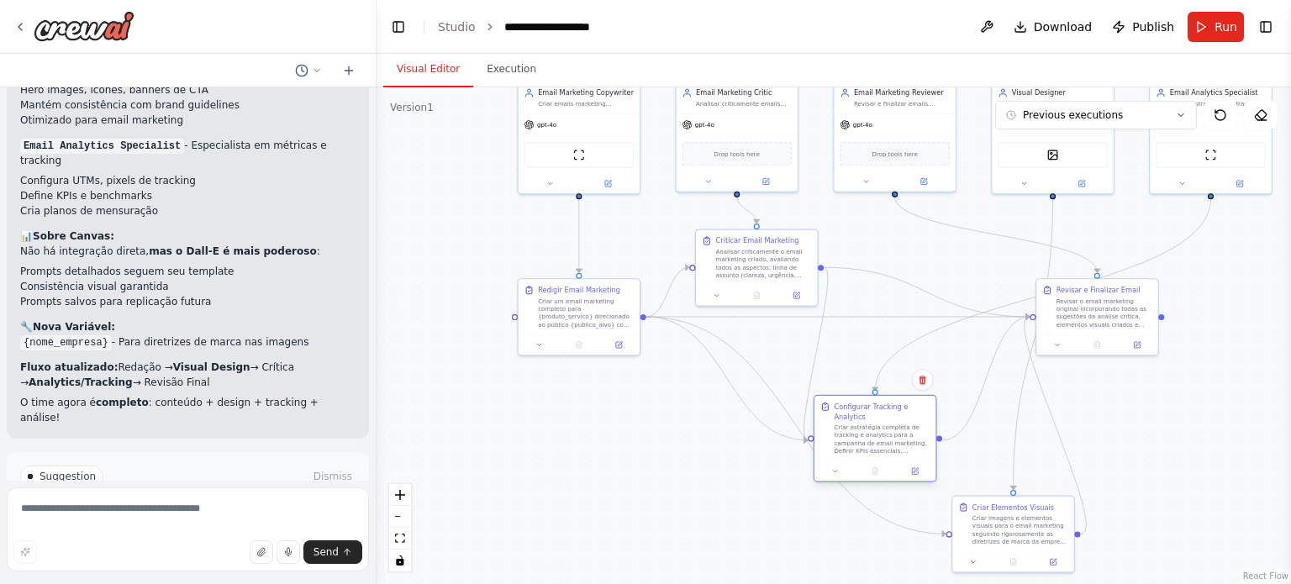
drag, startPoint x: 921, startPoint y: 356, endPoint x: 874, endPoint y: 414, distance: 74.7
click at [874, 414] on div "Configurar Tracking e Analytics" at bounding box center [882, 411] width 96 height 19
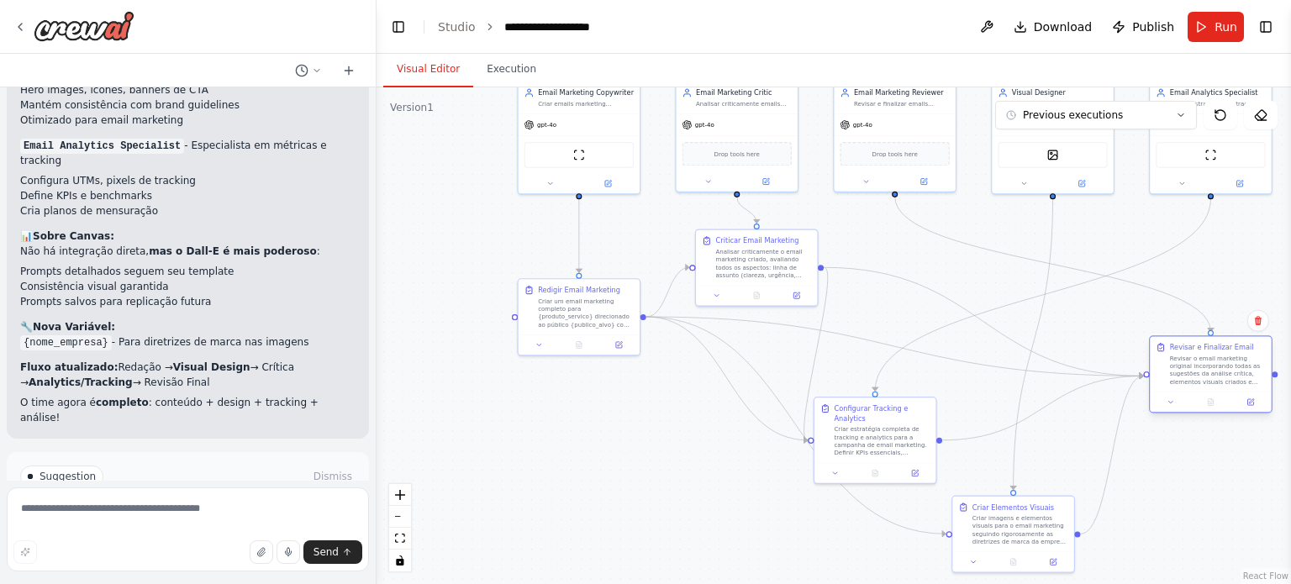
drag, startPoint x: 1100, startPoint y: 292, endPoint x: 1216, endPoint y: 346, distance: 127.1
click at [1216, 346] on div "Revisar e Finalizar Email Revisar o email marketing original incorporando todas…" at bounding box center [1218, 365] width 96 height 44
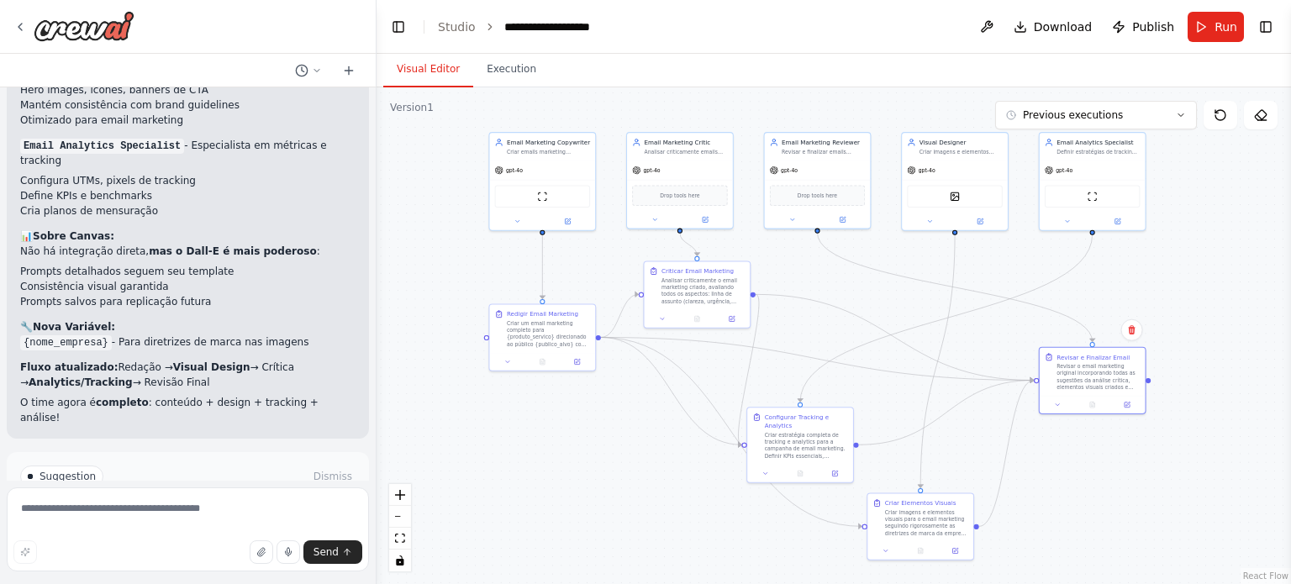
drag, startPoint x: 699, startPoint y: 423, endPoint x: 610, endPoint y: 438, distance: 90.4
click at [610, 438] on div ".deletable-edge-delete-btn { width: 20px; height: 20px; border: 0px solid #ffff…" at bounding box center [834, 335] width 915 height 497
click at [934, 504] on div "Criar Elementos Visuais" at bounding box center [920, 502] width 71 height 8
click at [925, 503] on div "Criar Elementos Visuais" at bounding box center [920, 502] width 71 height 8
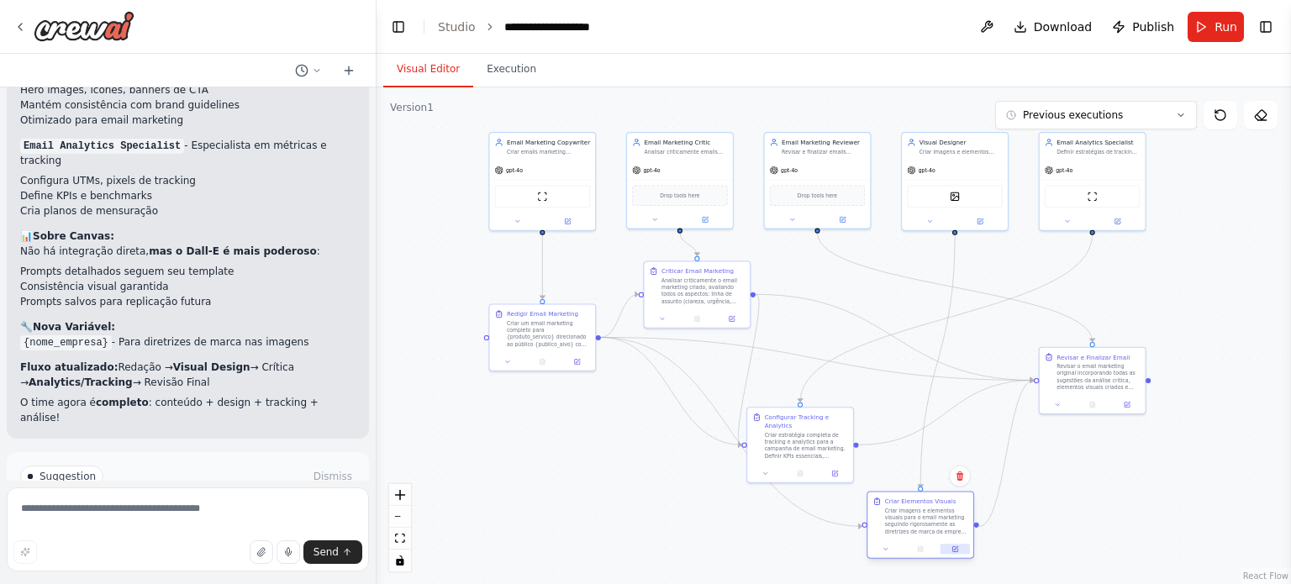
click at [957, 546] on icon at bounding box center [955, 549] width 7 height 7
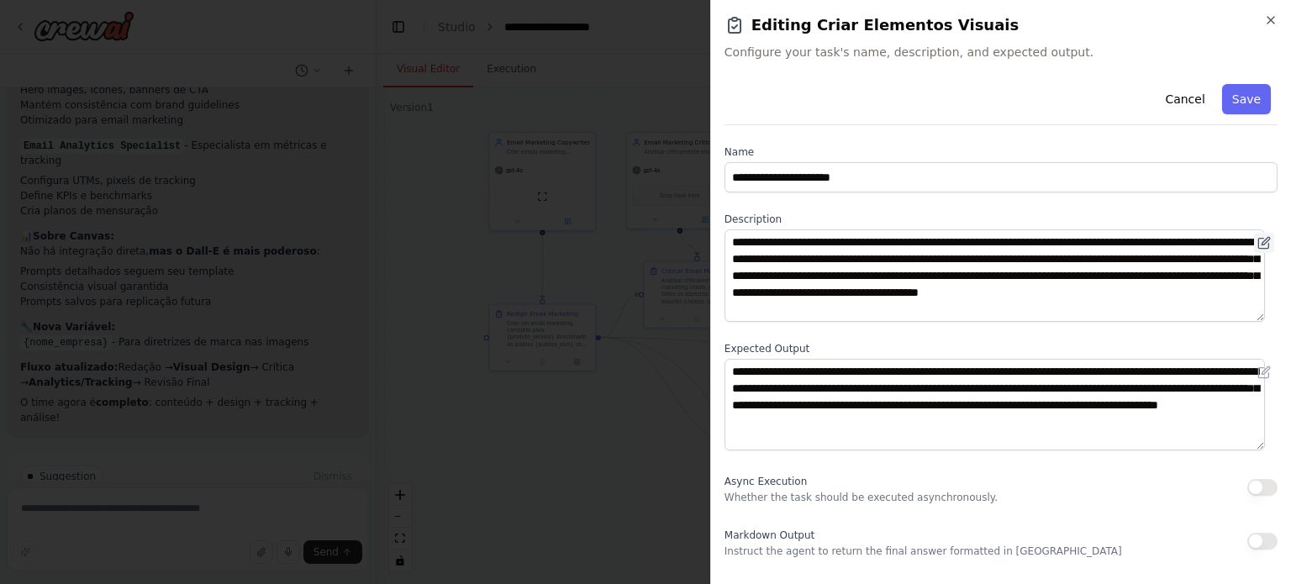
click at [1258, 245] on icon at bounding box center [1264, 242] width 13 height 13
click at [1258, 240] on icon at bounding box center [1264, 242] width 13 height 13
click at [1258, 241] on icon at bounding box center [1264, 242] width 13 height 13
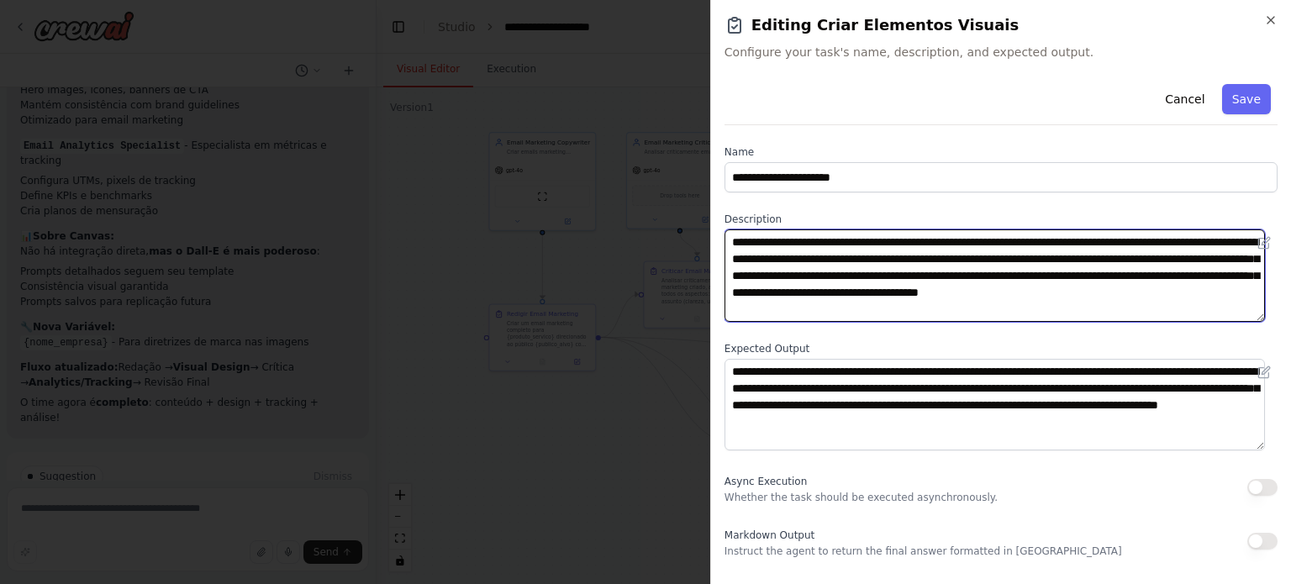
click at [918, 258] on textarea "**********" at bounding box center [995, 275] width 541 height 92
click at [892, 260] on textarea "**********" at bounding box center [995, 275] width 541 height 92
click at [892, 261] on textarea "**********" at bounding box center [995, 275] width 541 height 92
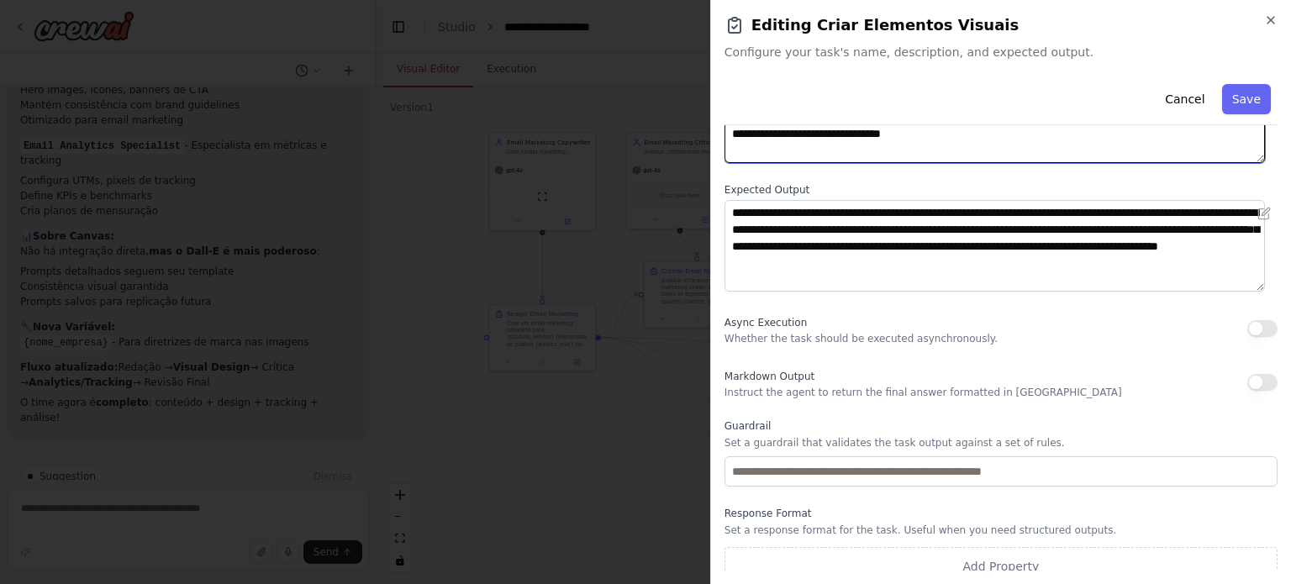
scroll to position [173, 0]
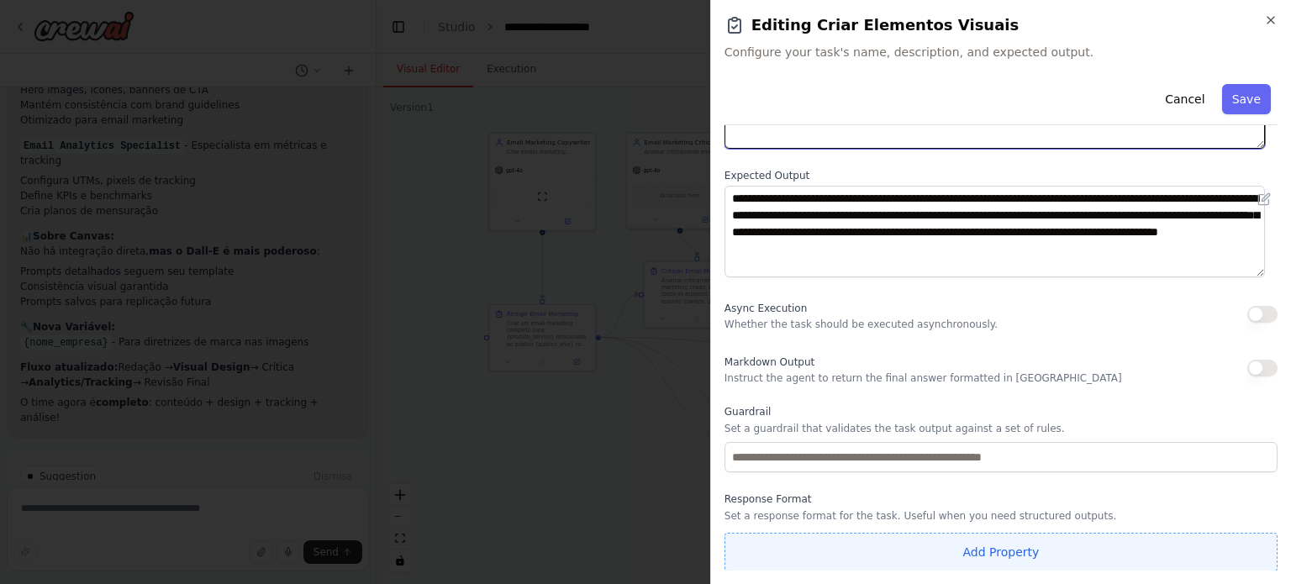
type textarea "**********"
click at [1021, 559] on button "Add Property" at bounding box center [1001, 552] width 553 height 39
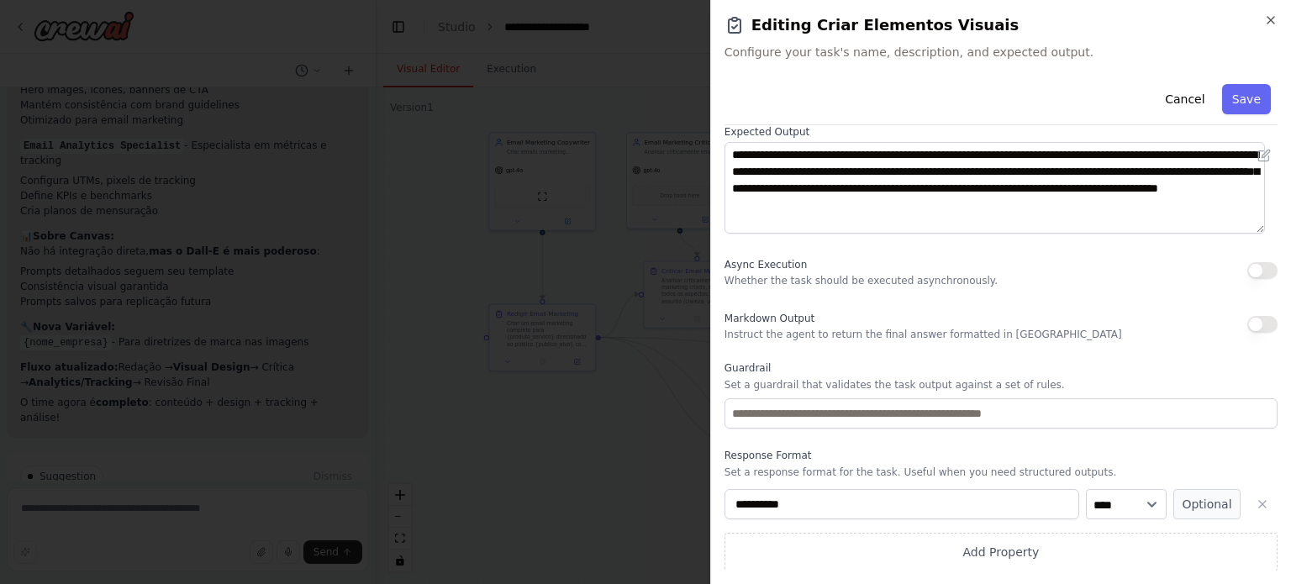
scroll to position [0, 0]
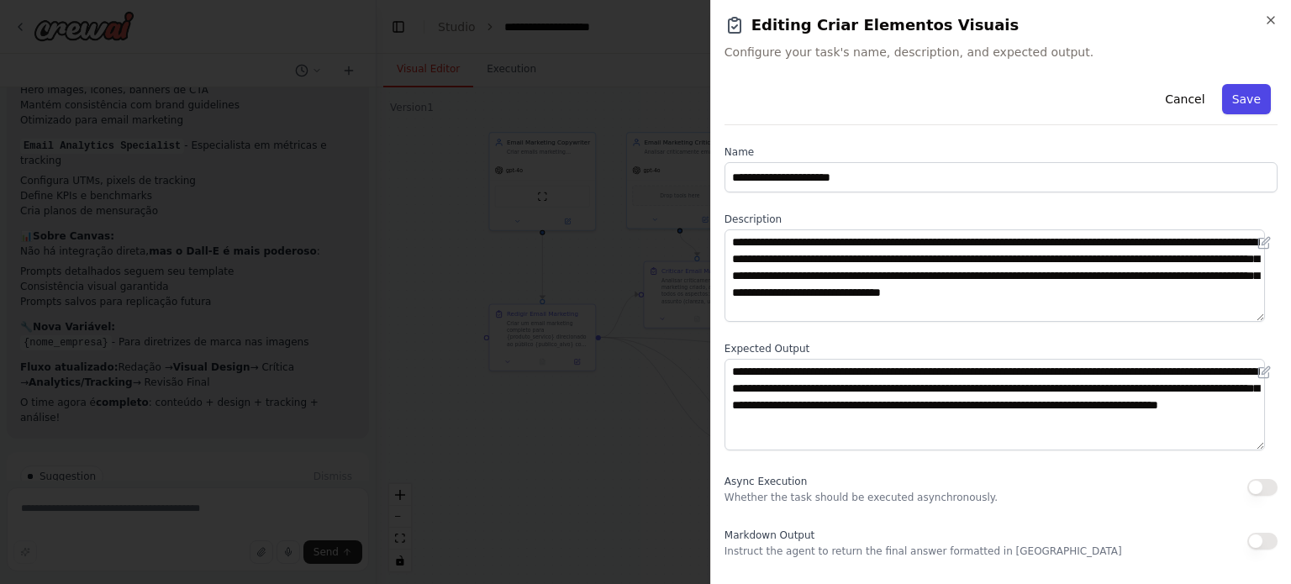
click at [1236, 99] on button "Save" at bounding box center [1246, 99] width 49 height 30
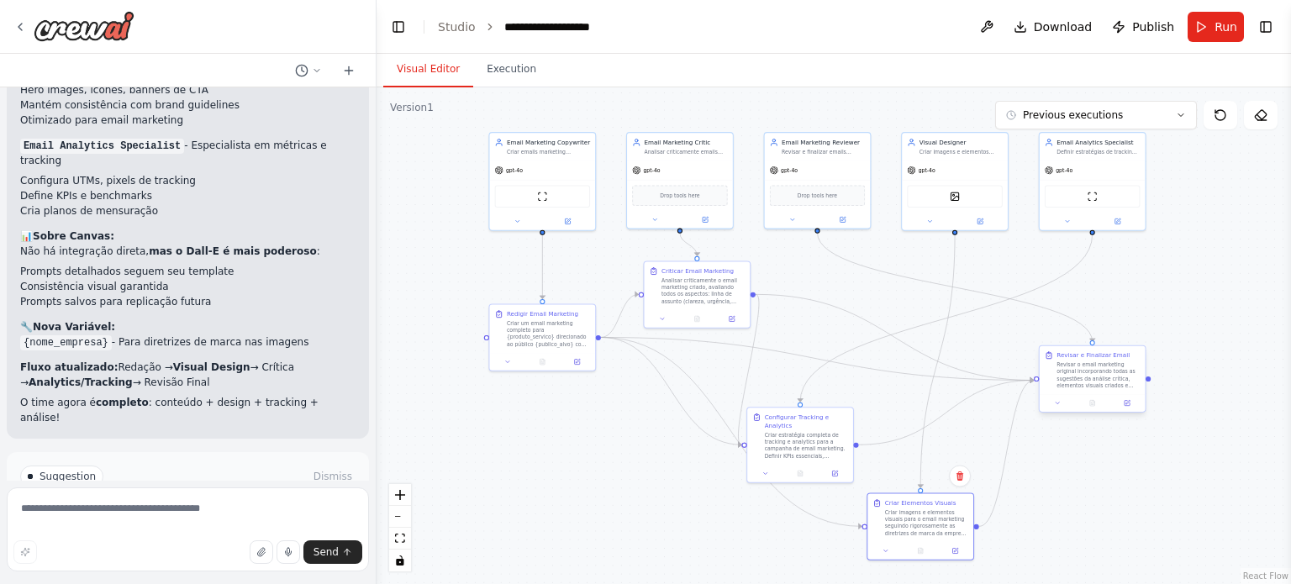
click at [1092, 363] on div "Revisar o email marketing original incorporando todas as sugestões da análise c…" at bounding box center [1098, 375] width 83 height 28
click at [1058, 386] on div "Revisar o email marketing original incorporando todas as sugestões da análise c…" at bounding box center [1098, 375] width 83 height 28
click at [1131, 409] on div at bounding box center [1093, 403] width 106 height 18
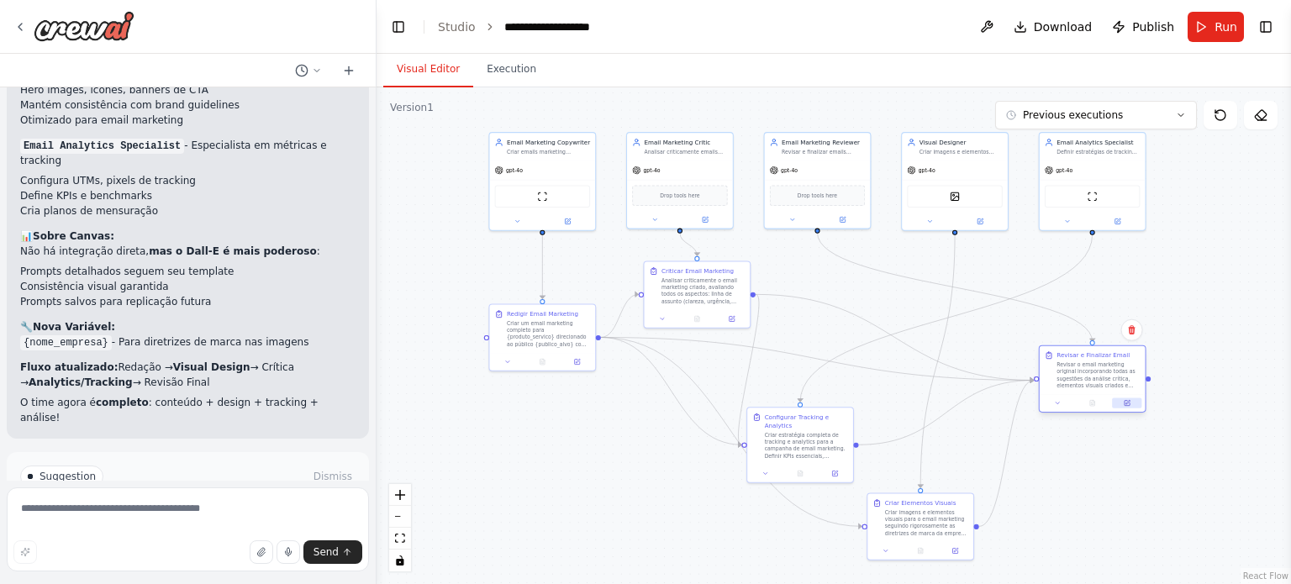
click at [1131, 402] on button at bounding box center [1126, 403] width 29 height 10
click at [1053, 309] on icon "Edge from 1886a697-e0e7-4de3-a9f2-199329467db7 to ad05a8fe-c2d0-4041-88e6-e0178…" at bounding box center [955, 287] width 275 height 109
drag, startPoint x: 1109, startPoint y: 151, endPoint x: 815, endPoint y: 209, distance: 299.9
click at [827, 295] on div "Definir estratégias de tracking, métricas de performance e análise de resultado…" at bounding box center [814, 297] width 83 height 7
drag, startPoint x: 810, startPoint y: 154, endPoint x: 1079, endPoint y: 151, distance: 269.9
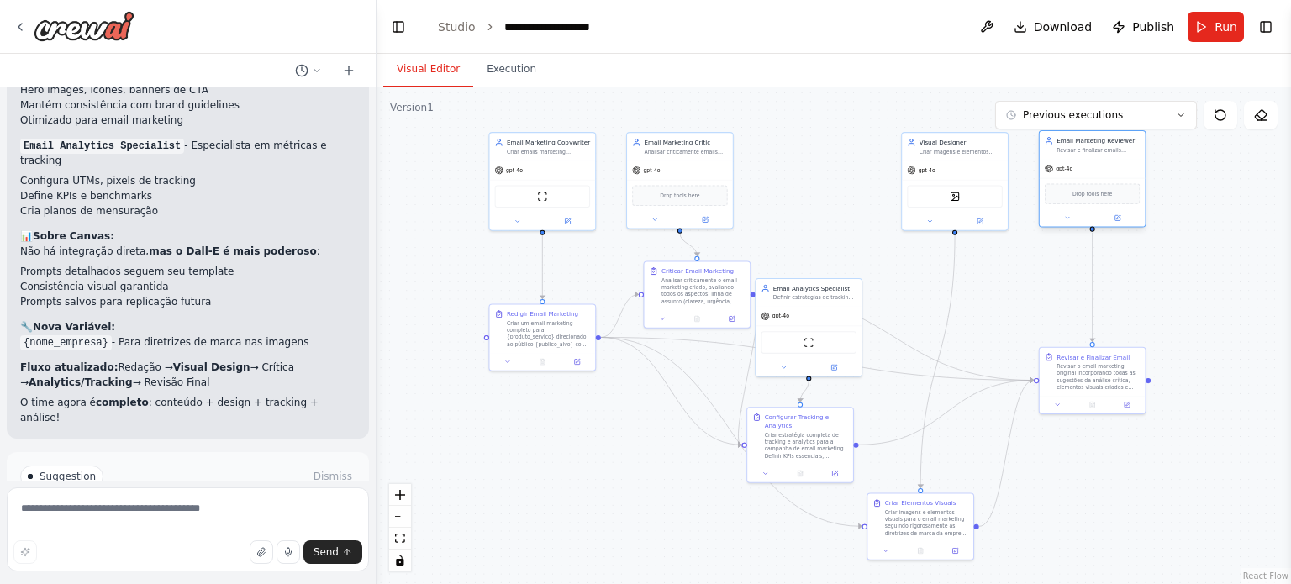
click at [1079, 151] on div "Email Marketing Reviewer Revisar e finalizar emails marketing, incorporando fee…" at bounding box center [1093, 145] width 106 height 28
drag, startPoint x: 799, startPoint y: 285, endPoint x: 793, endPoint y: 157, distance: 128.0
click at [793, 157] on div "Email Analytics Specialist" at bounding box center [806, 158] width 83 height 8
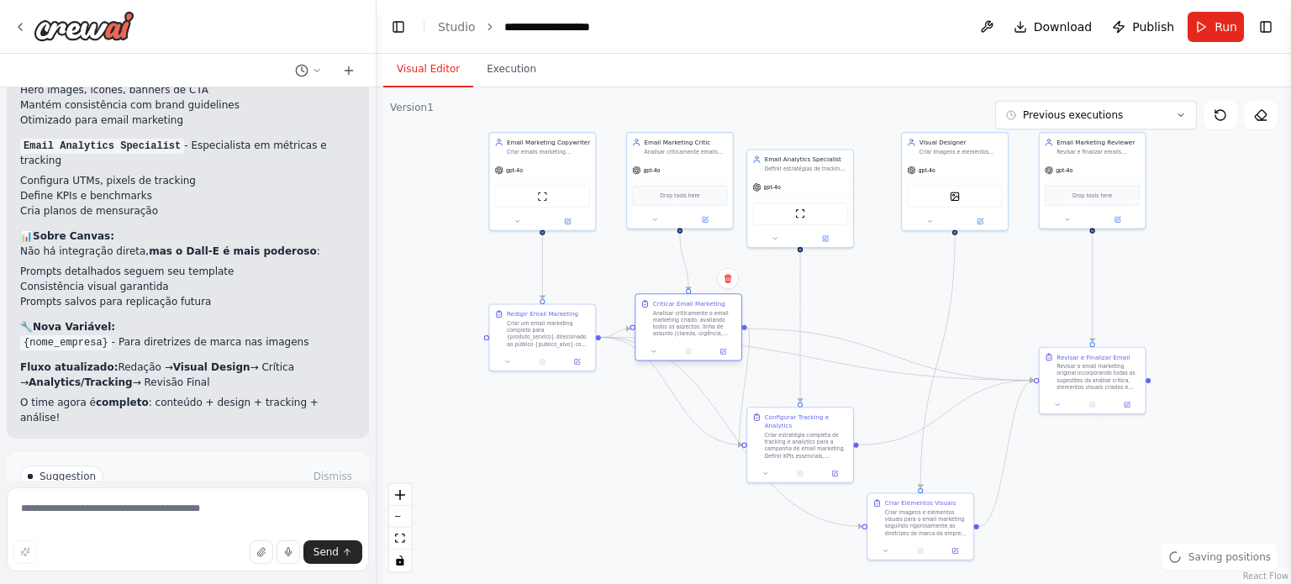
drag, startPoint x: 699, startPoint y: 271, endPoint x: 687, endPoint y: 308, distance: 39.1
click at [687, 308] on div "Criticar Email Marketing" at bounding box center [689, 303] width 72 height 8
drag, startPoint x: 821, startPoint y: 419, endPoint x: 827, endPoint y: 409, distance: 11.7
click at [826, 411] on div "Configurar Tracking e Analytics" at bounding box center [823, 411] width 83 height 17
click at [800, 212] on img at bounding box center [800, 212] width 10 height 10
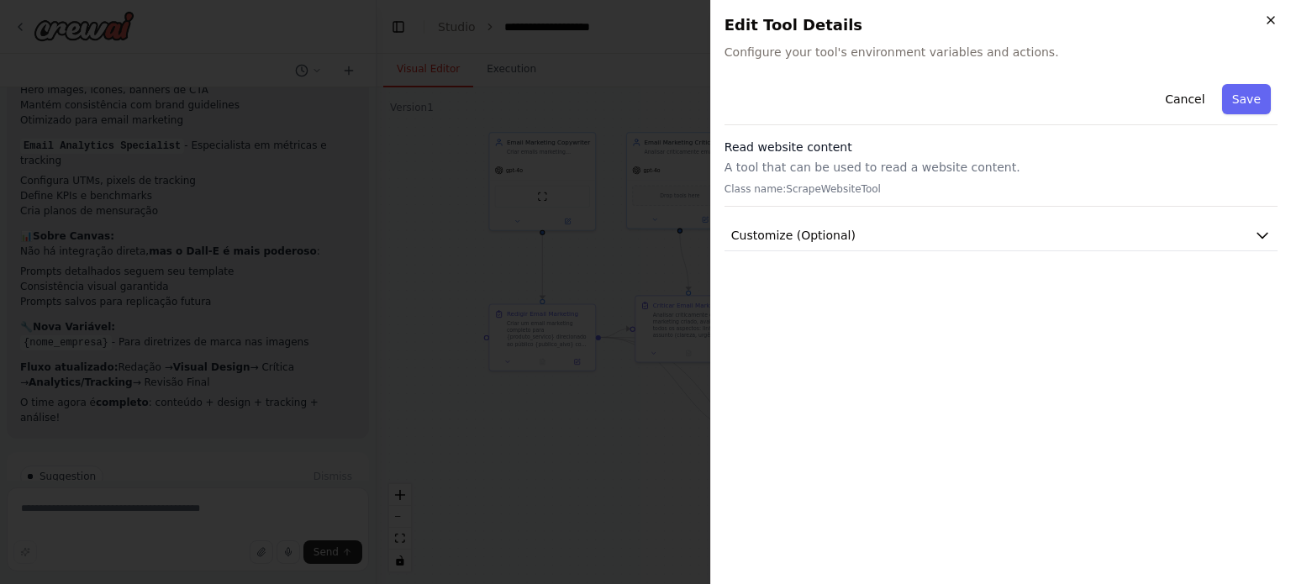
click at [1274, 19] on icon "button" at bounding box center [1270, 19] width 13 height 13
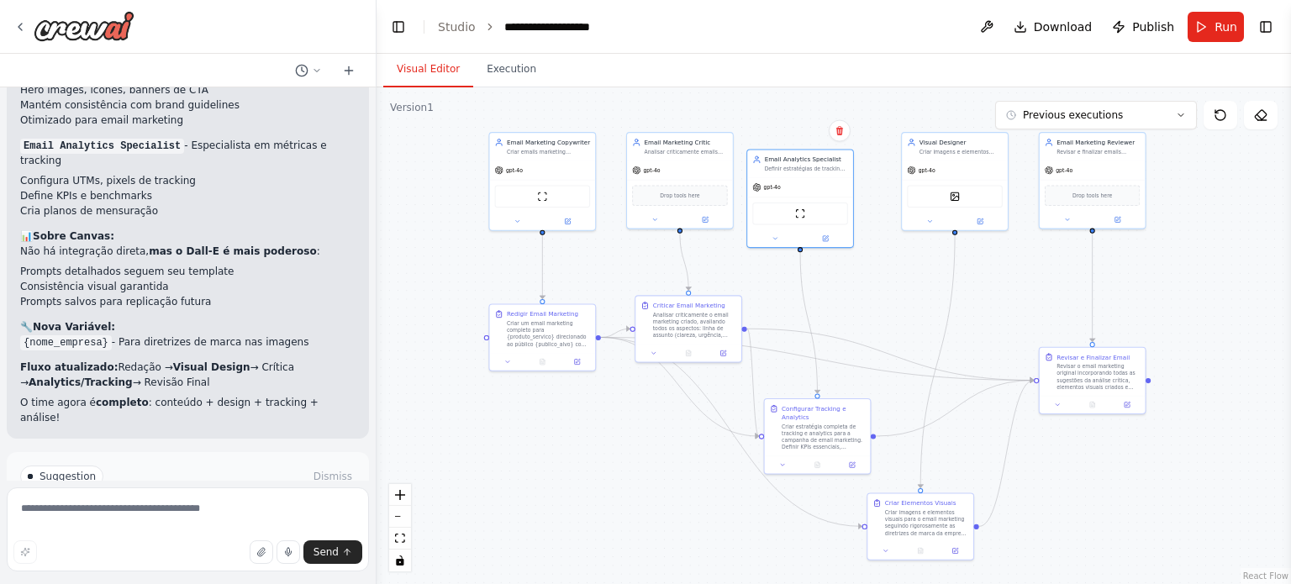
click at [230, 535] on button "Run Automation" at bounding box center [187, 548] width 335 height 27
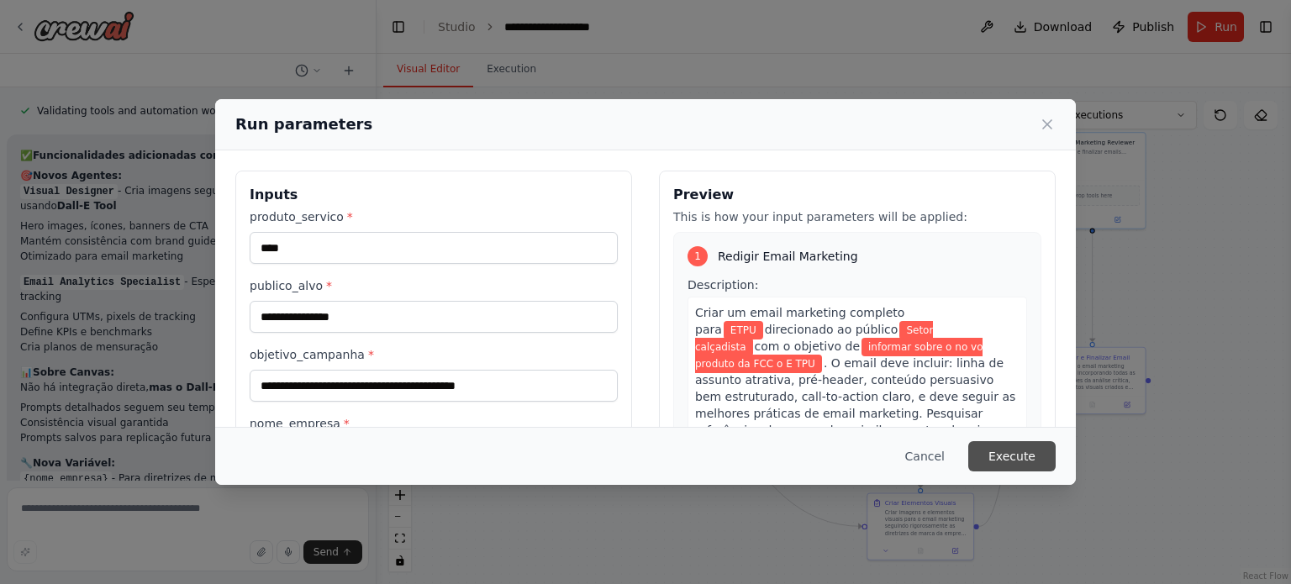
click at [1019, 456] on button "Execute" at bounding box center [1011, 456] width 87 height 30
click at [1017, 455] on button "Execute" at bounding box center [1011, 456] width 87 height 30
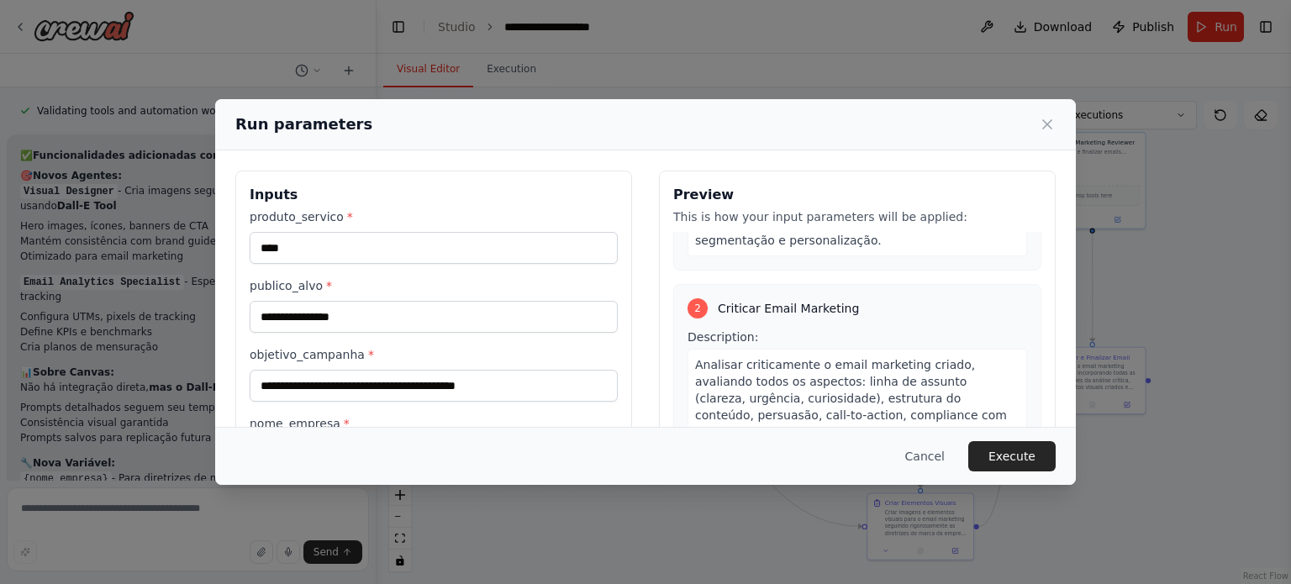
scroll to position [192, 0]
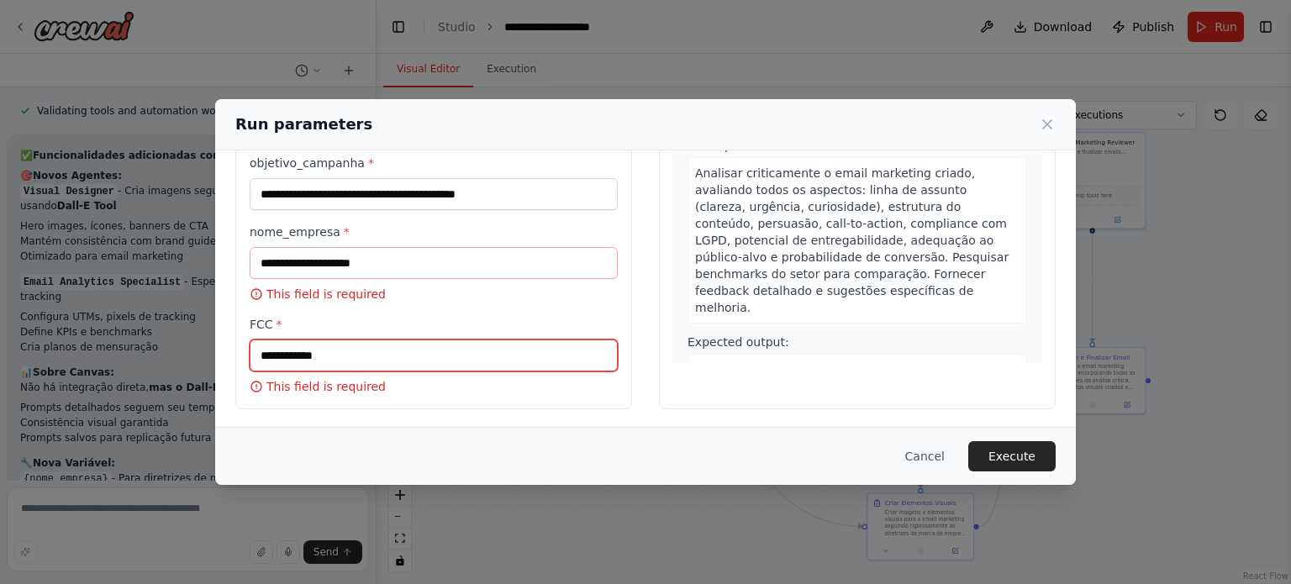
click at [419, 356] on input "FCC *" at bounding box center [434, 356] width 368 height 32
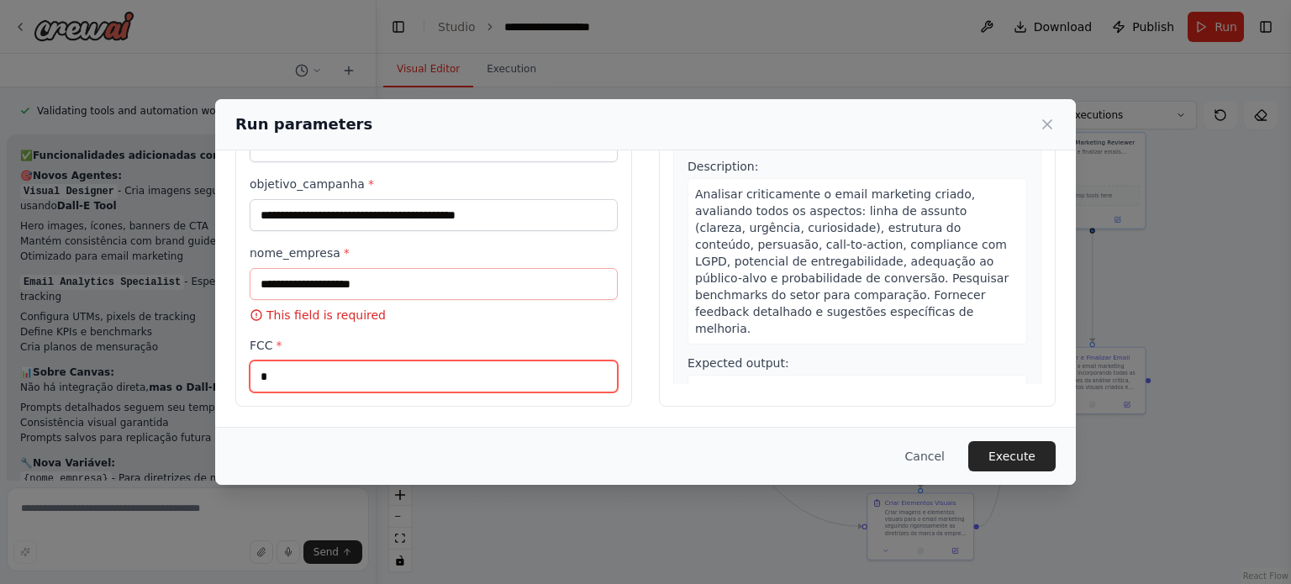
scroll to position [168, 0]
type input "***"
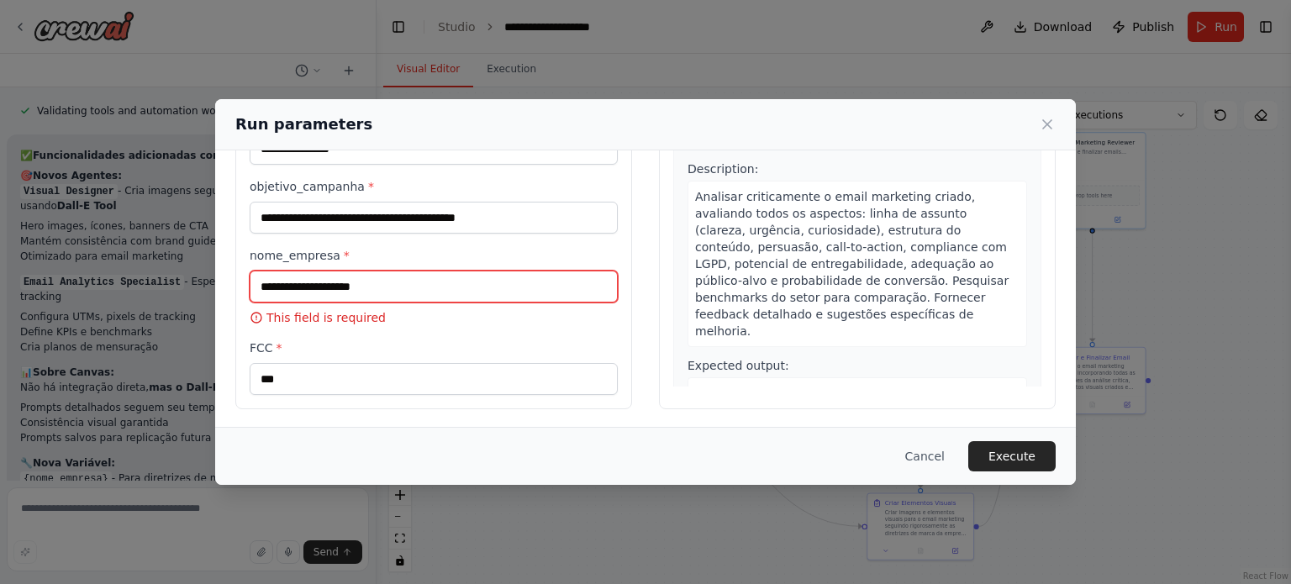
click at [397, 291] on input "nome_empresa *" at bounding box center [434, 287] width 368 height 32
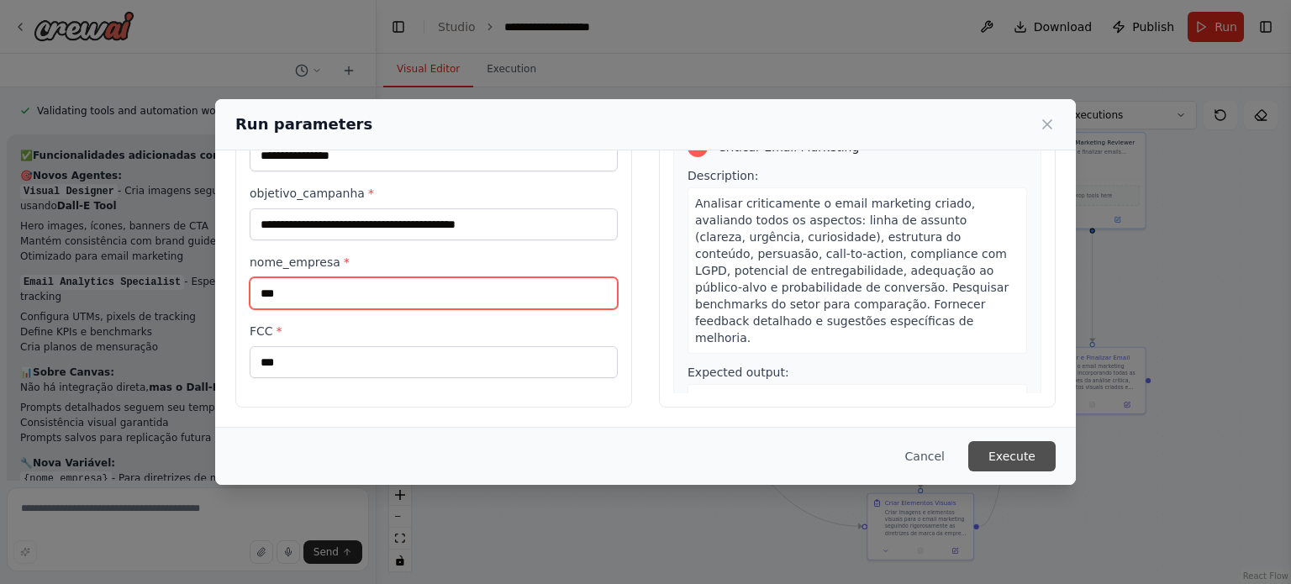
type input "***"
click at [1025, 456] on button "Execute" at bounding box center [1011, 456] width 87 height 30
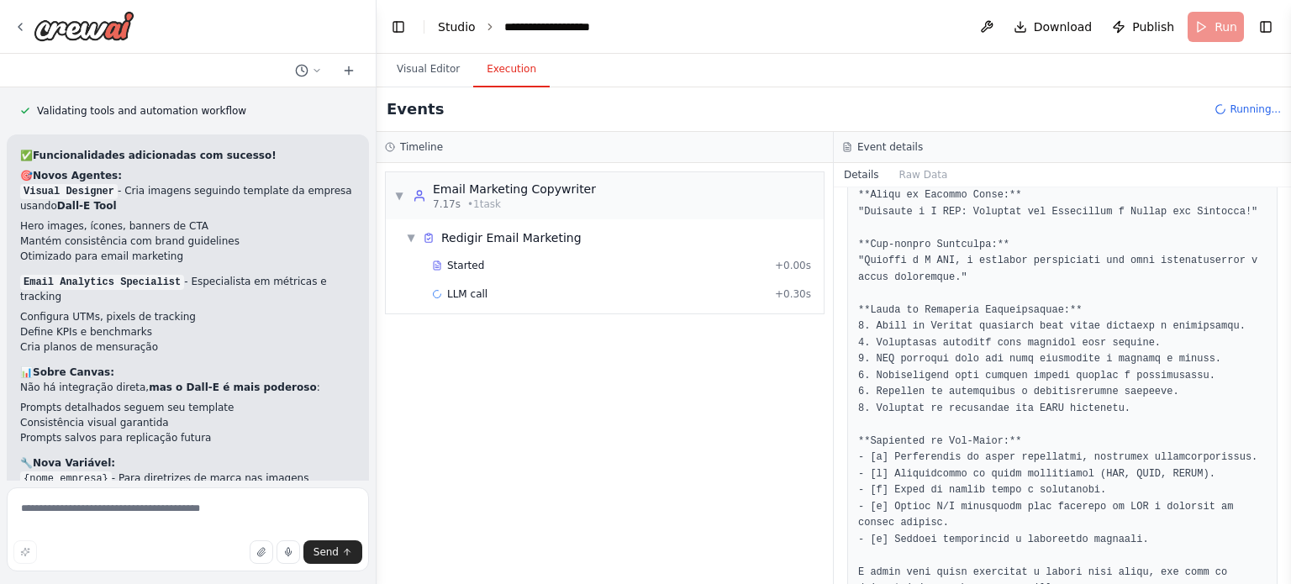
click at [454, 33] on link "Studio" at bounding box center [457, 26] width 38 height 13
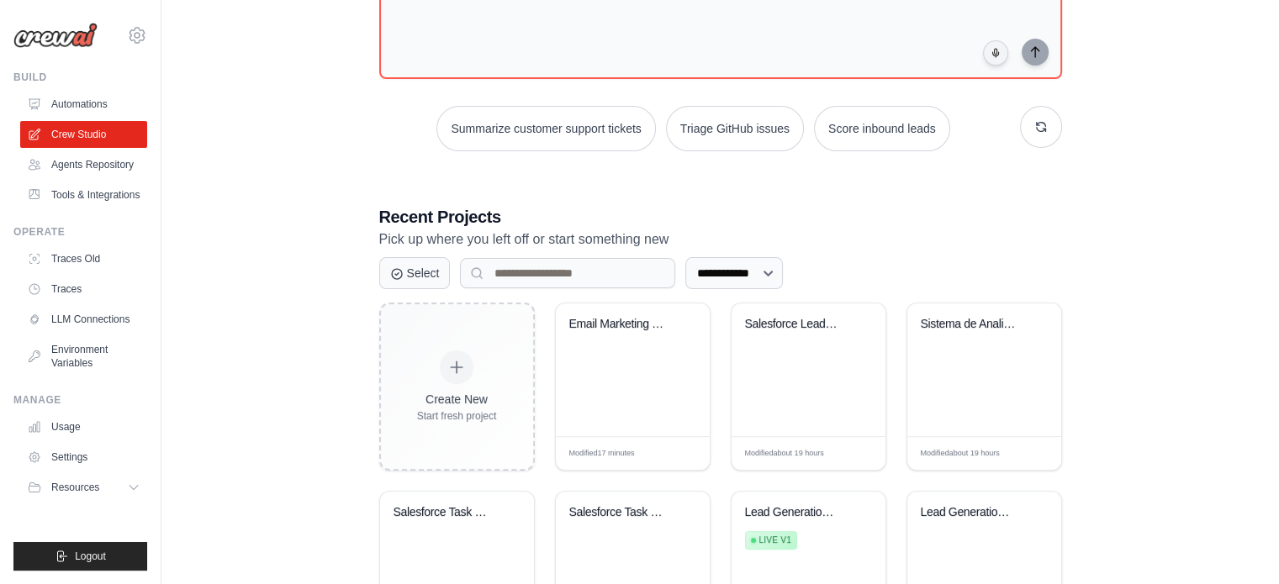
scroll to position [252, 0]
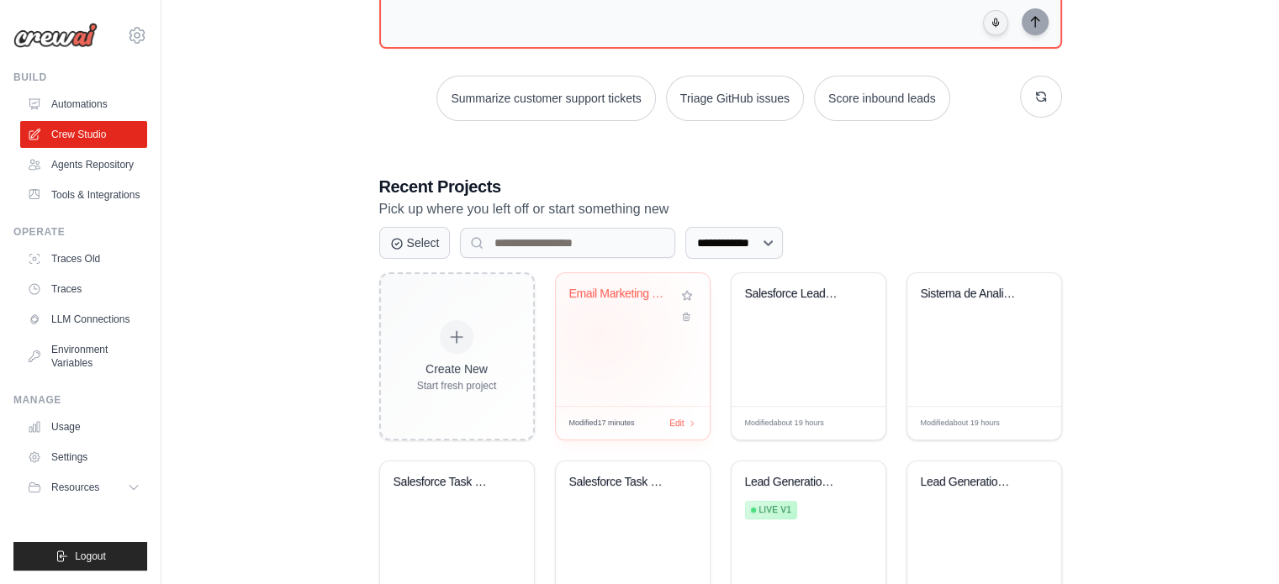
click at [598, 332] on div "Email Marketing Team" at bounding box center [633, 339] width 154 height 133
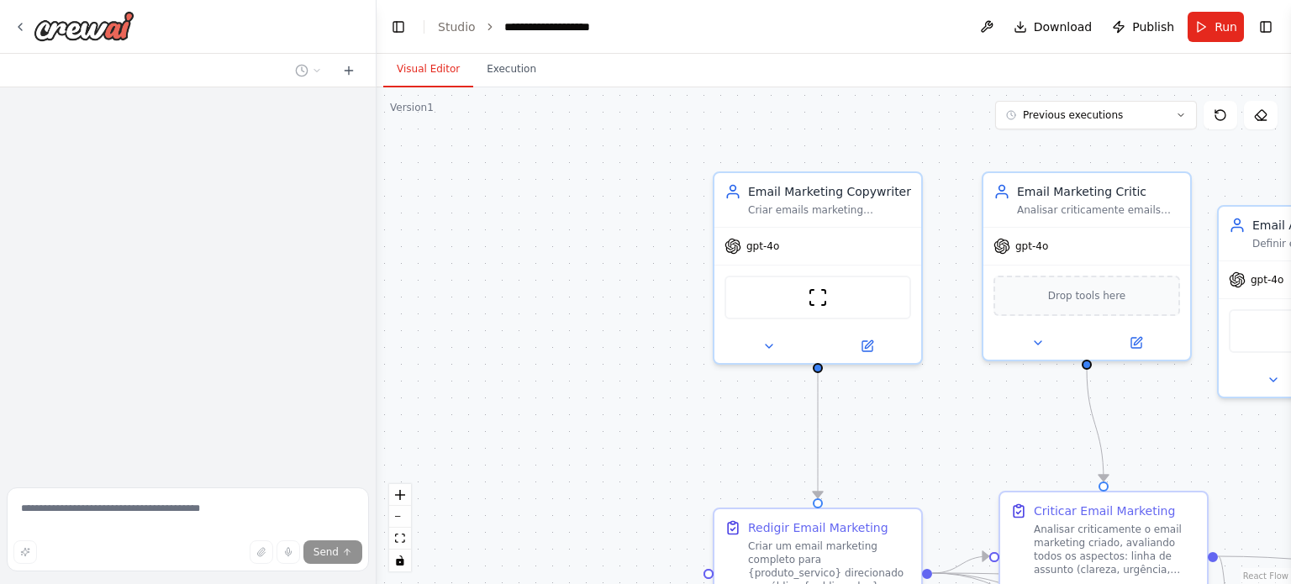
scroll to position [3650, 0]
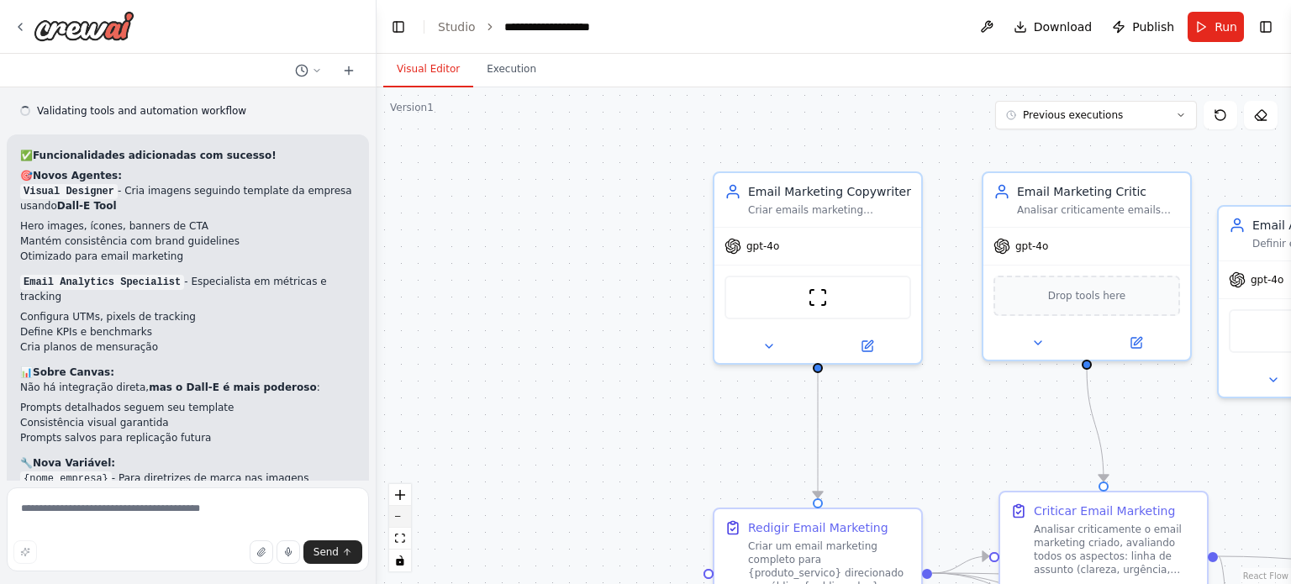
click at [401, 520] on button "zoom out" at bounding box center [400, 517] width 22 height 22
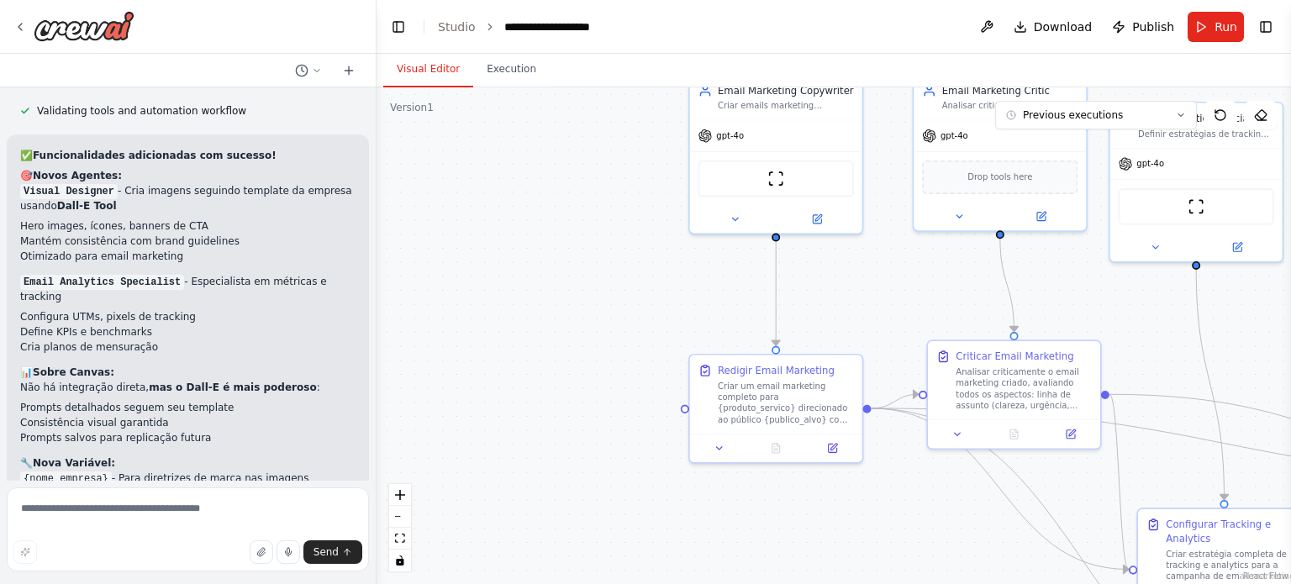
drag, startPoint x: 576, startPoint y: 458, endPoint x: 534, endPoint y: 335, distance: 130.5
click at [534, 335] on div ".deletable-edge-delete-btn { width: 20px; height: 20px; border: 0px solid #ffff…" at bounding box center [834, 335] width 915 height 497
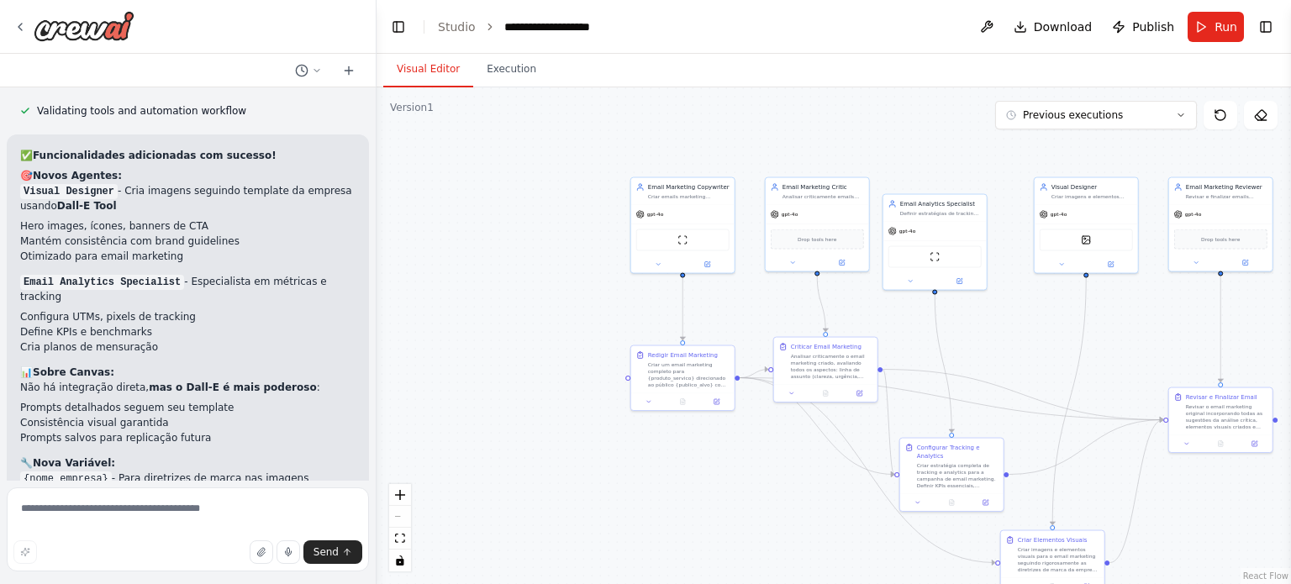
drag, startPoint x: 527, startPoint y: 362, endPoint x: 538, endPoint y: 329, distance: 35.4
click at [525, 354] on div ".deletable-edge-delete-btn { width: 20px; height: 20px; border: 0px solid #ffff…" at bounding box center [834, 335] width 915 height 497
click at [514, 76] on button "Execution" at bounding box center [511, 69] width 76 height 35
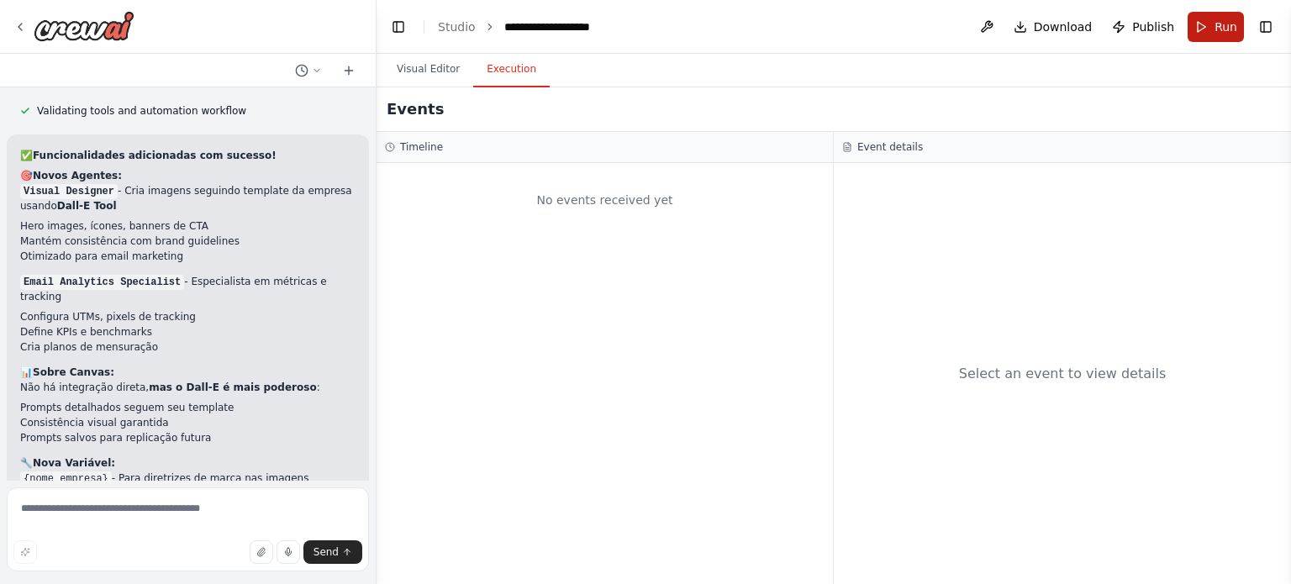
click at [1211, 29] on button "Run" at bounding box center [1216, 27] width 56 height 30
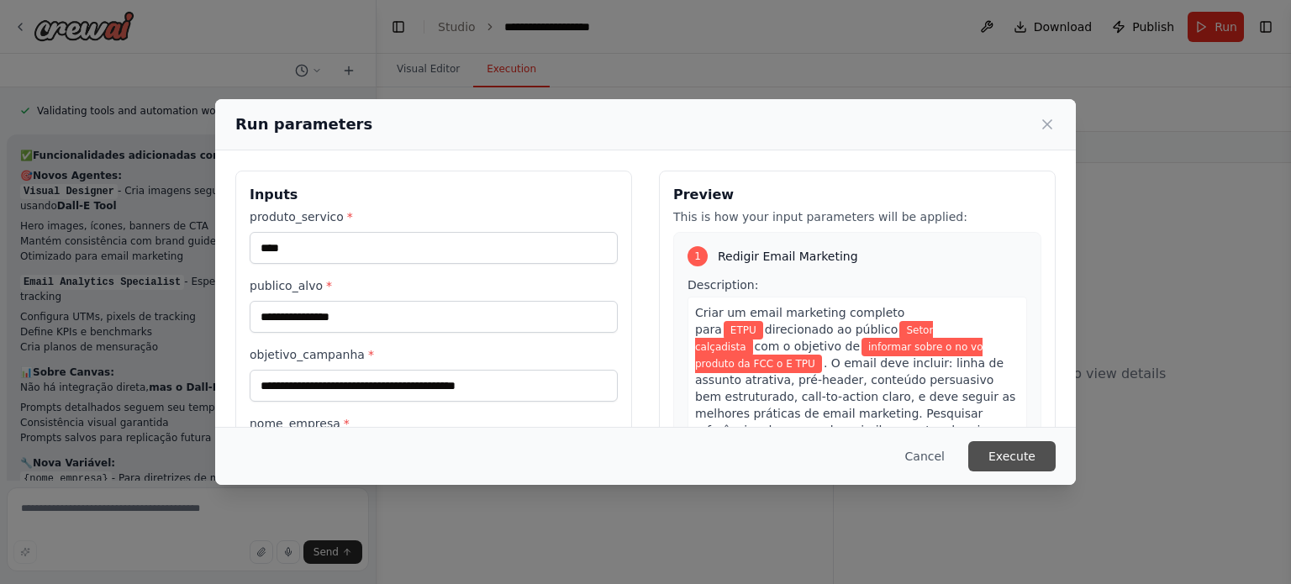
click at [1031, 460] on button "Execute" at bounding box center [1011, 456] width 87 height 30
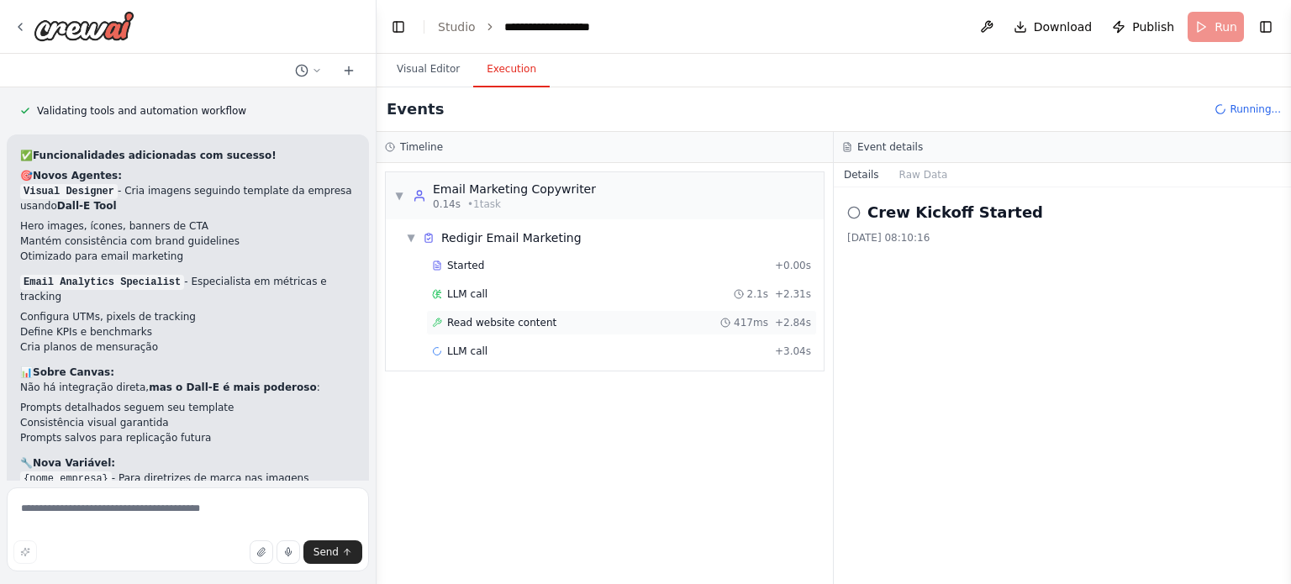
click at [563, 325] on div "Read website content 417ms + 2.84s" at bounding box center [621, 322] width 379 height 13
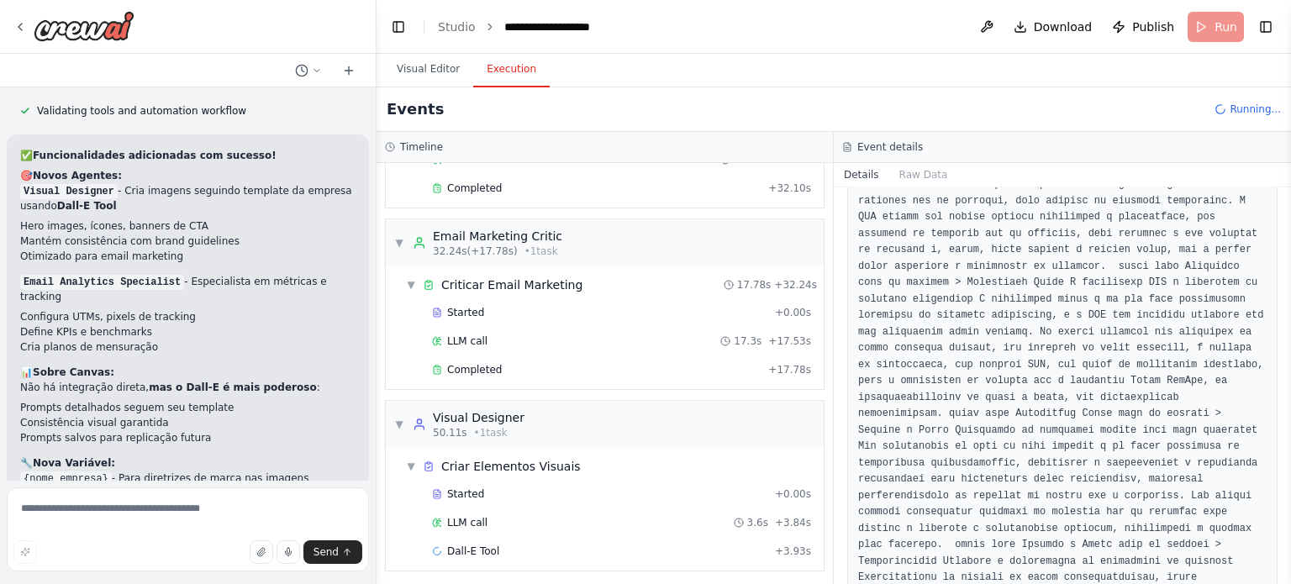
scroll to position [2091, 0]
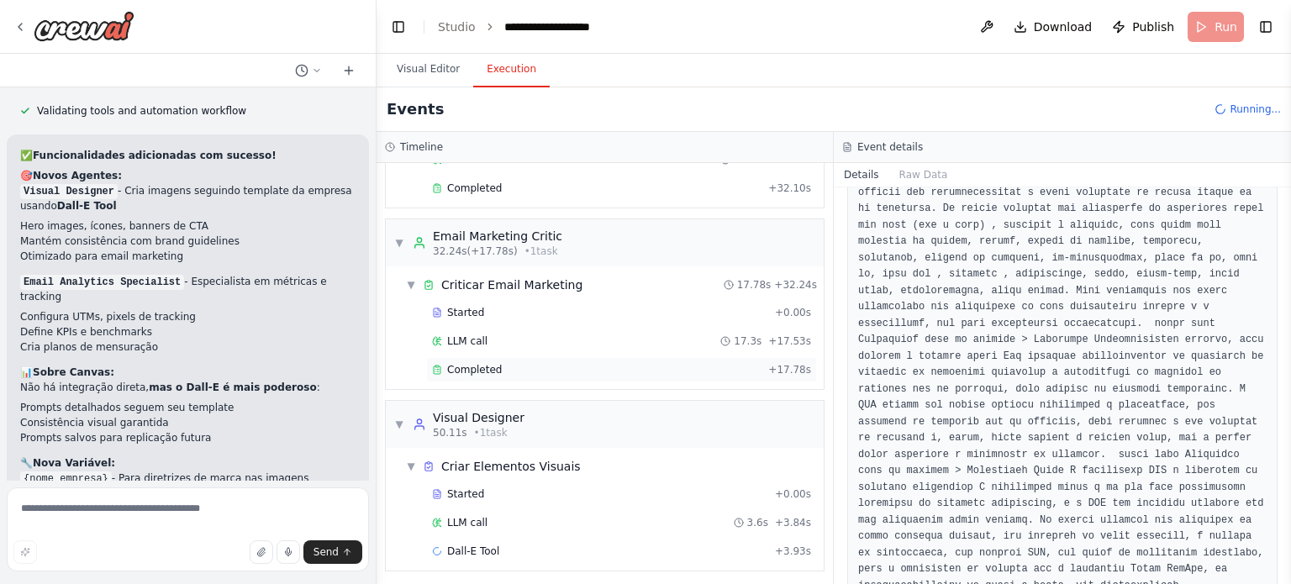
click at [510, 364] on div "Completed" at bounding box center [597, 369] width 330 height 13
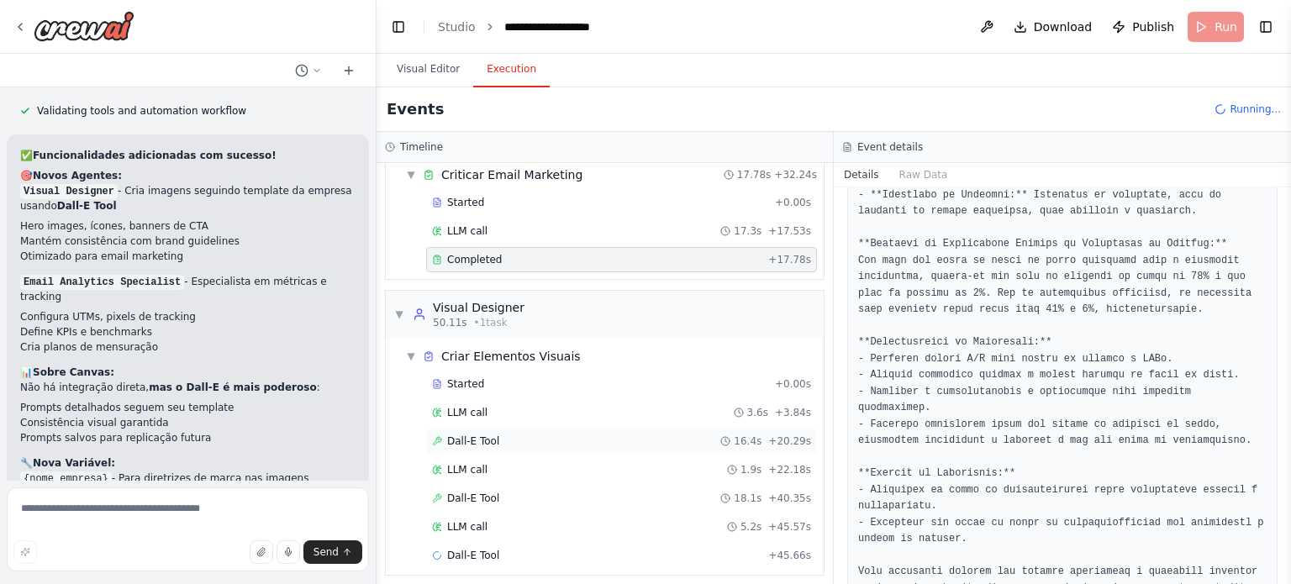
scroll to position [305, 0]
click at [488, 490] on span "Dall-E Tool" at bounding box center [473, 494] width 52 height 13
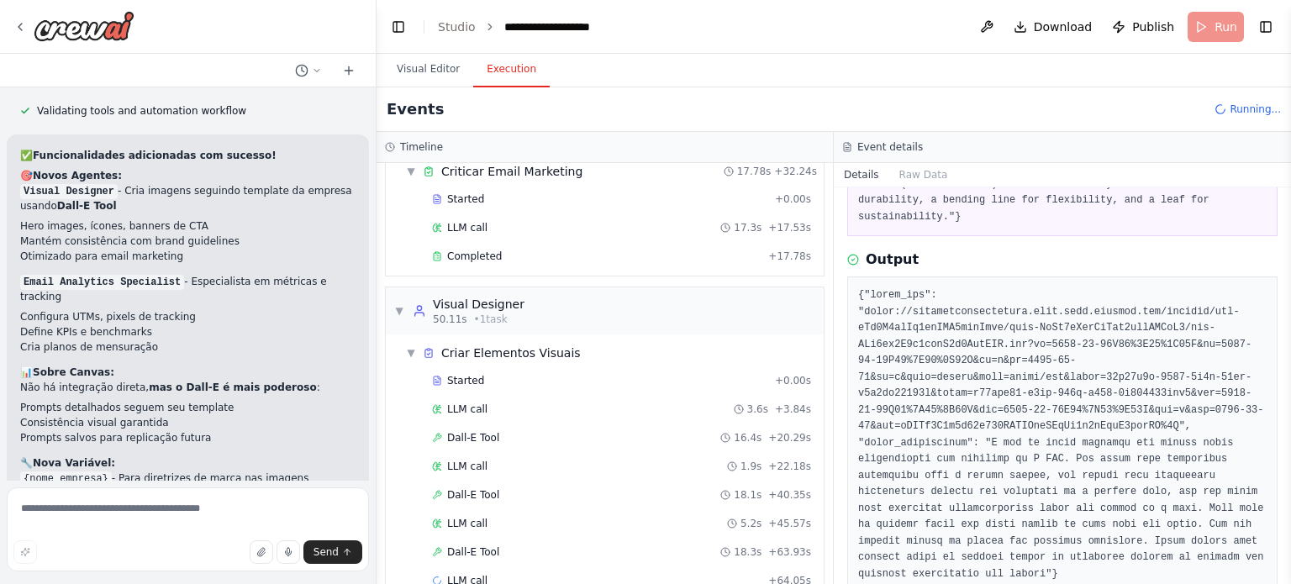
scroll to position [140, 0]
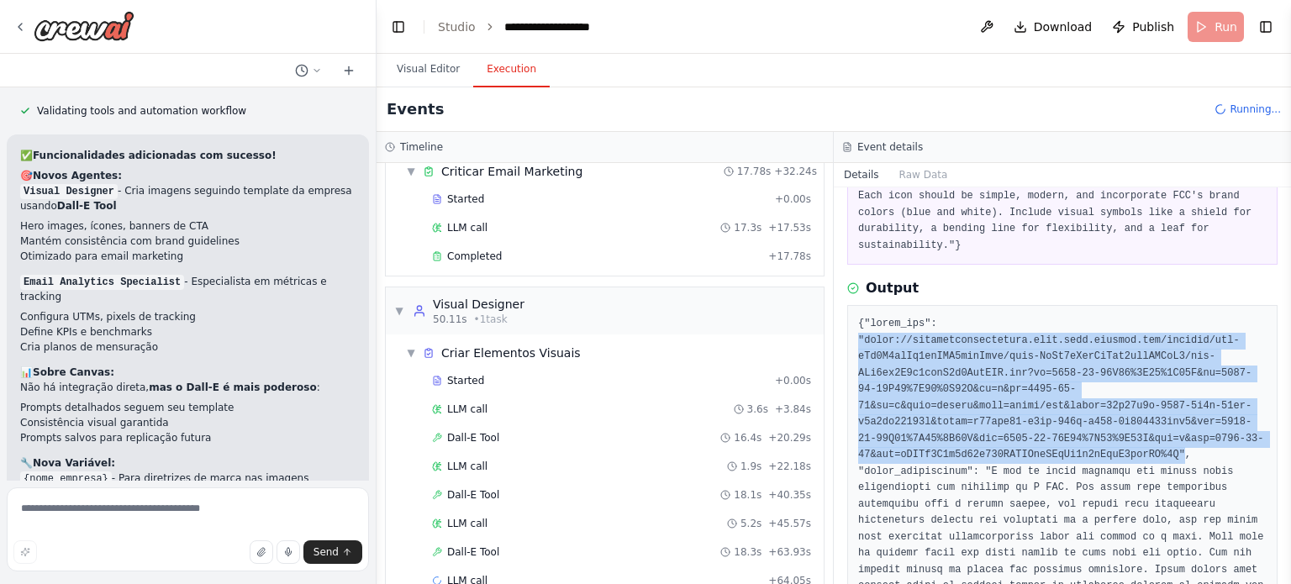
drag, startPoint x: 1157, startPoint y: 437, endPoint x: 859, endPoint y: 319, distance: 320.0
click at [859, 319] on pre at bounding box center [1062, 463] width 409 height 295
copy pre ""https://oaidalleapiprodscus.blob.core.windows.net/private/org-qTr3Z8gxNz3syLIA…"
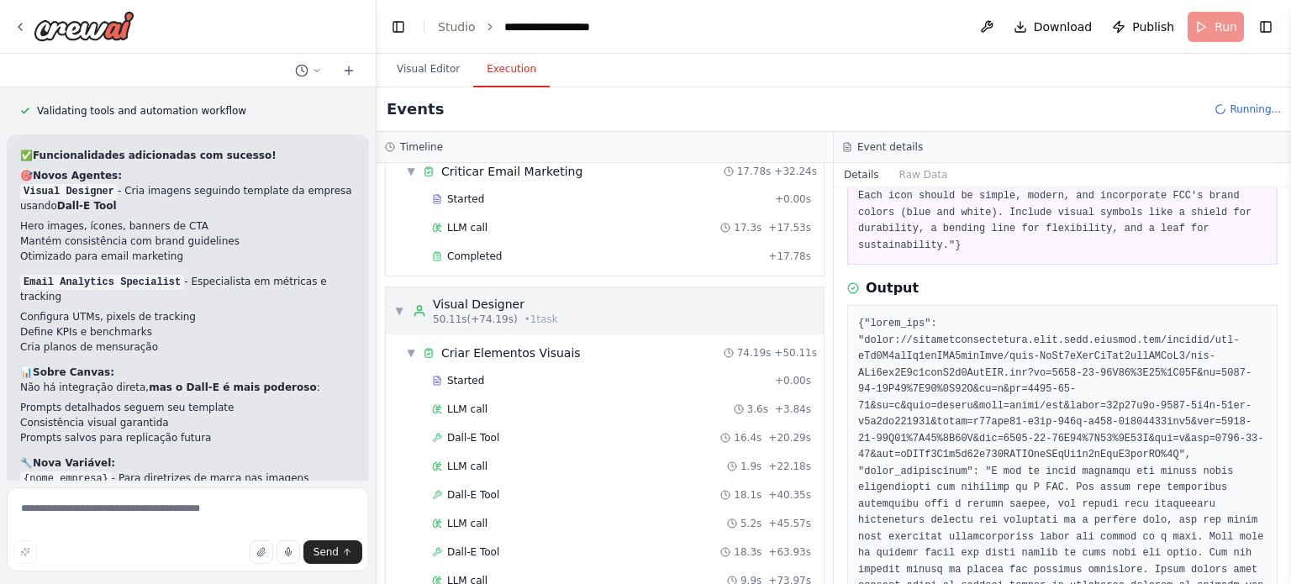
click at [395, 307] on span "▼" at bounding box center [399, 310] width 10 height 13
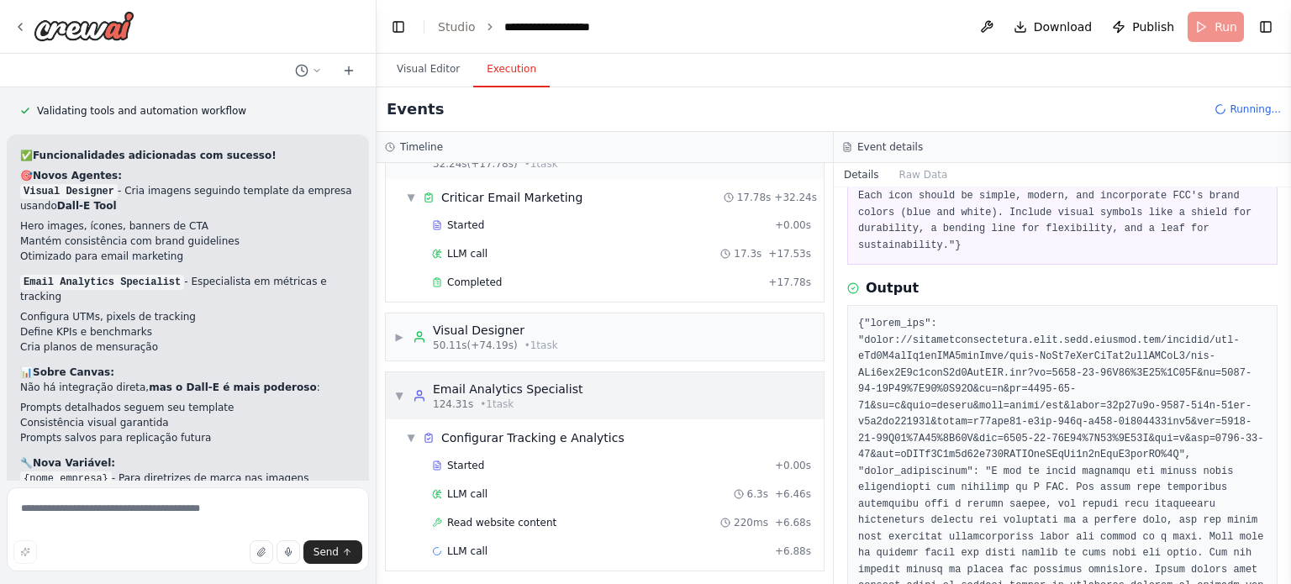
click at [395, 393] on span "▼" at bounding box center [399, 395] width 10 height 13
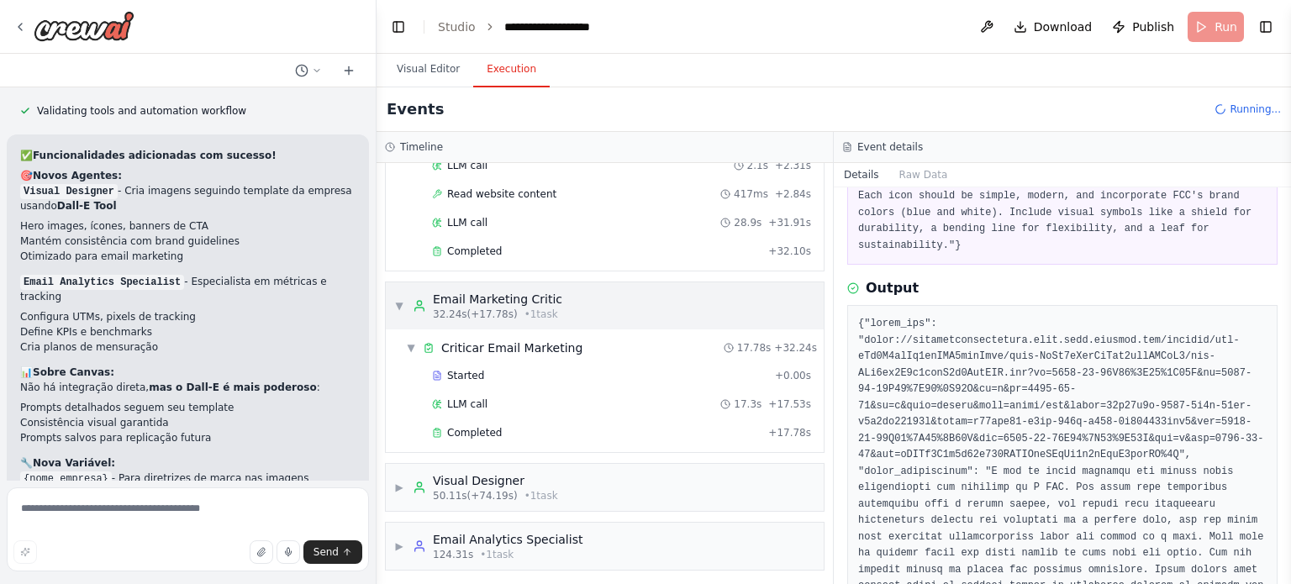
click at [398, 294] on div "▼ Email Marketing Critic 32.24s (+17.78s) • 1 task" at bounding box center [478, 306] width 168 height 30
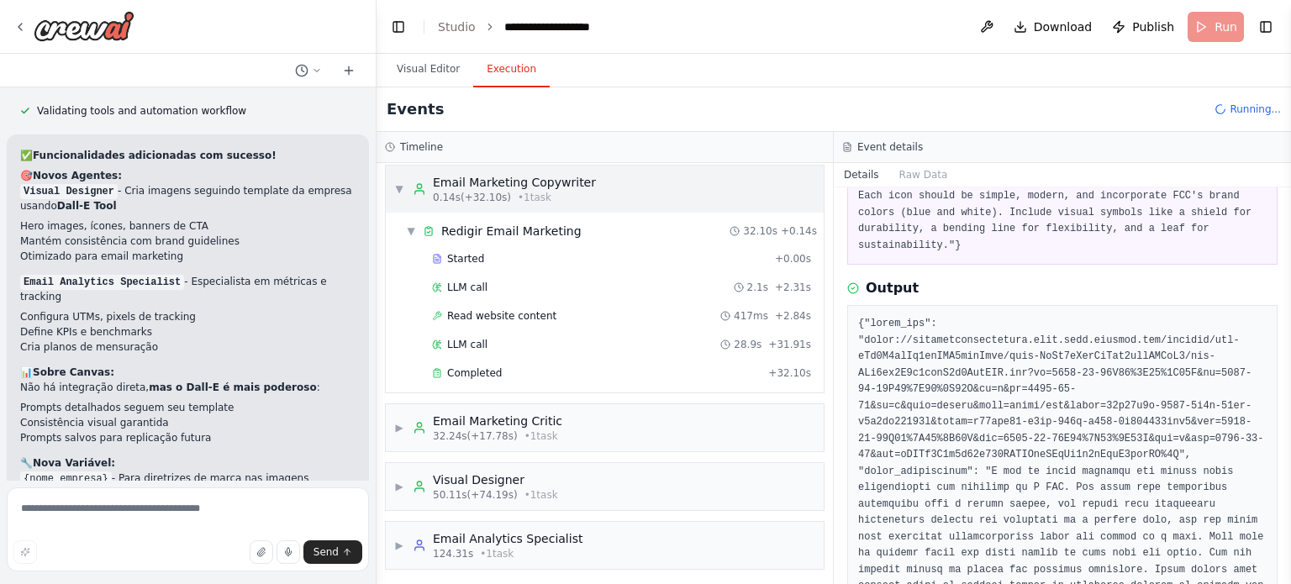
click at [394, 187] on span "▼" at bounding box center [399, 188] width 10 height 13
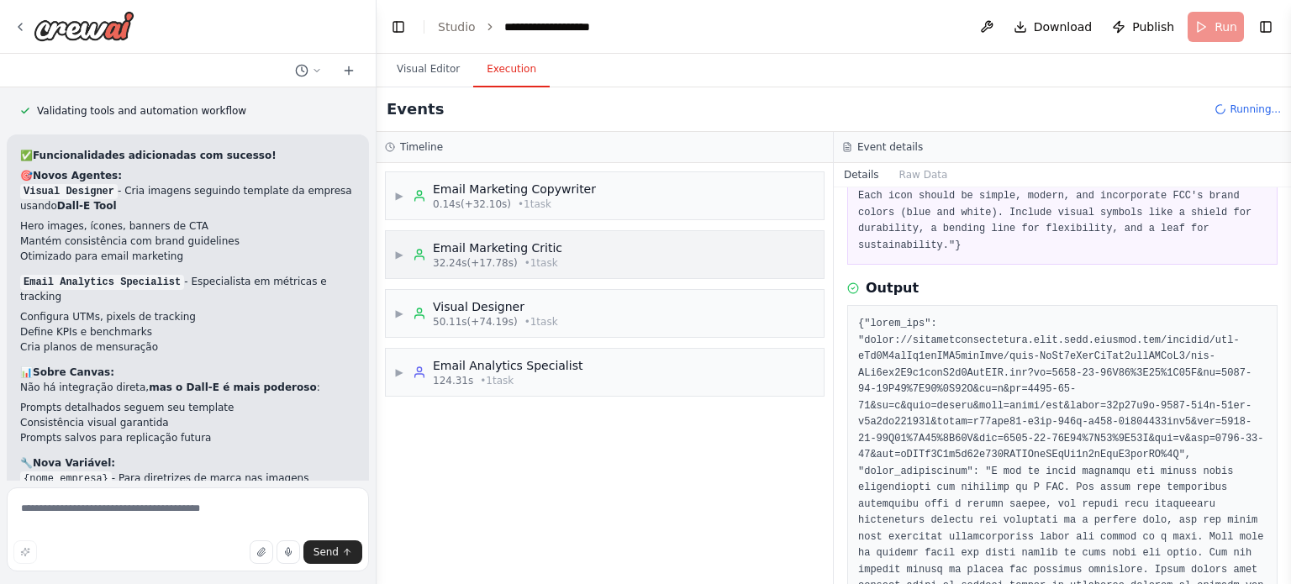
scroll to position [0, 0]
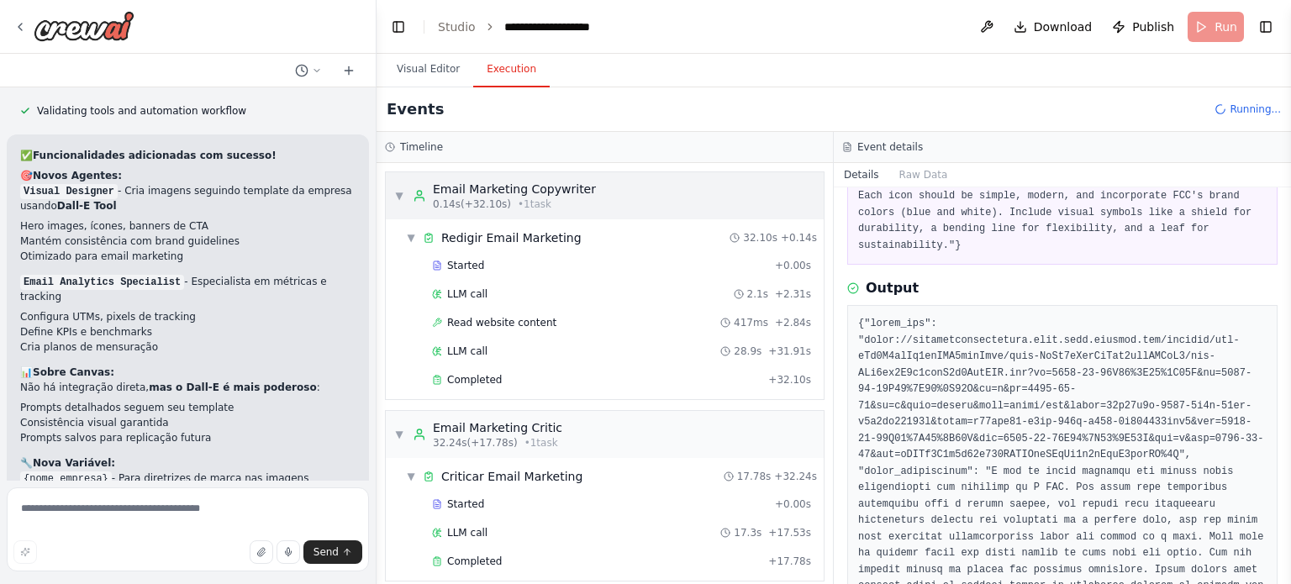
click at [394, 191] on span "▼" at bounding box center [399, 195] width 10 height 13
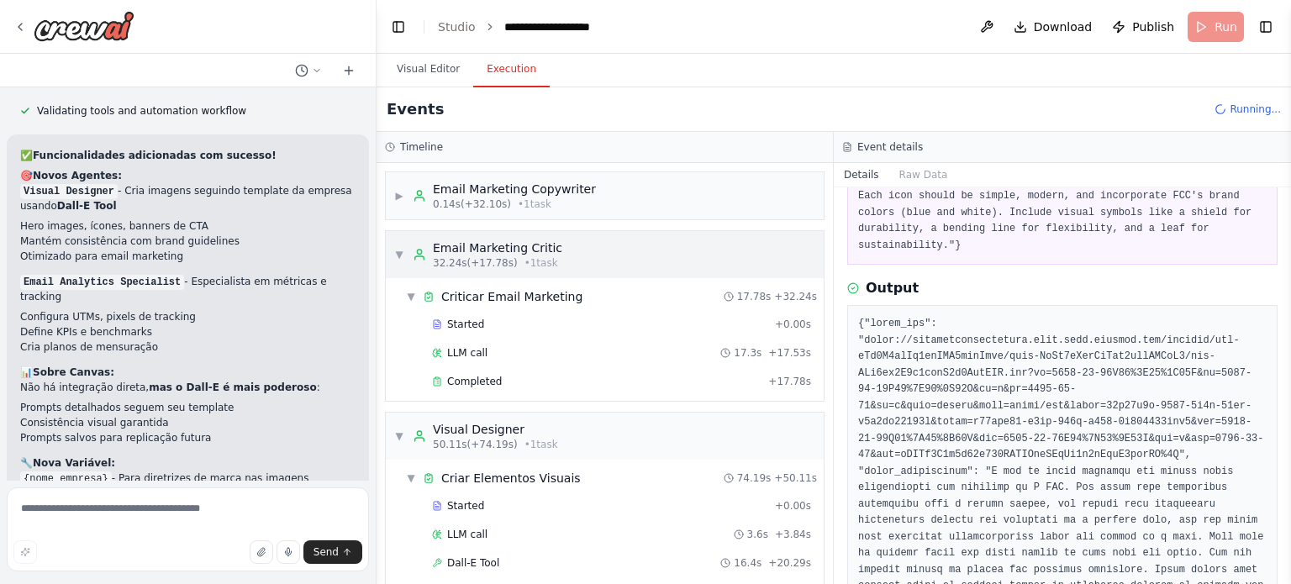
click at [399, 248] on span "▼" at bounding box center [399, 254] width 10 height 13
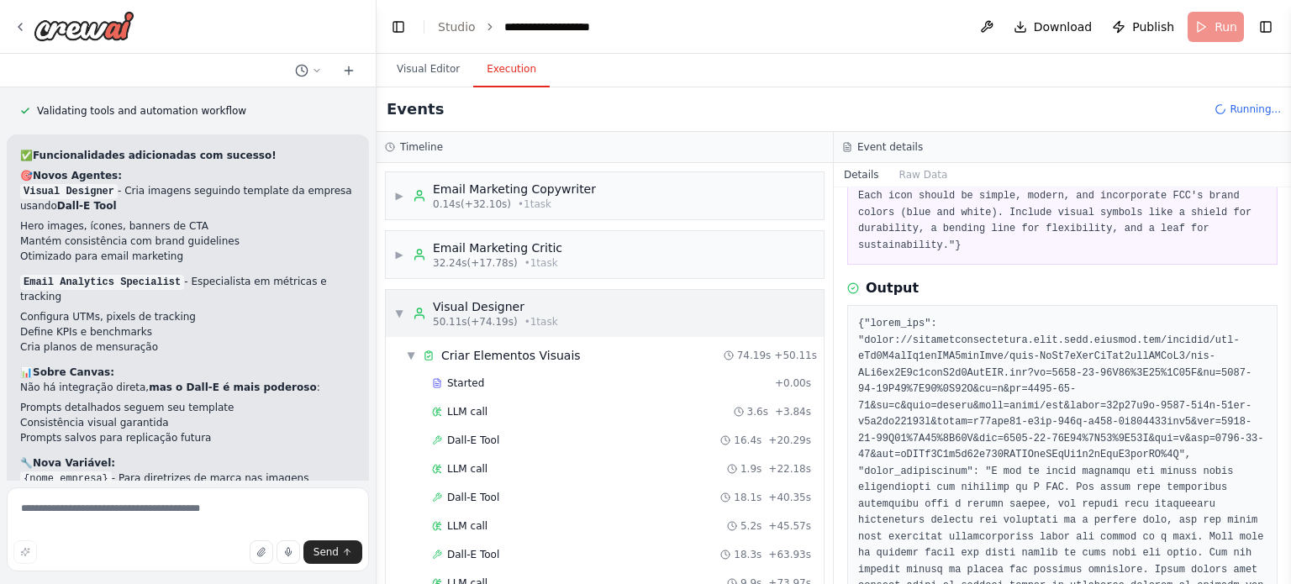
click at [398, 307] on span "▼" at bounding box center [399, 313] width 10 height 13
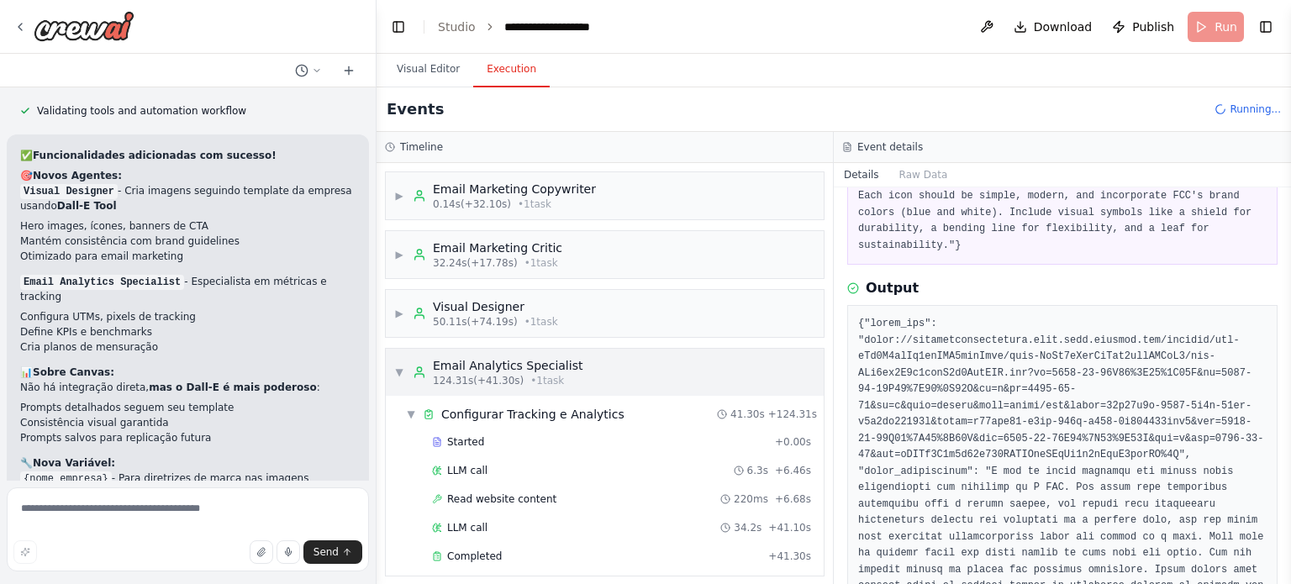
click at [397, 368] on span "▼" at bounding box center [399, 372] width 10 height 13
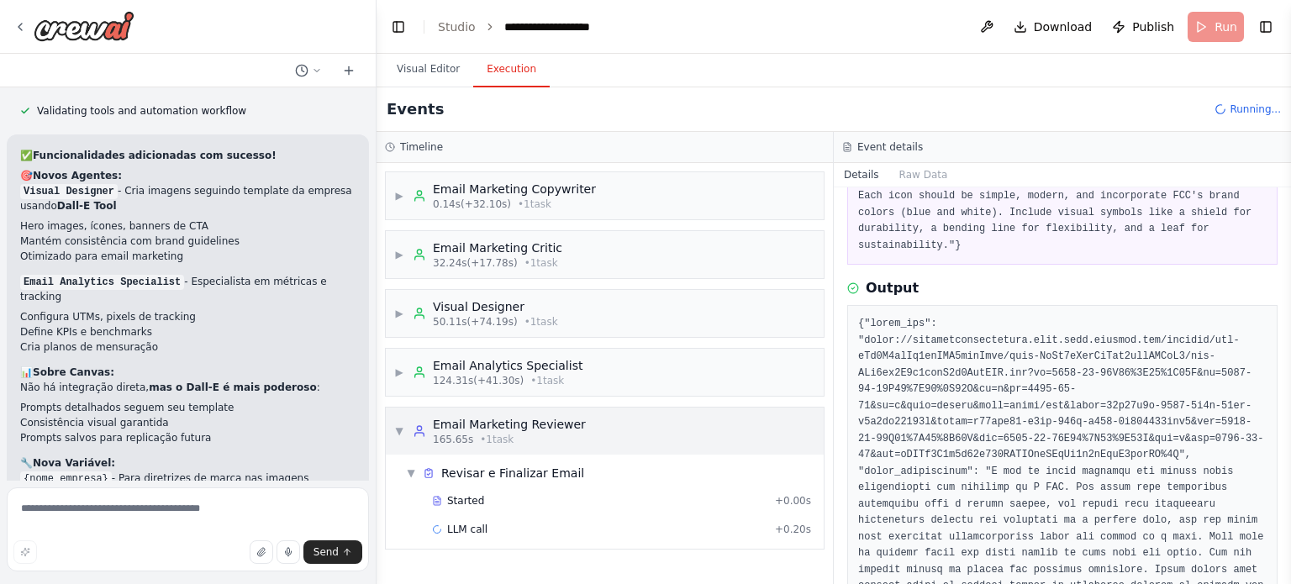
click at [488, 430] on div "Email Marketing Reviewer" at bounding box center [509, 424] width 153 height 17
click at [623, 430] on div "▶ Email Marketing Reviewer 165.65s • 1 task" at bounding box center [605, 431] width 438 height 47
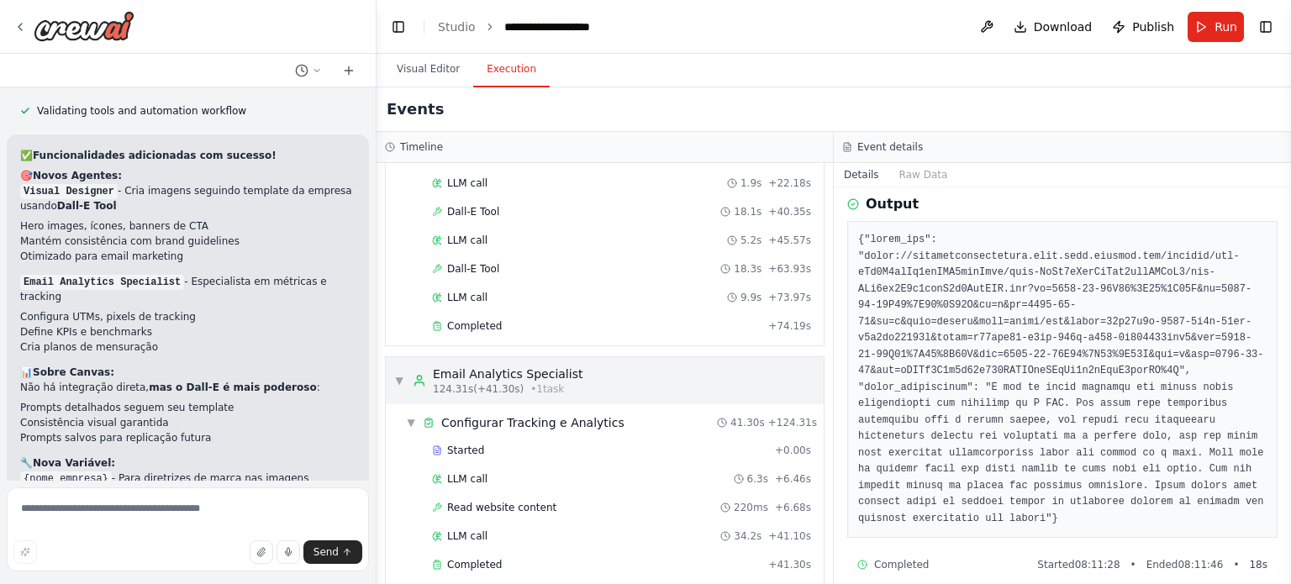
scroll to position [778, 0]
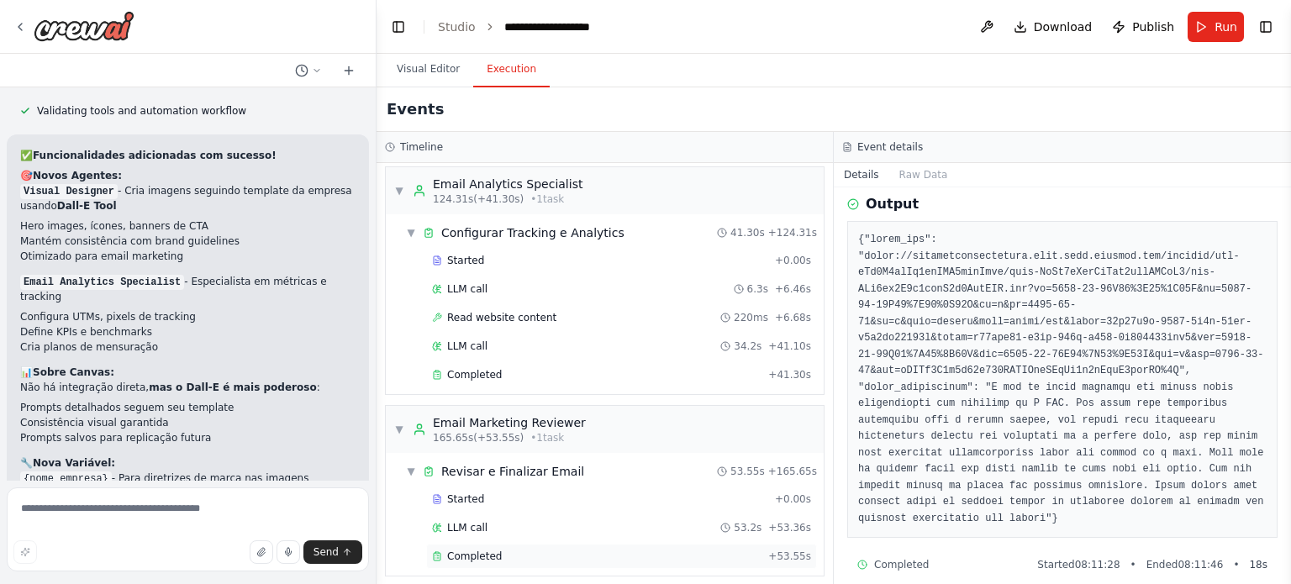
click at [485, 550] on span "Completed" at bounding box center [474, 556] width 55 height 13
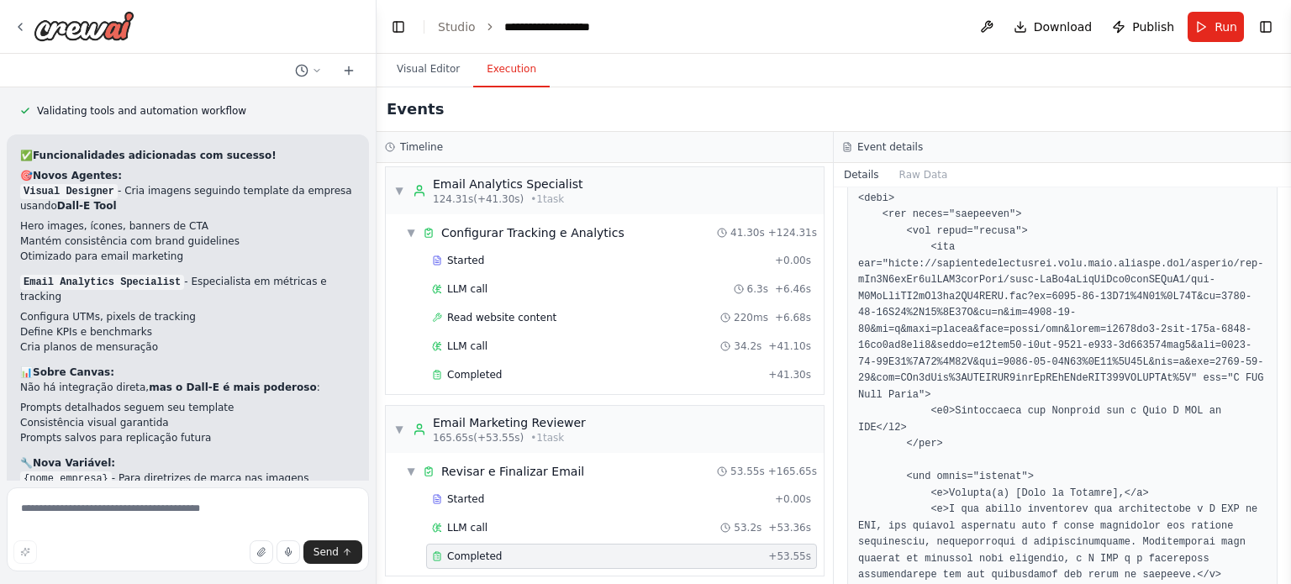
scroll to position [841, 0]
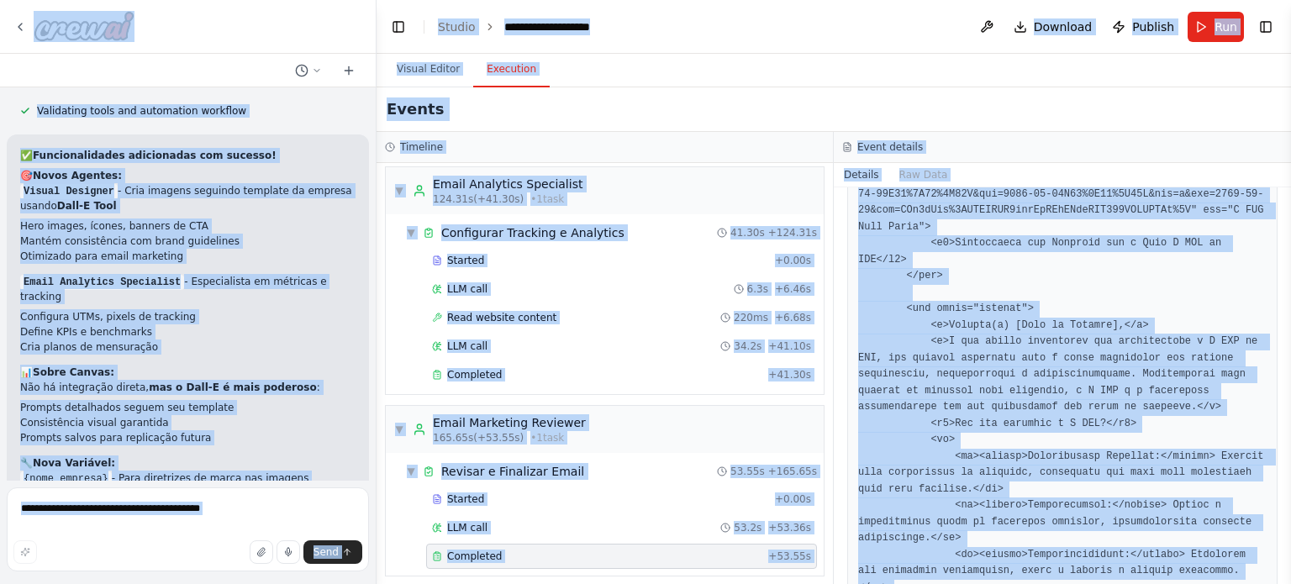
drag, startPoint x: 1124, startPoint y: 355, endPoint x: 1107, endPoint y: 351, distance: 17.1
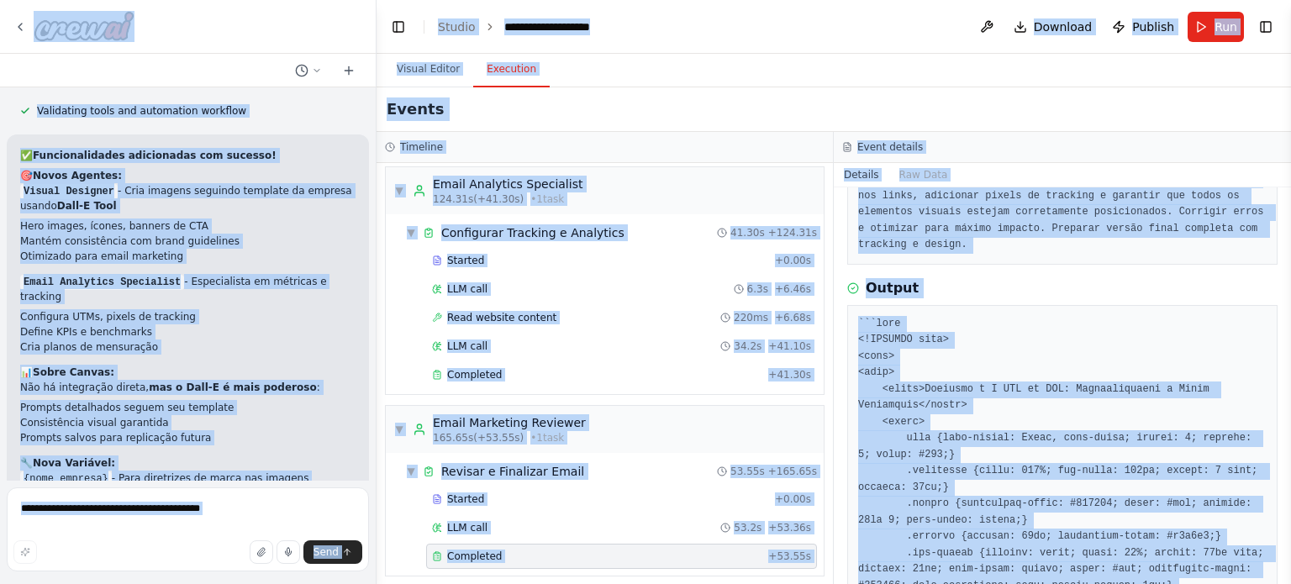
scroll to position [0, 0]
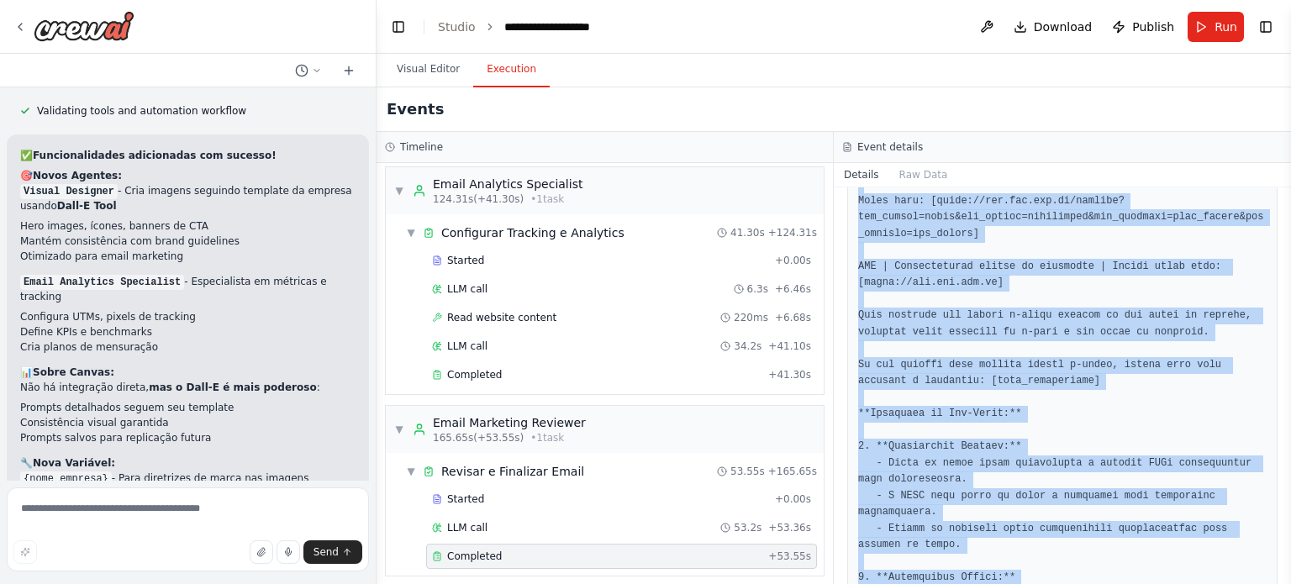
scroll to position [2593, 0]
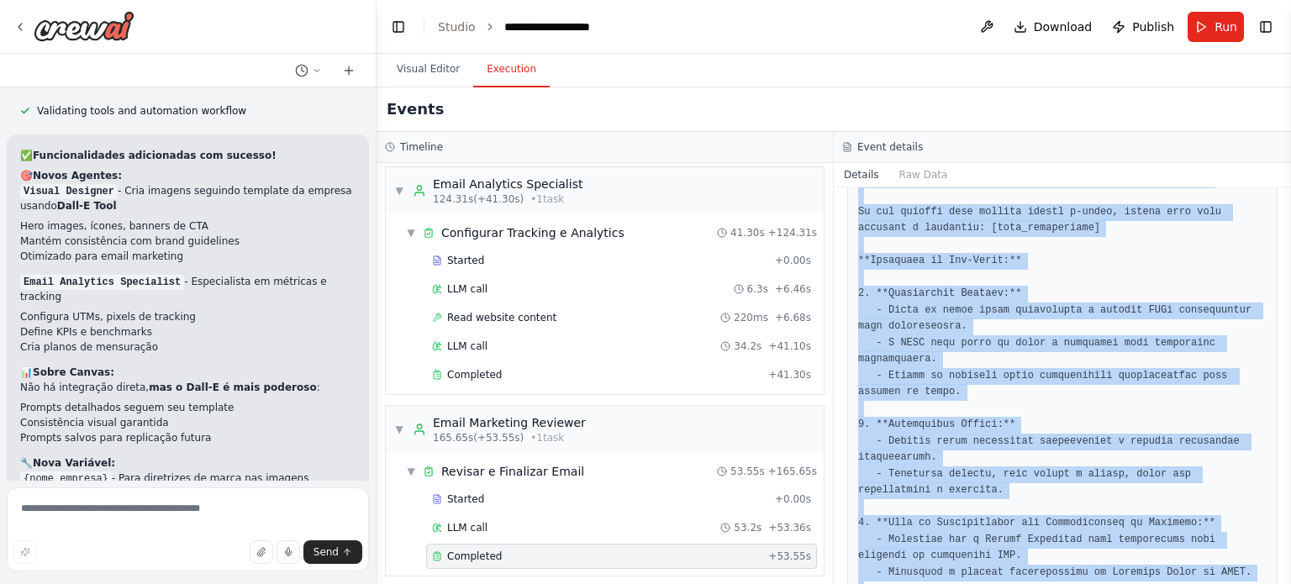
drag, startPoint x: 859, startPoint y: 459, endPoint x: 1058, endPoint y: 547, distance: 217.1
copy pre "```html <!DOCTYPE html> <html> <head> <title>Descubra o E TPU da FCC: Revolucio…"
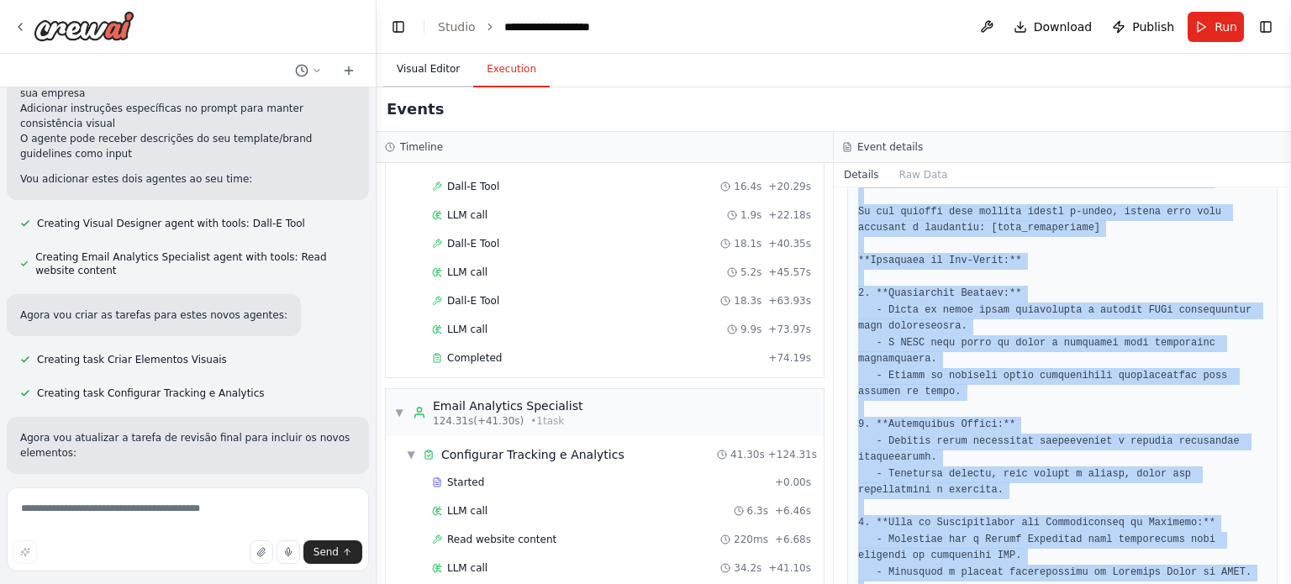
scroll to position [442, 0]
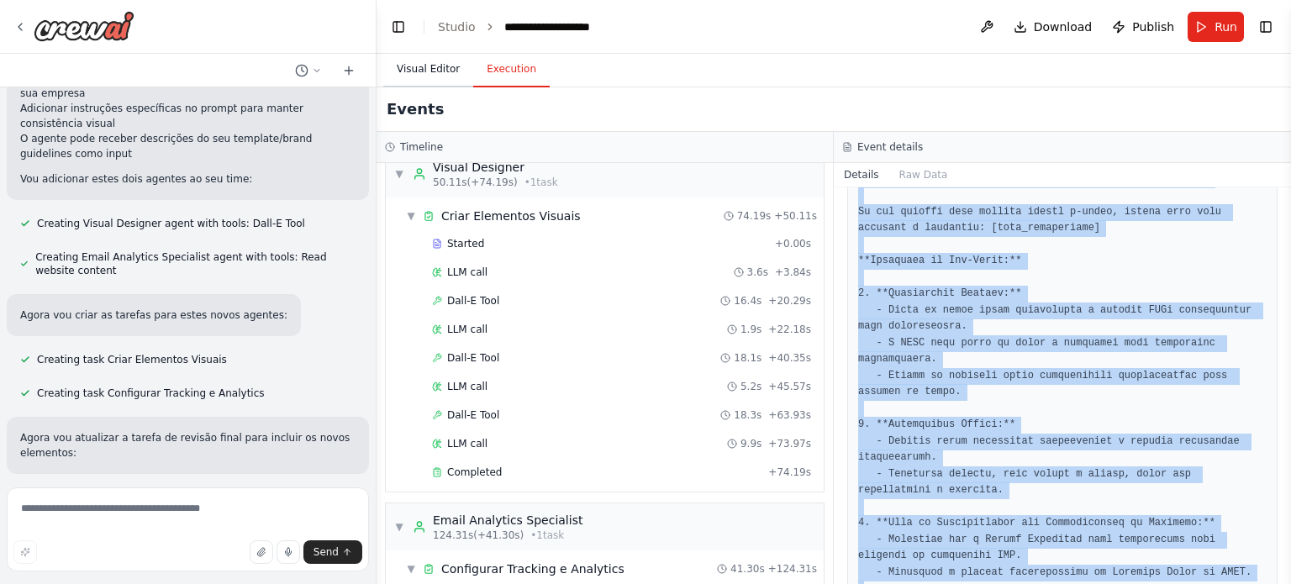
click at [443, 66] on button "Visual Editor" at bounding box center [428, 69] width 90 height 35
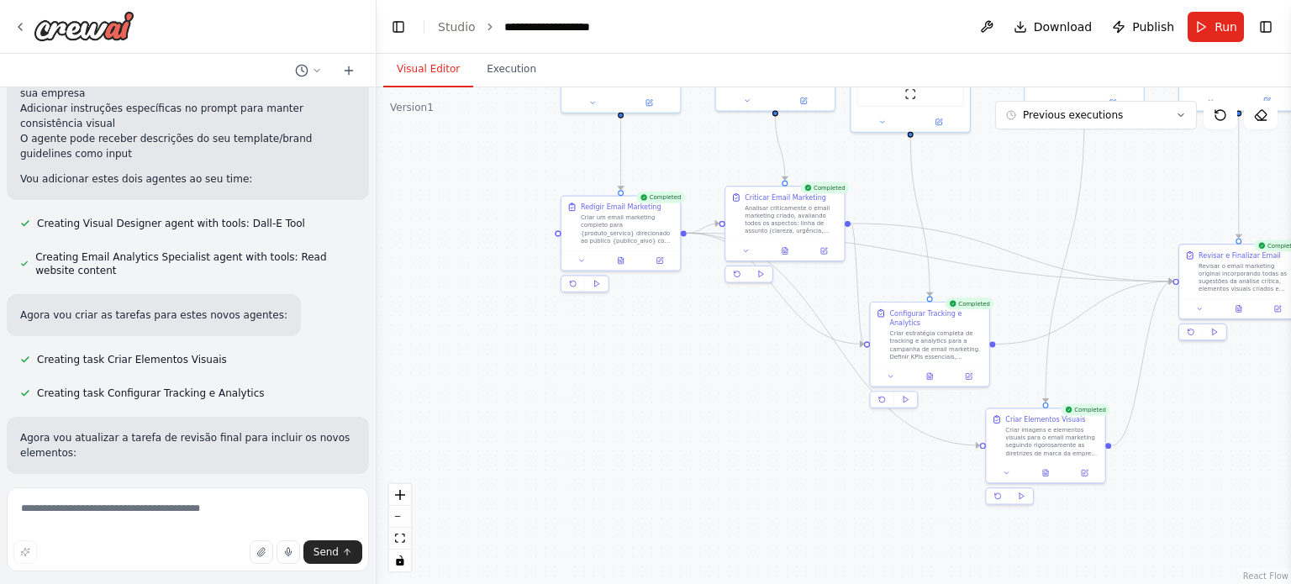
drag, startPoint x: 551, startPoint y: 349, endPoint x: 716, endPoint y: 374, distance: 166.7
click at [481, 218] on div ".deletable-edge-delete-btn { width: 20px; height: 20px; border: 0px solid #ffff…" at bounding box center [834, 335] width 915 height 497
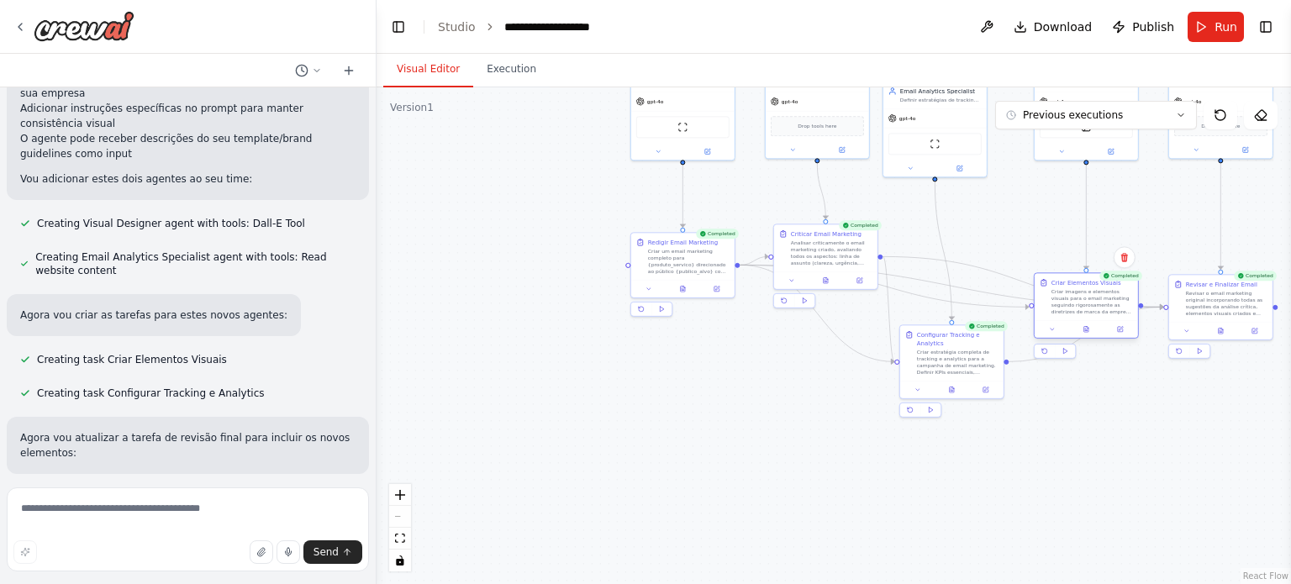
drag, startPoint x: 1052, startPoint y: 428, endPoint x: 1084, endPoint y: 288, distance: 143.2
click at [1084, 288] on div "Criar Elementos Visuais Criar imagens e elementos visuais para o email marketin…" at bounding box center [1093, 296] width 82 height 37
drag, startPoint x: 950, startPoint y: 341, endPoint x: 945, endPoint y: 275, distance: 66.6
click at [945, 275] on div "Configurar Tracking e Analytics" at bounding box center [950, 278] width 82 height 17
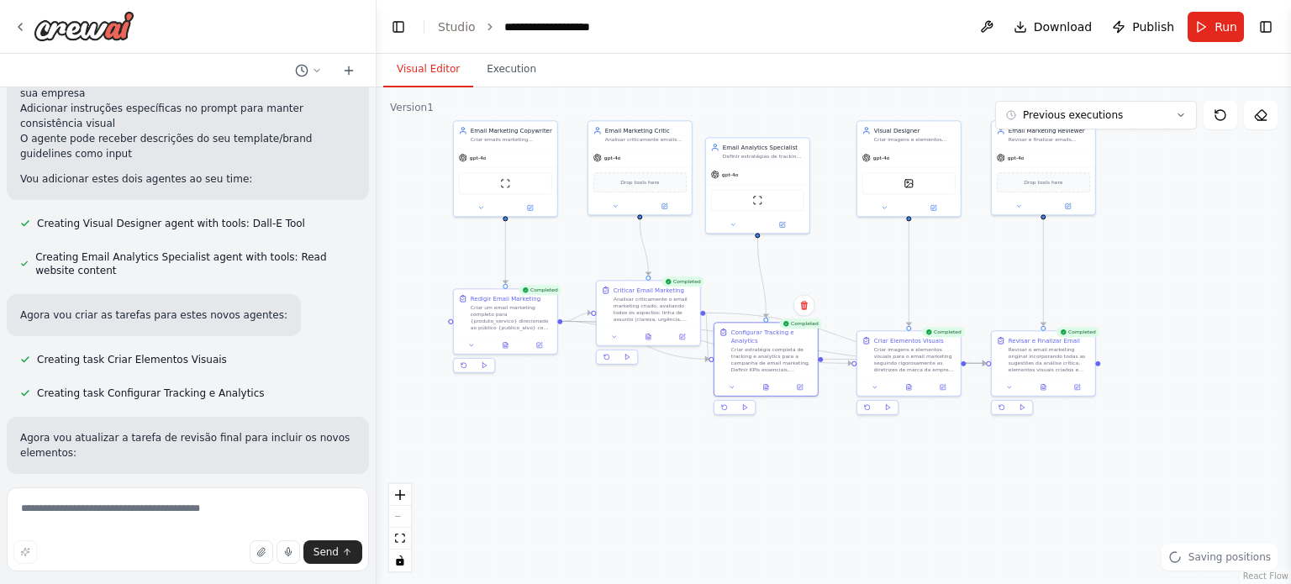
drag, startPoint x: 1015, startPoint y: 416, endPoint x: 847, endPoint y: 476, distance: 178.4
click at [847, 476] on div ".deletable-edge-delete-btn { width: 20px; height: 20px; border: 0px solid #ffff…" at bounding box center [834, 335] width 915 height 497
click at [347, 71] on icon at bounding box center [348, 70] width 13 height 13
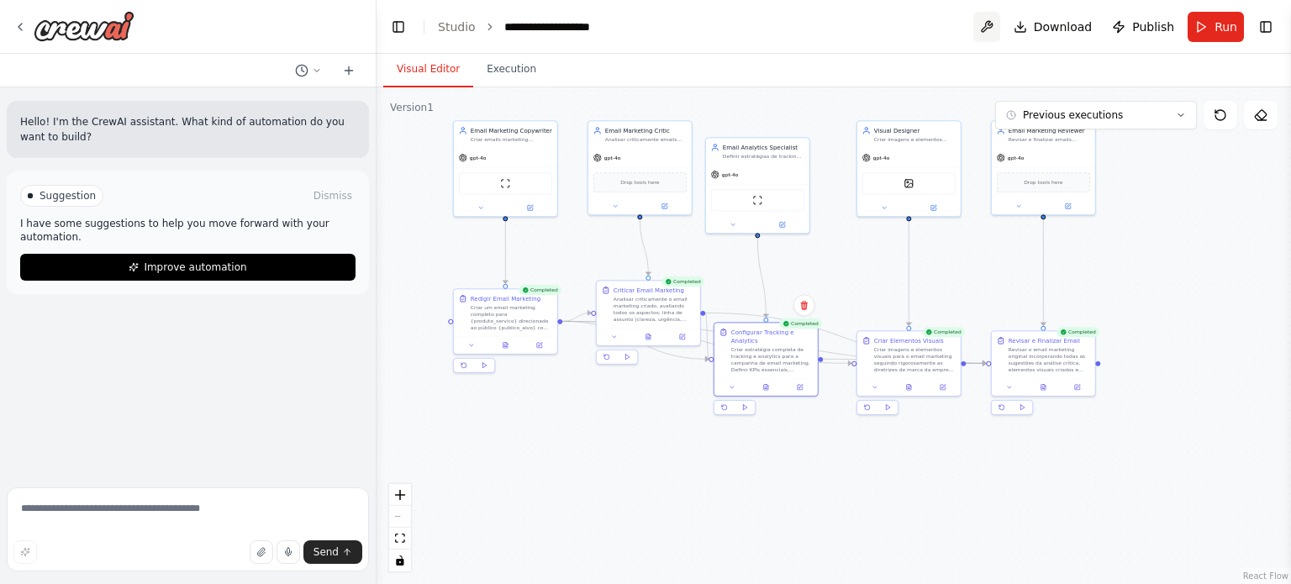
click at [1000, 26] on button at bounding box center [986, 27] width 27 height 30
click at [1068, 23] on span "Download" at bounding box center [1063, 26] width 59 height 17
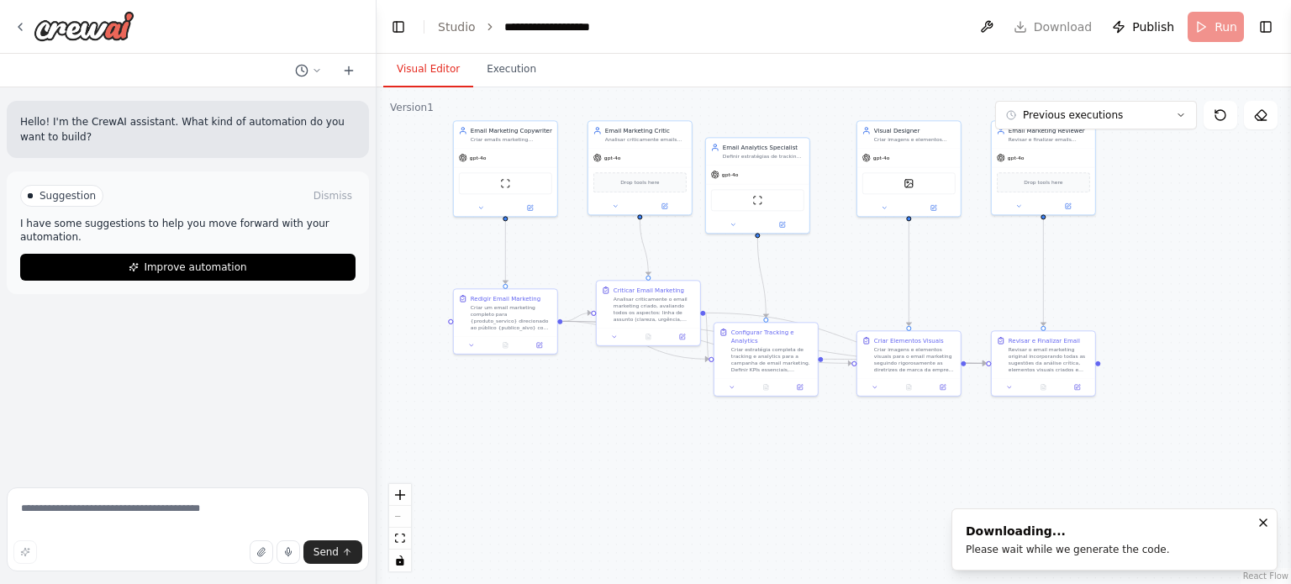
click at [1217, 446] on div ".deletable-edge-delete-btn { width: 20px; height: 20px; border: 0px solid #ffff…" at bounding box center [834, 335] width 915 height 497
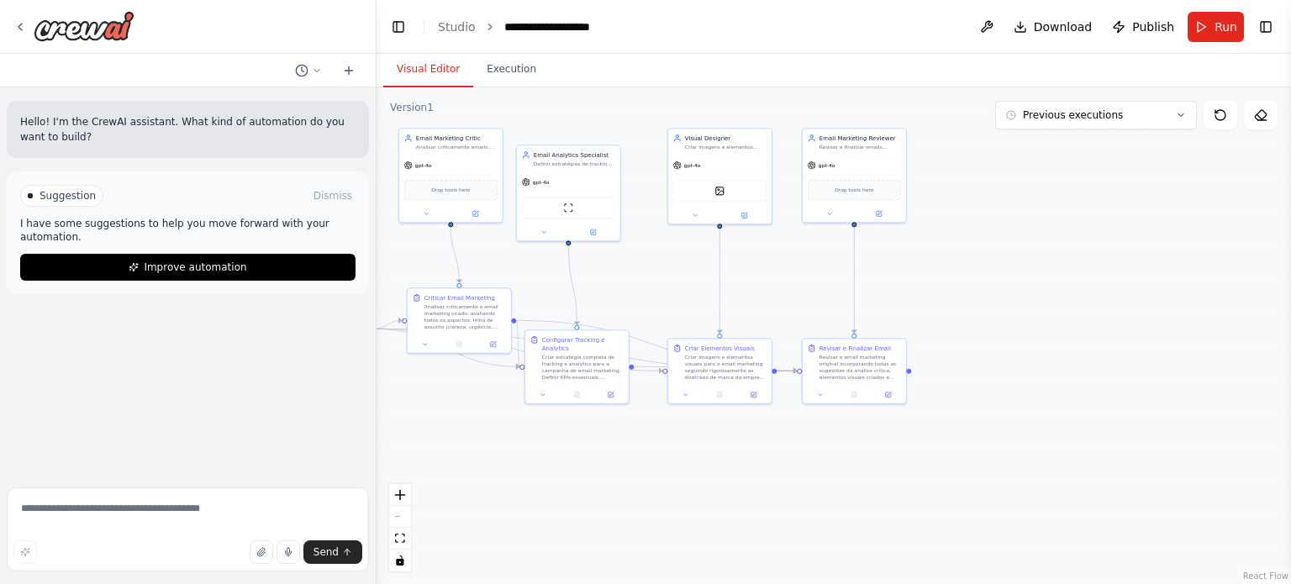
drag, startPoint x: 1217, startPoint y: 446, endPoint x: 1072, endPoint y: 386, distance: 157.5
click at [1030, 455] on div ".deletable-edge-delete-btn { width: 20px; height: 20px; border: 0px solid #ffff…" at bounding box center [834, 335] width 915 height 497
drag, startPoint x: 1082, startPoint y: 343, endPoint x: 1083, endPoint y: 372, distance: 29.4
click at [1083, 372] on div ".deletable-edge-delete-btn { width: 20px; height: 20px; border: 0px solid #ffff…" at bounding box center [834, 335] width 915 height 497
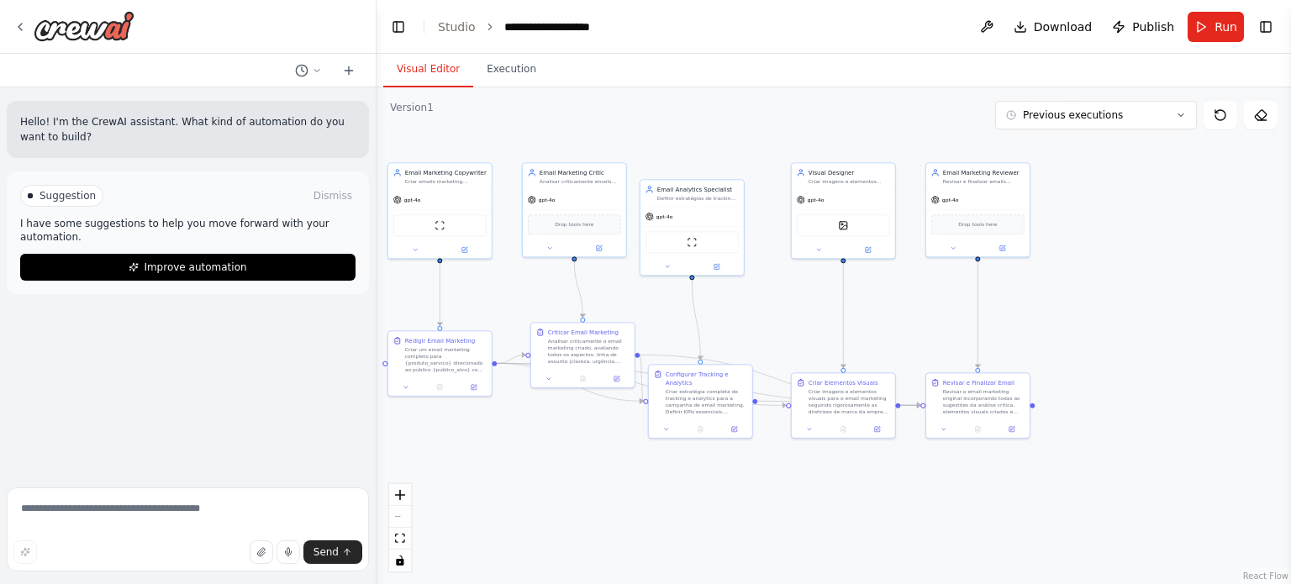
drag, startPoint x: 1076, startPoint y: 316, endPoint x: 1191, endPoint y: 344, distance: 118.5
click at [1191, 344] on div ".deletable-edge-delete-btn { width: 20px; height: 20px; border: 0px solid #ffff…" at bounding box center [834, 335] width 915 height 497
click at [1157, 108] on button "Previous executions" at bounding box center [1096, 115] width 202 height 29
click at [458, 25] on link "Studio" at bounding box center [457, 26] width 38 height 13
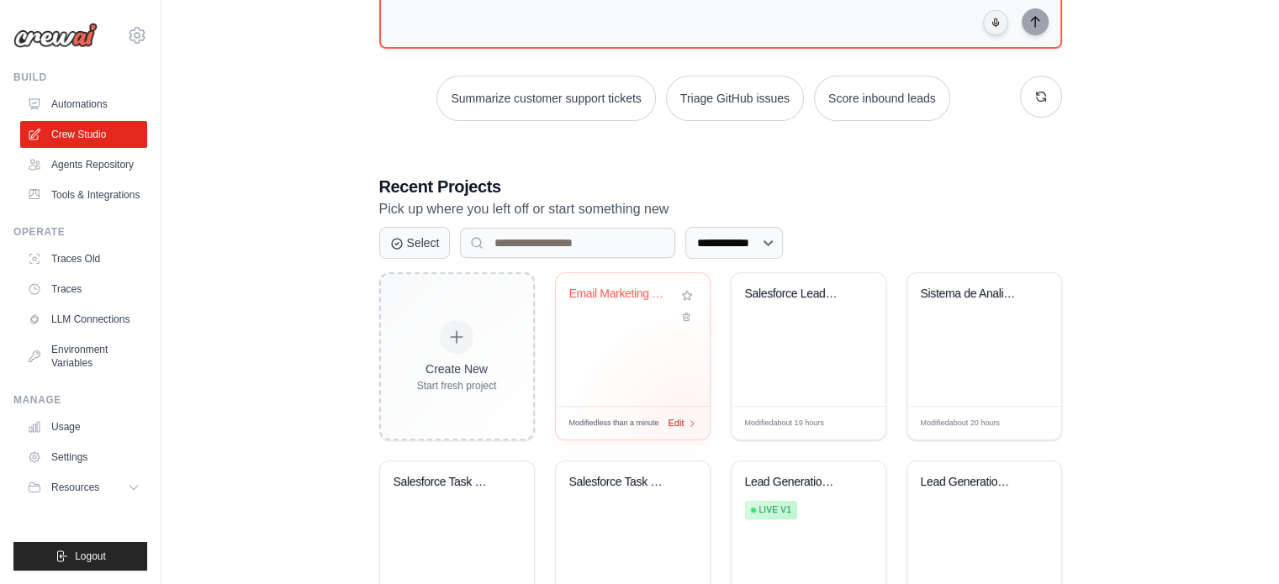
click at [683, 424] on div "Edit" at bounding box center [682, 423] width 29 height 14
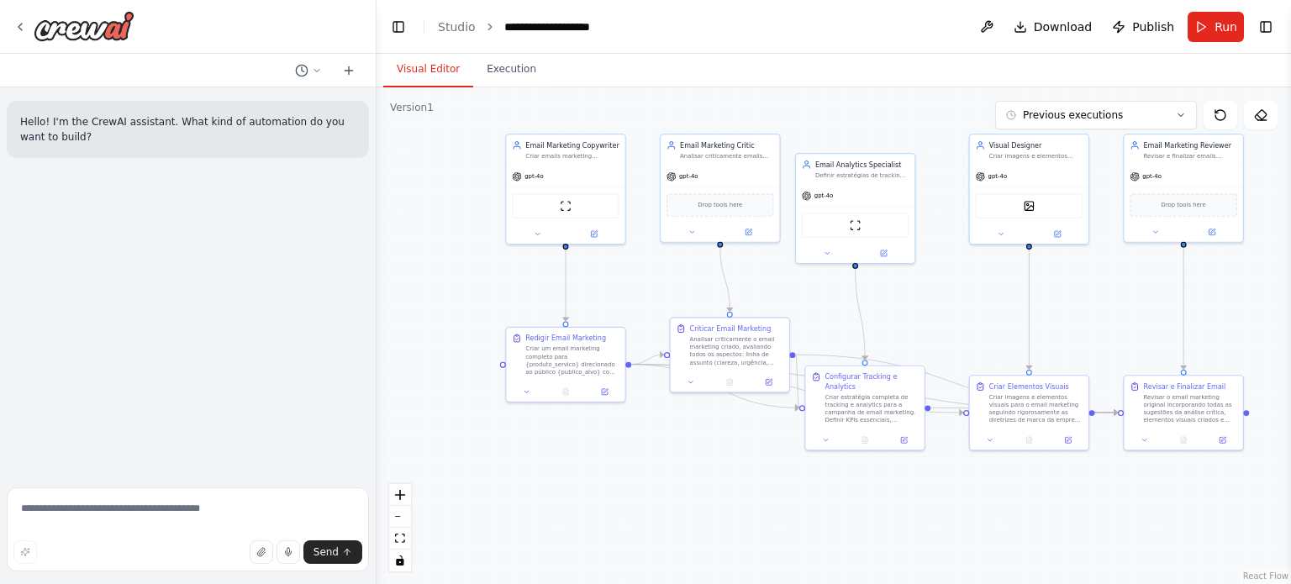
drag, startPoint x: 545, startPoint y: 332, endPoint x: 433, endPoint y: 275, distance: 125.6
click at [427, 271] on div ".deletable-edge-delete-btn { width: 20px; height: 20px; border: 0px solid #ffff…" at bounding box center [834, 335] width 915 height 497
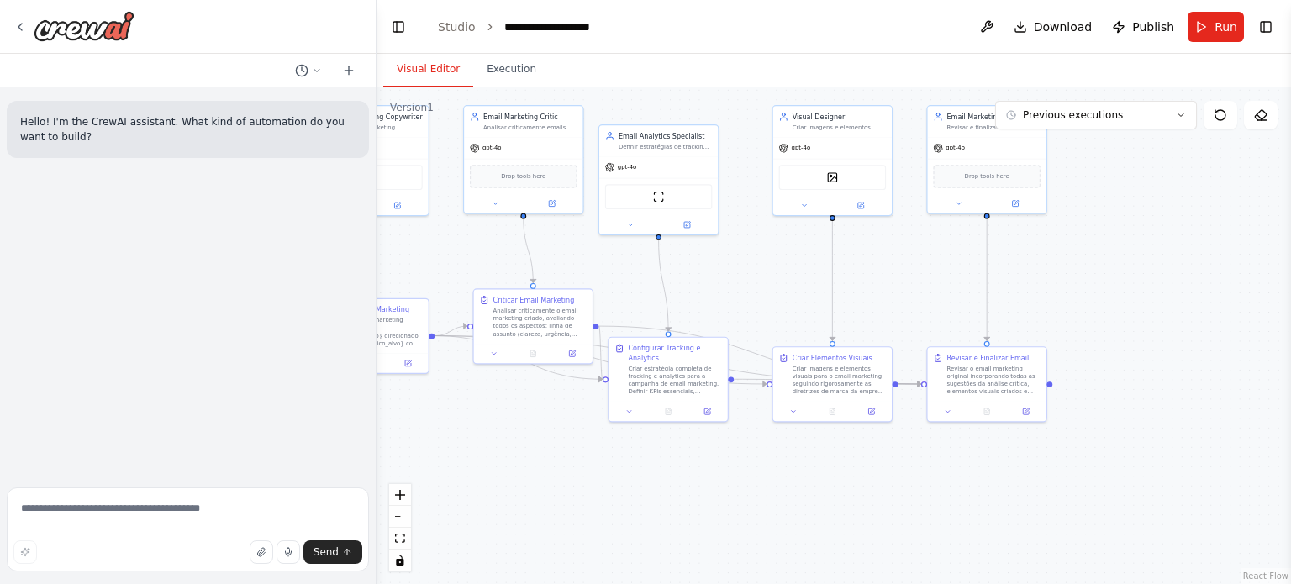
drag, startPoint x: 688, startPoint y: 453, endPoint x: 577, endPoint y: 454, distance: 111.8
click at [577, 454] on div ".deletable-edge-delete-btn { width: 20px; height: 20px; border: 0px solid #ffff…" at bounding box center [834, 335] width 915 height 497
click at [96, 544] on div "Send" at bounding box center [187, 553] width 349 height 24
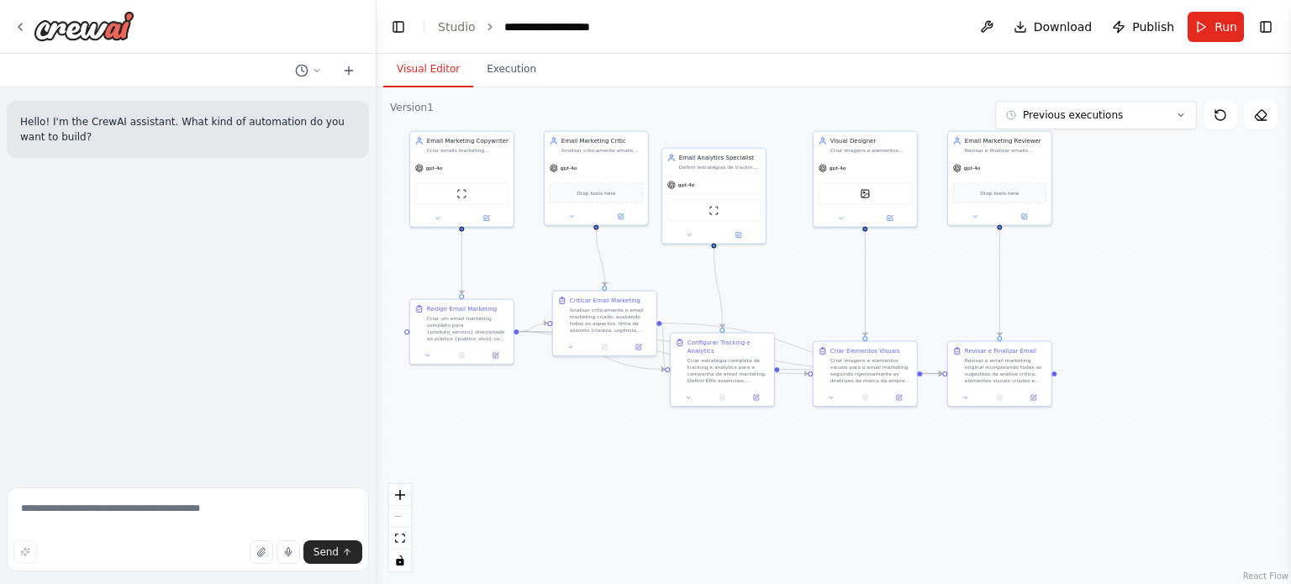
click at [1140, 130] on div ".deletable-edge-delete-btn { width: 20px; height: 20px; border: 0px solid #ffff…" at bounding box center [834, 335] width 915 height 497
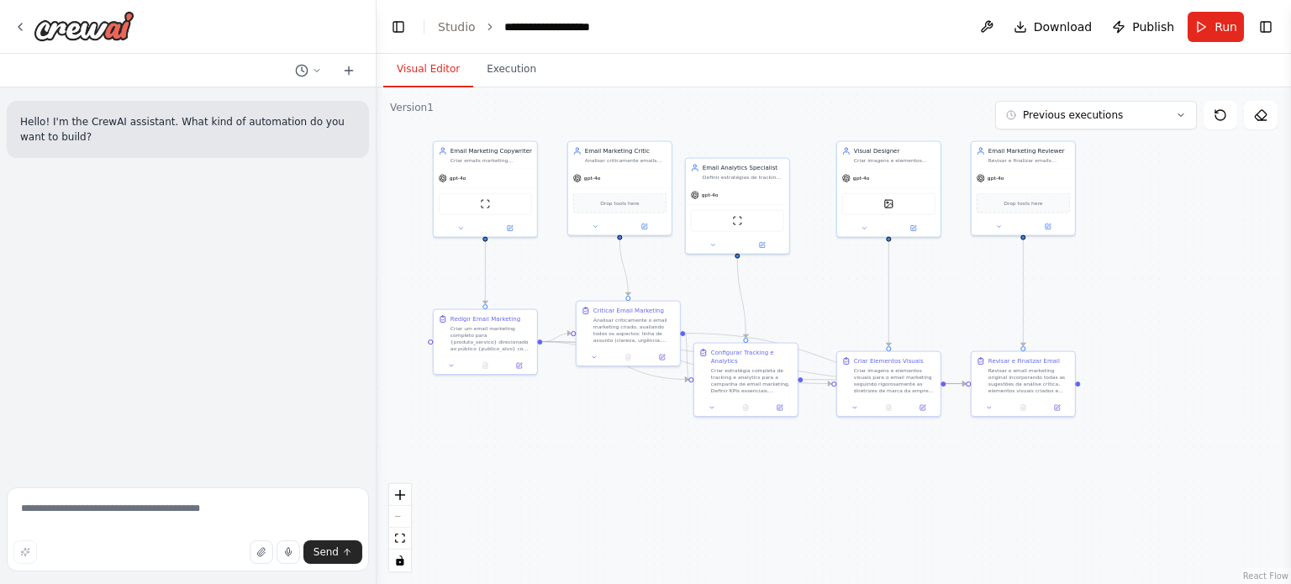
drag, startPoint x: 1140, startPoint y: 130, endPoint x: 1202, endPoint y: 183, distance: 81.7
click at [1184, 157] on div ".deletable-edge-delete-btn { width: 20px; height: 20px; border: 0px solid #ffff…" at bounding box center [834, 335] width 915 height 497
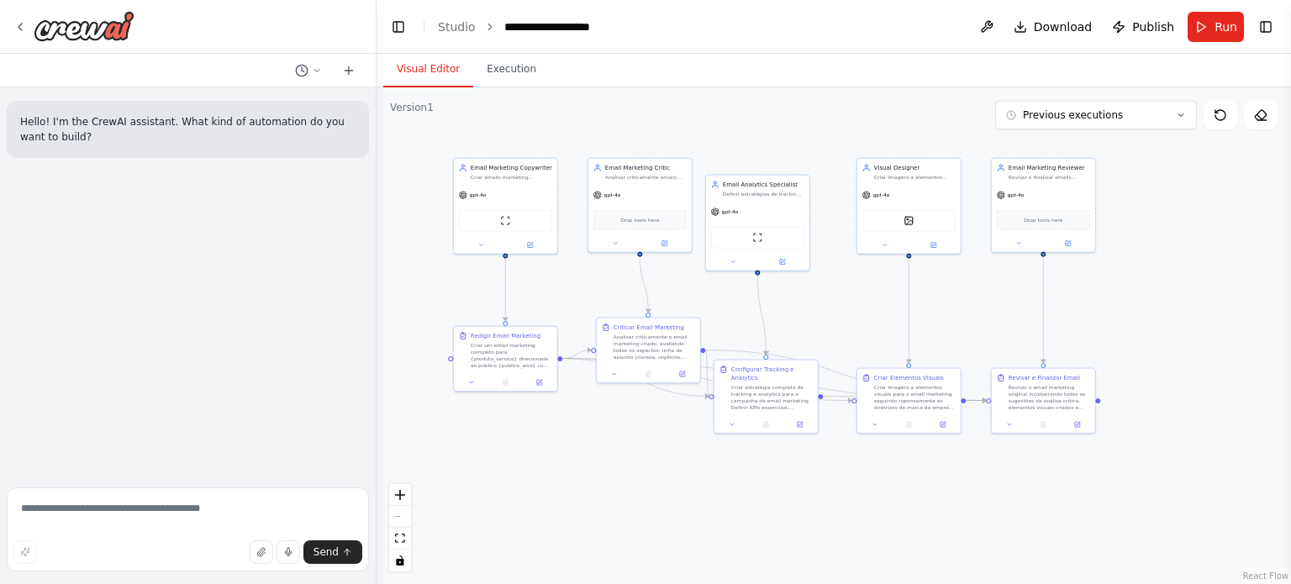
click at [1208, 210] on div ".deletable-edge-delete-btn { width: 20px; height: 20px; border: 0px solid #ffff…" at bounding box center [834, 335] width 915 height 497
click at [1269, 28] on button "Toggle Right Sidebar" at bounding box center [1266, 27] width 24 height 24
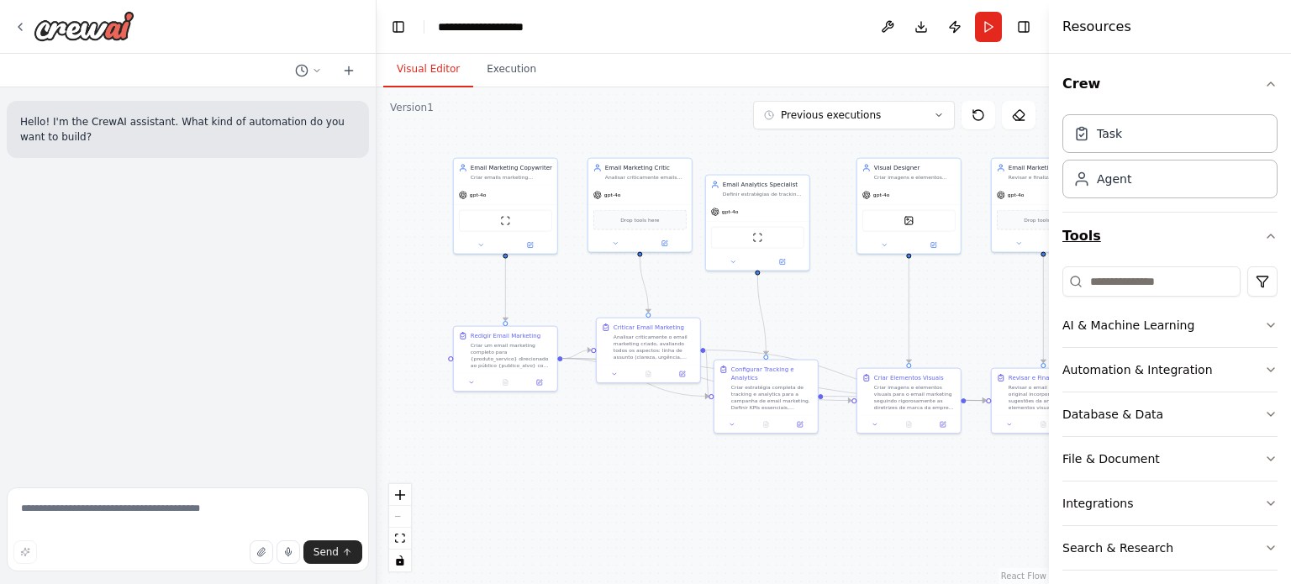
click at [1268, 235] on icon "button" at bounding box center [1271, 236] width 7 height 3
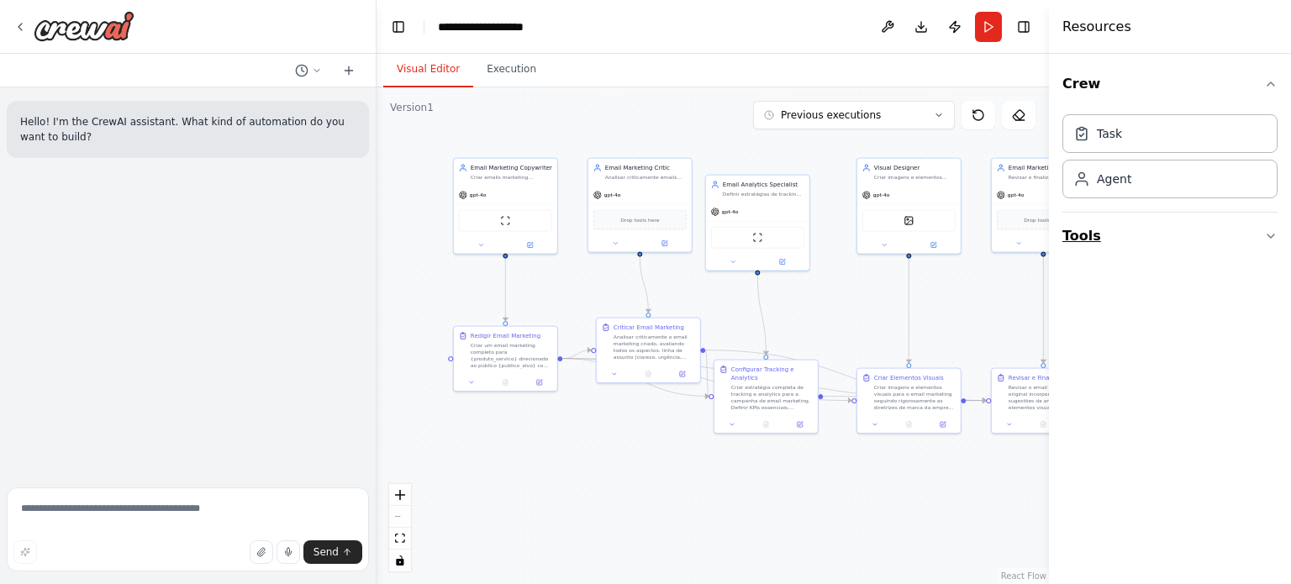
click at [1258, 234] on button "Tools" at bounding box center [1170, 236] width 215 height 47
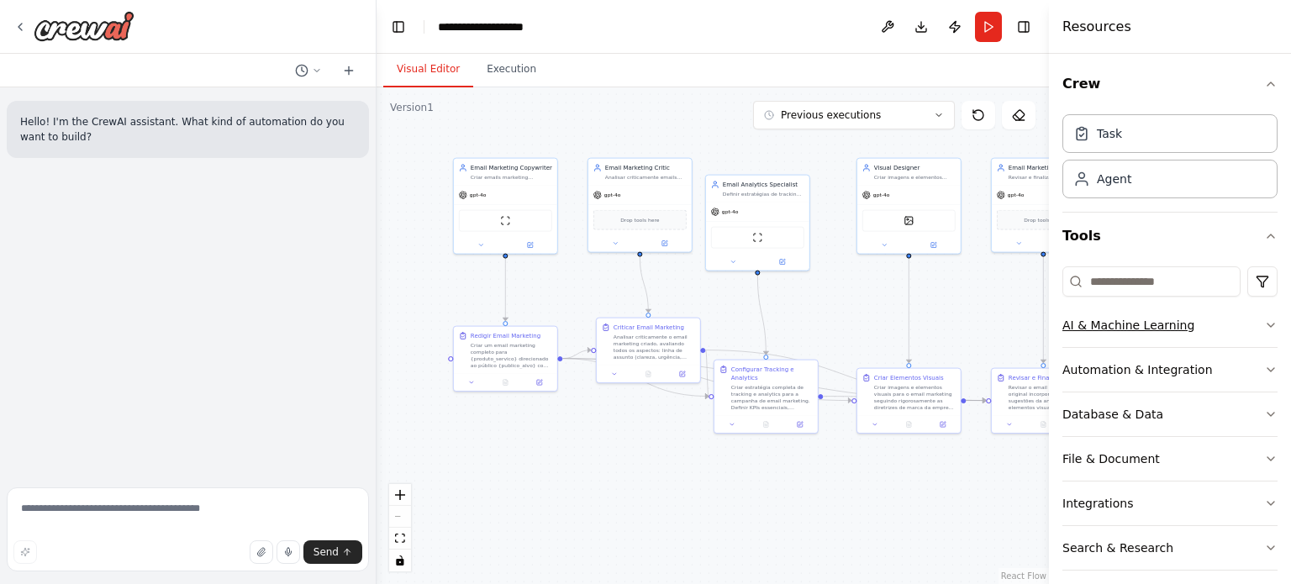
click at [1264, 325] on icon "button" at bounding box center [1270, 325] width 13 height 13
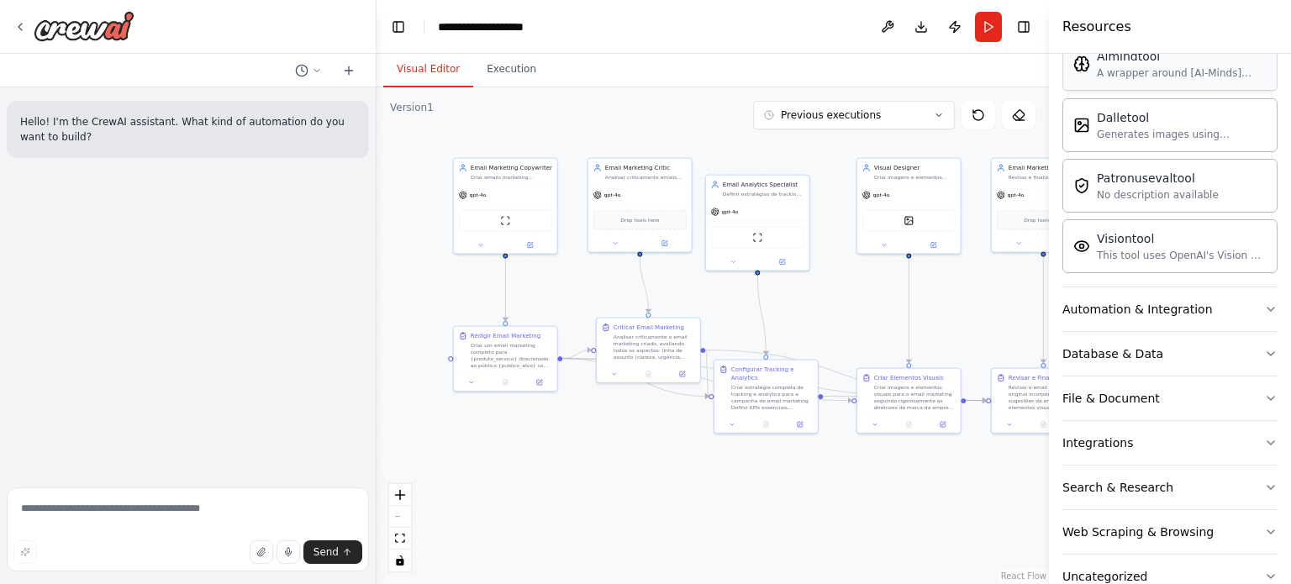
scroll to position [336, 0]
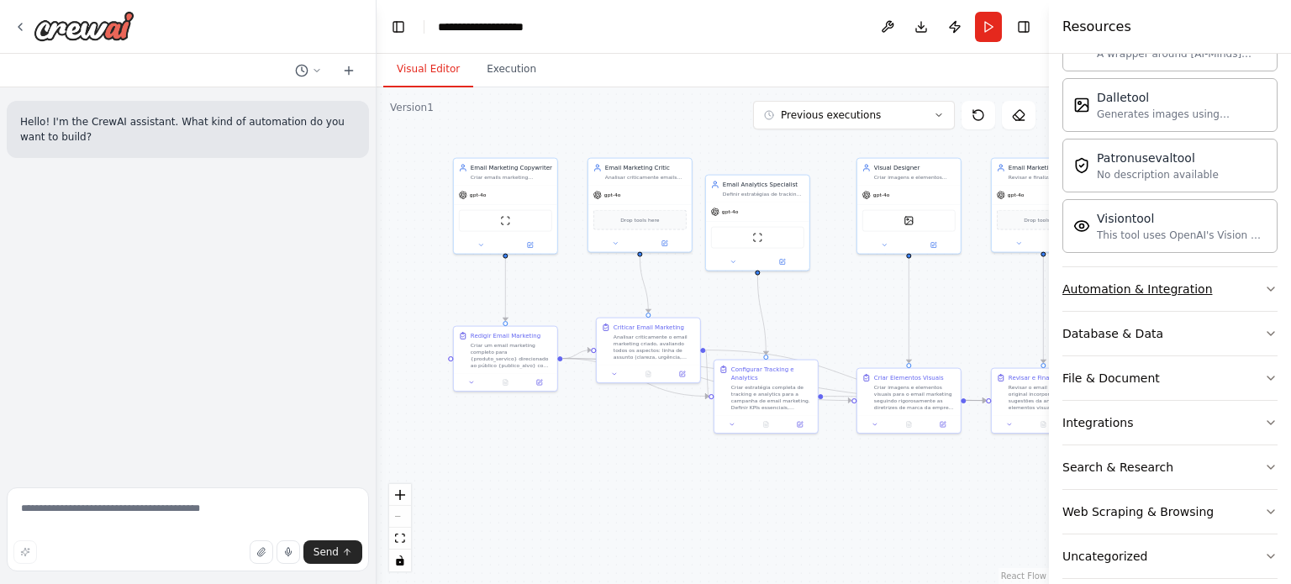
click at [1237, 287] on button "Automation & Integration" at bounding box center [1170, 289] width 215 height 44
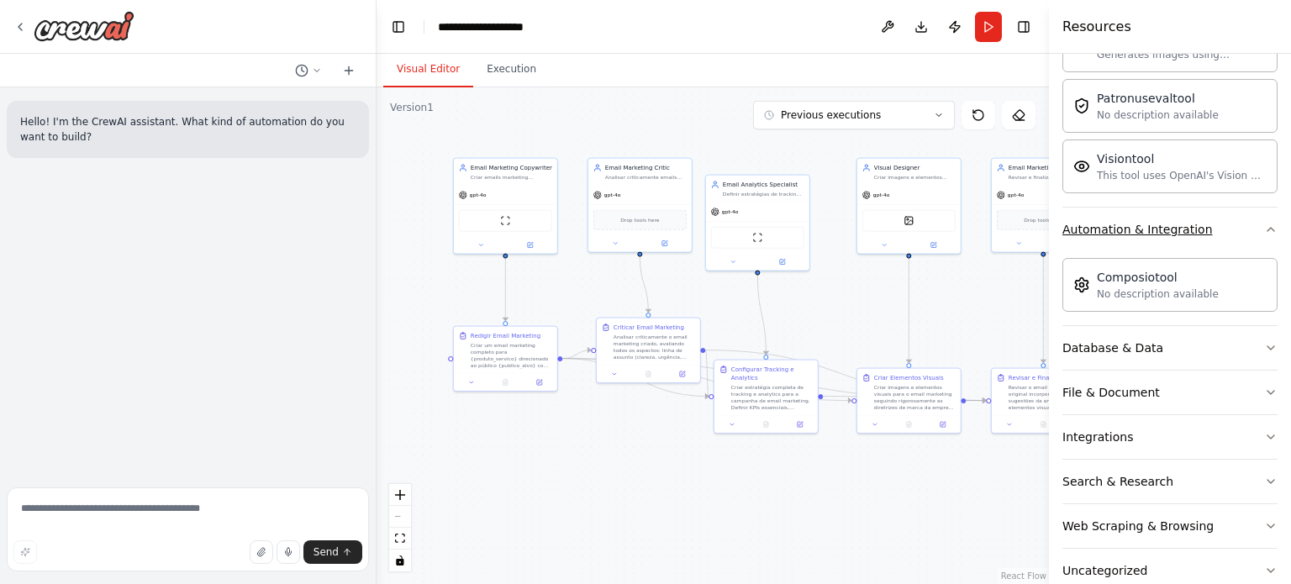
scroll to position [420, 0]
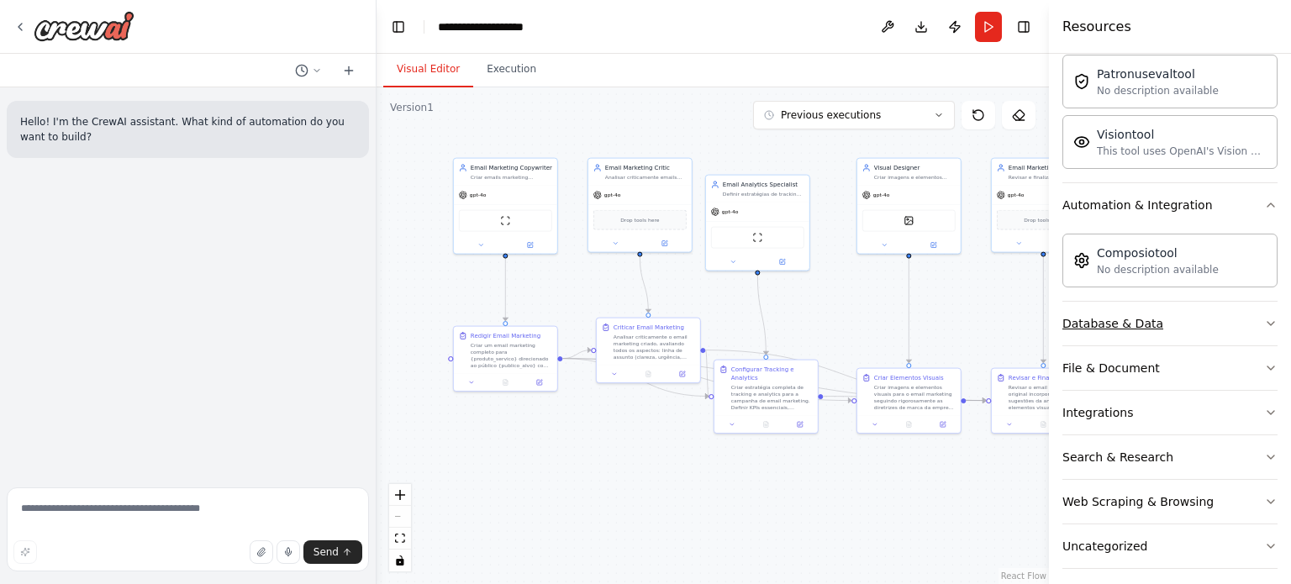
click at [1236, 305] on button "Database & Data" at bounding box center [1170, 324] width 215 height 44
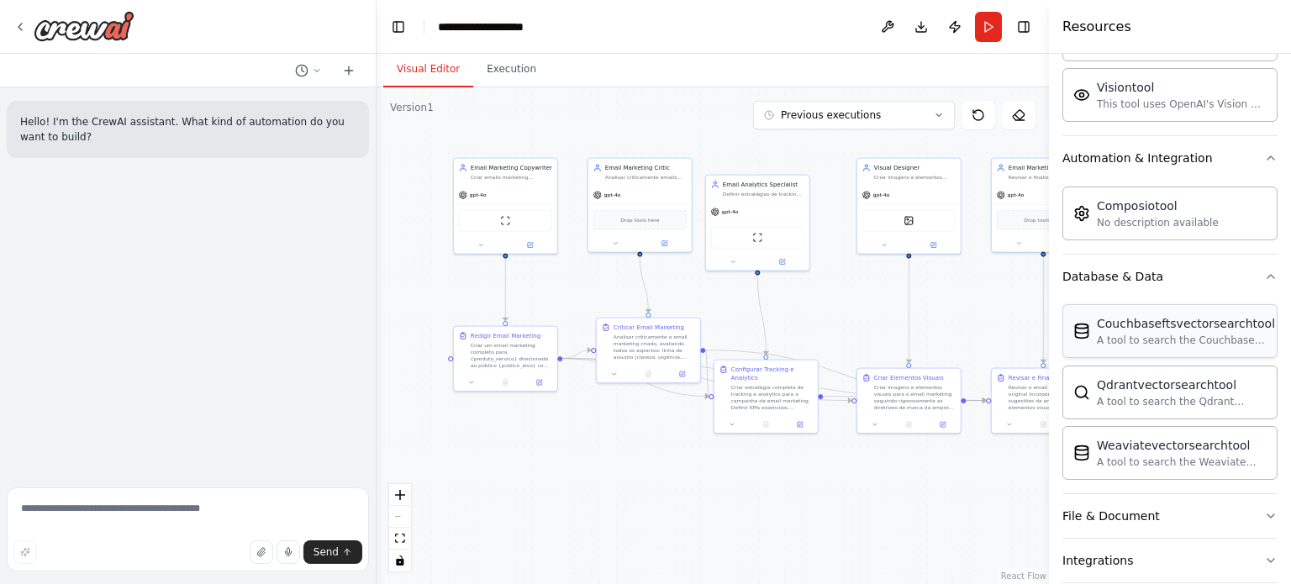
scroll to position [622, 0]
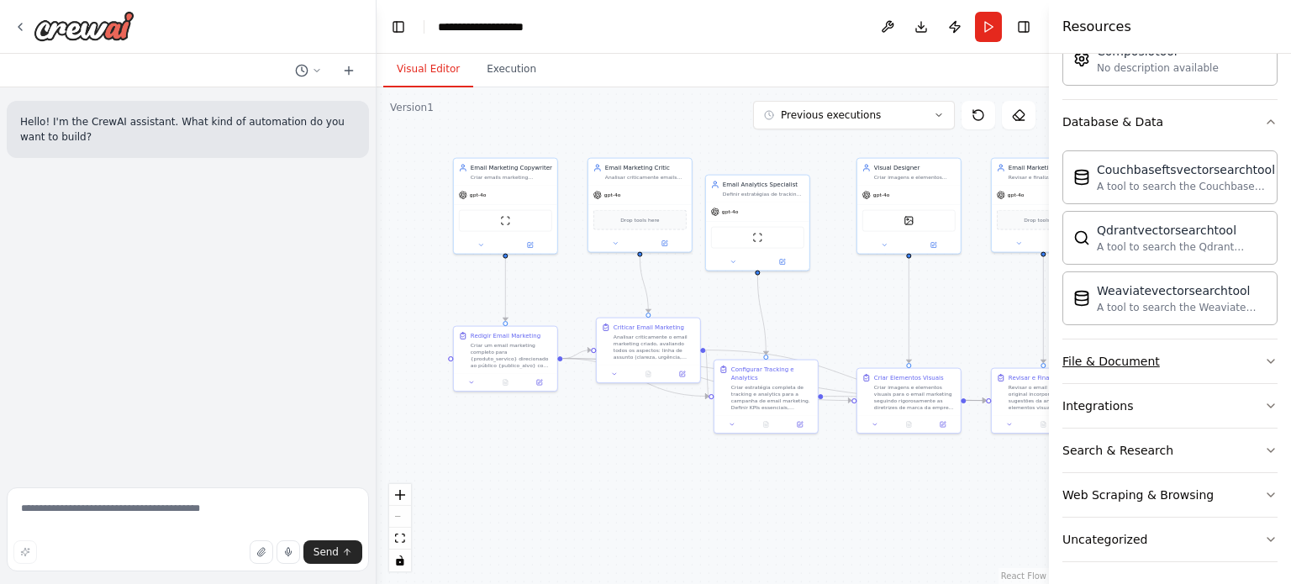
click at [1228, 359] on button "File & Document" at bounding box center [1170, 362] width 215 height 44
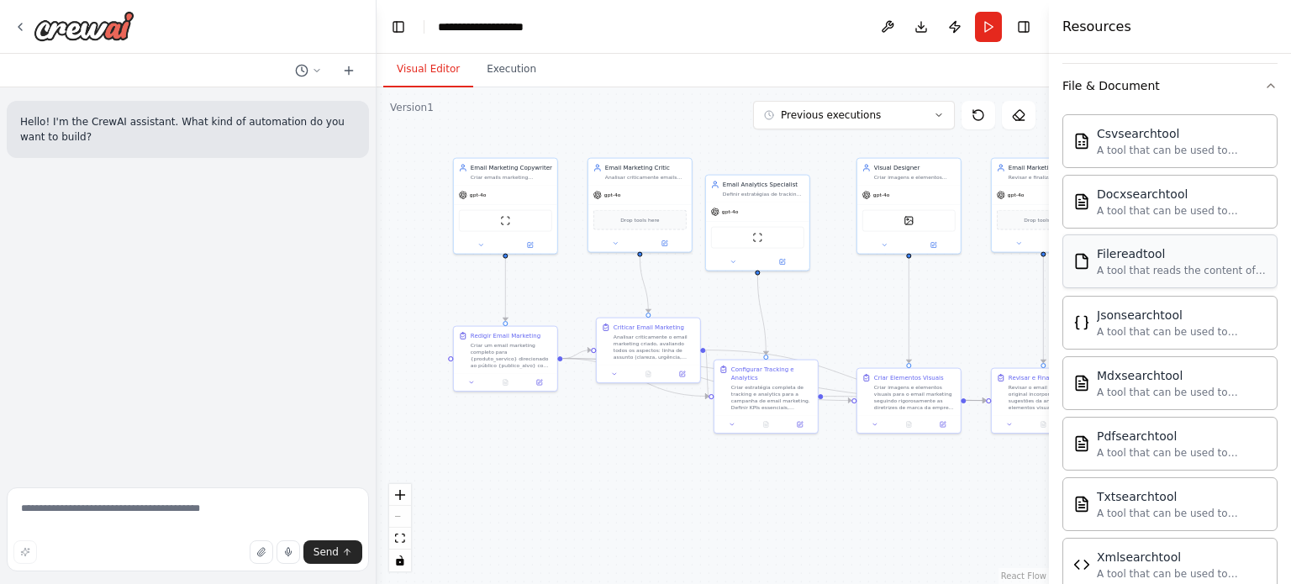
scroll to position [1116, 0]
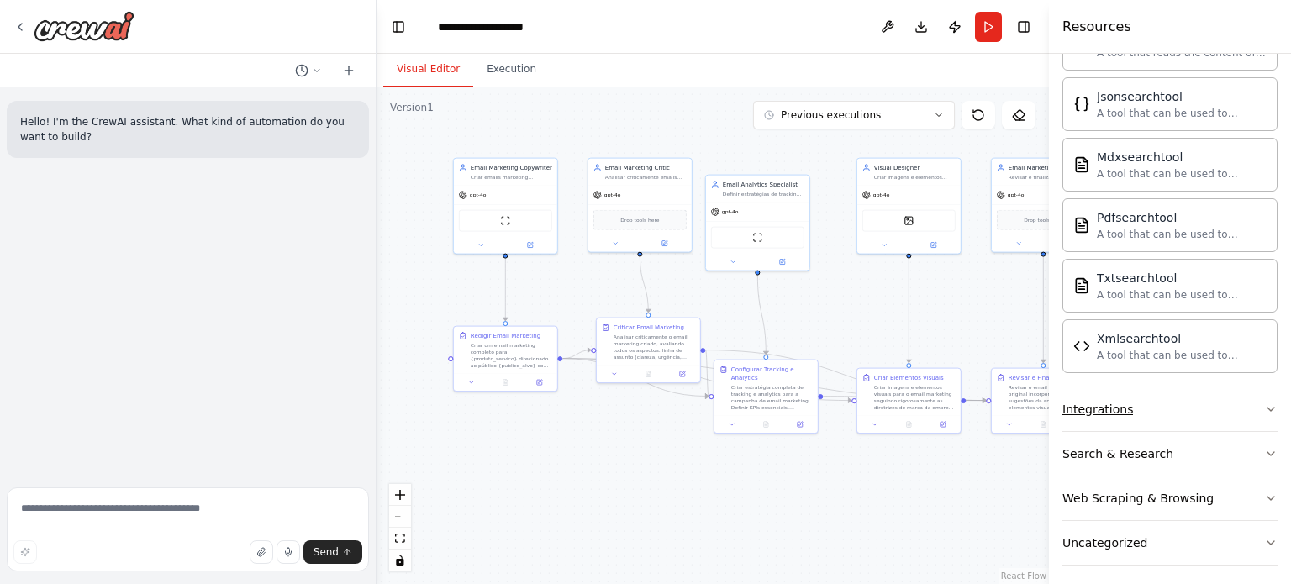
click at [1231, 406] on button "Integrations" at bounding box center [1170, 410] width 215 height 44
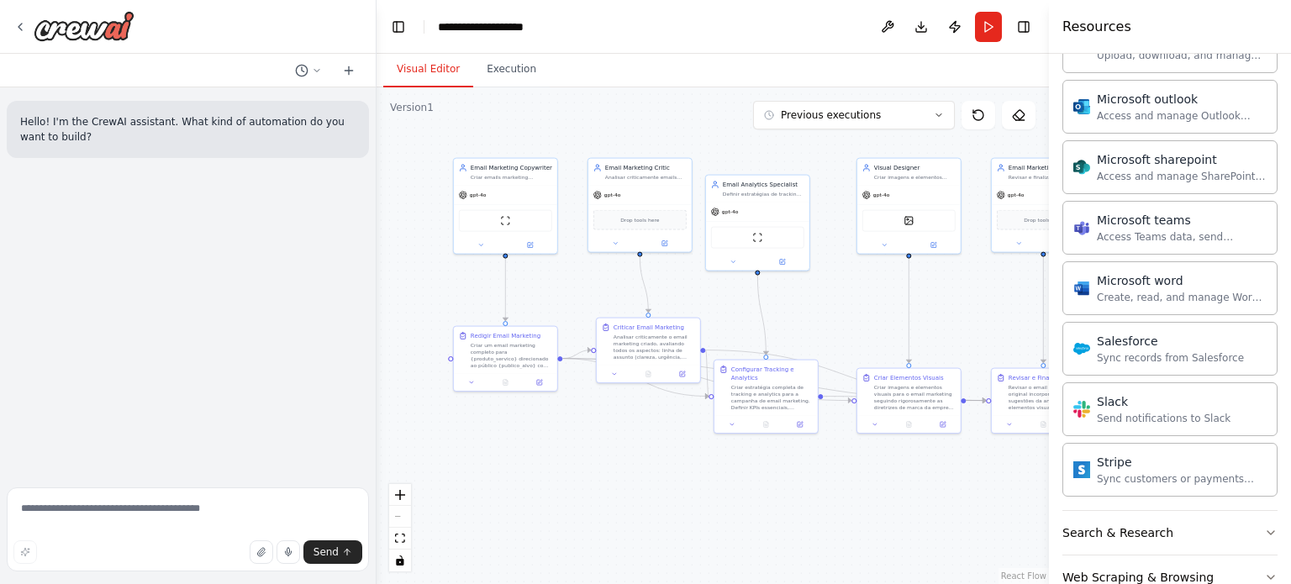
scroll to position [2093, 0]
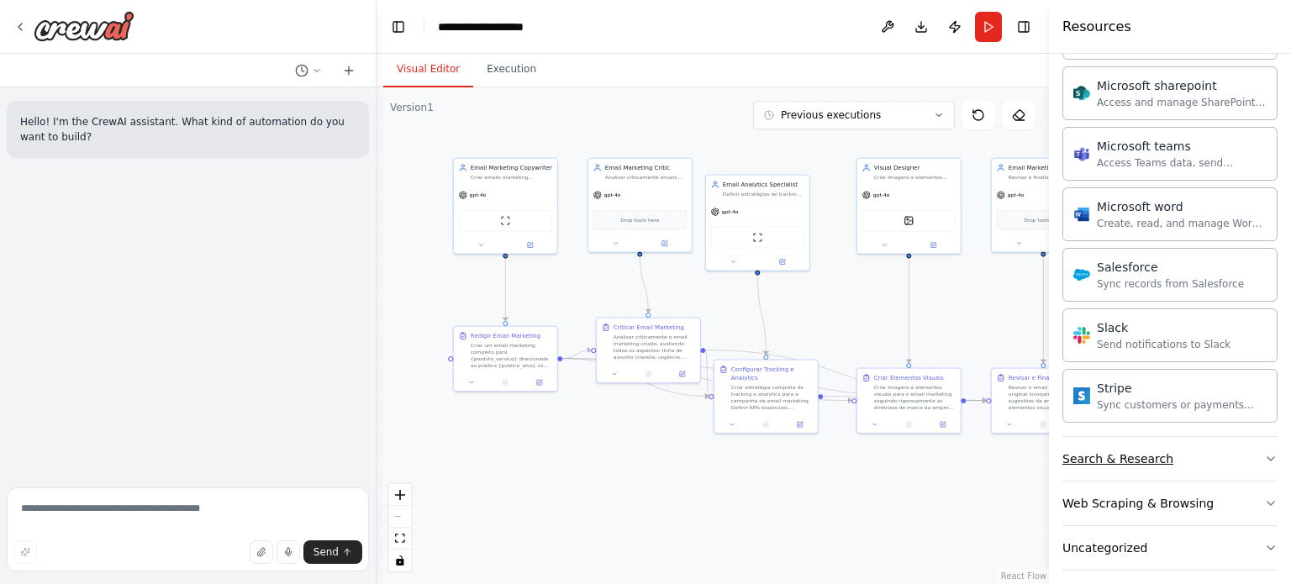
click at [1241, 443] on button "Search & Research" at bounding box center [1170, 459] width 215 height 44
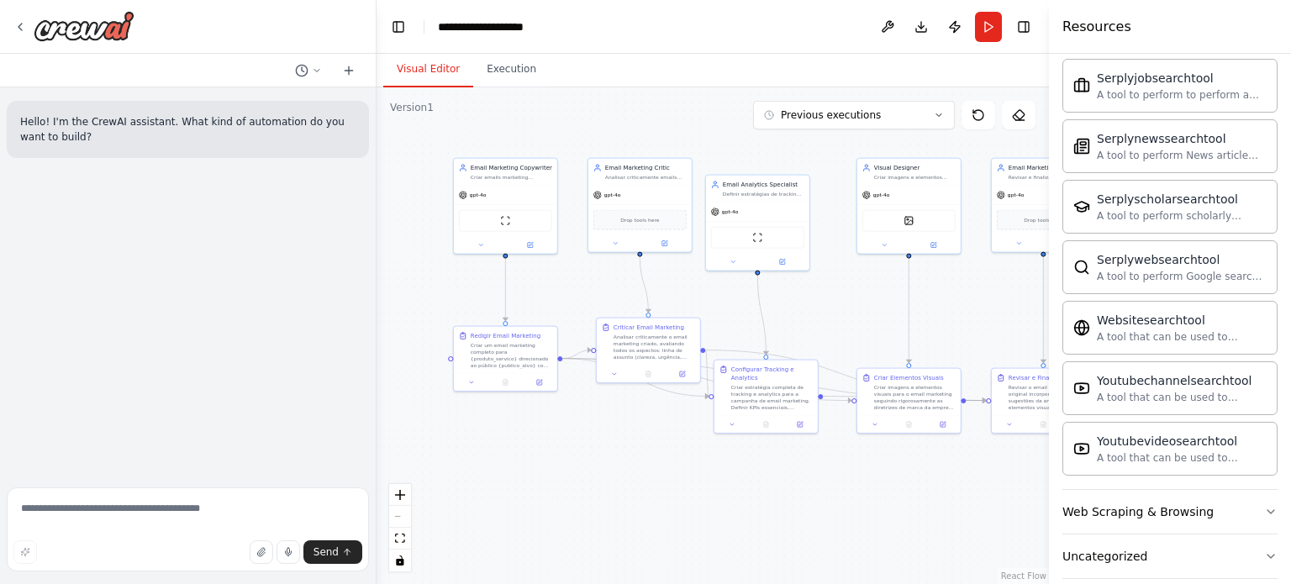
scroll to position [2949, 0]
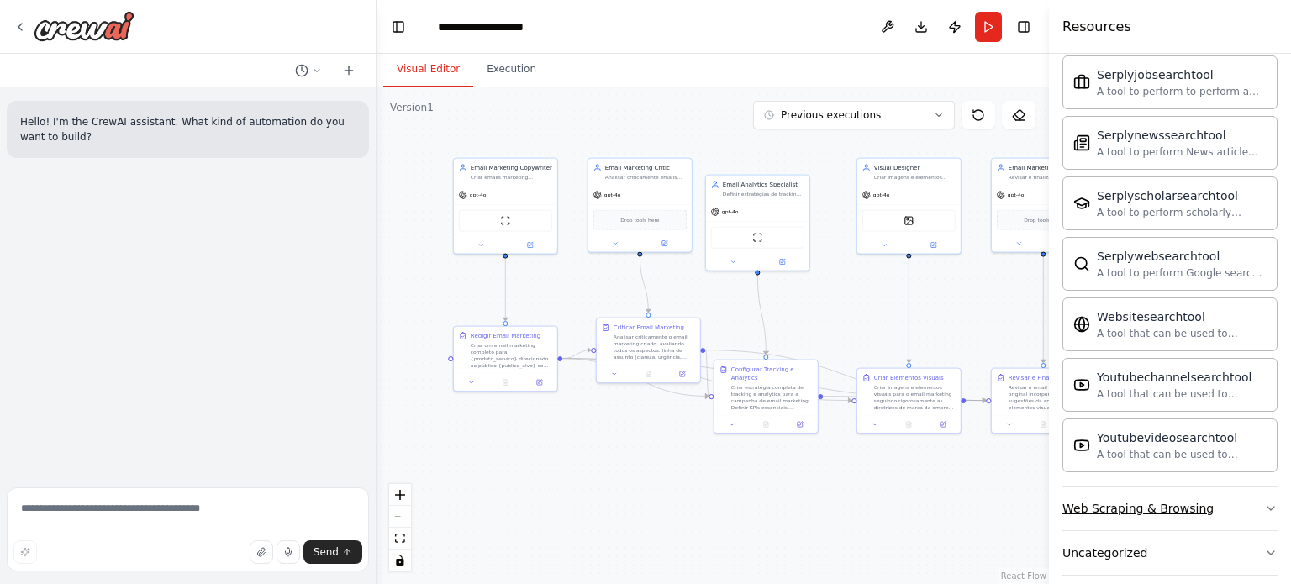
click at [1246, 487] on button "Web Scraping & Browsing" at bounding box center [1170, 509] width 215 height 44
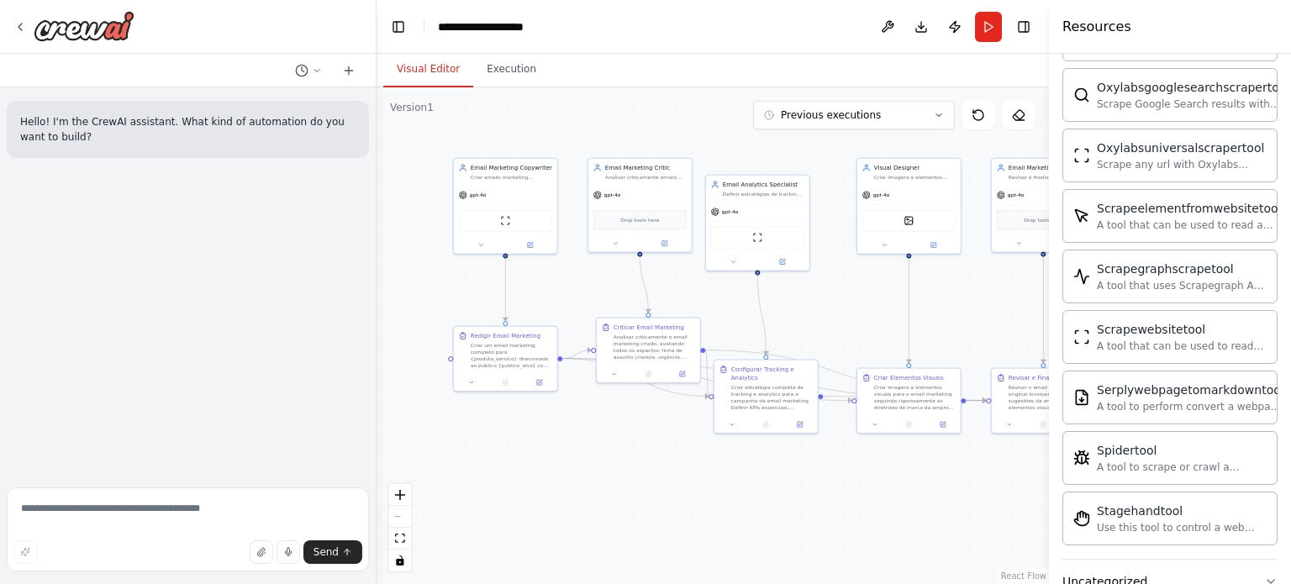
scroll to position [3866, 0]
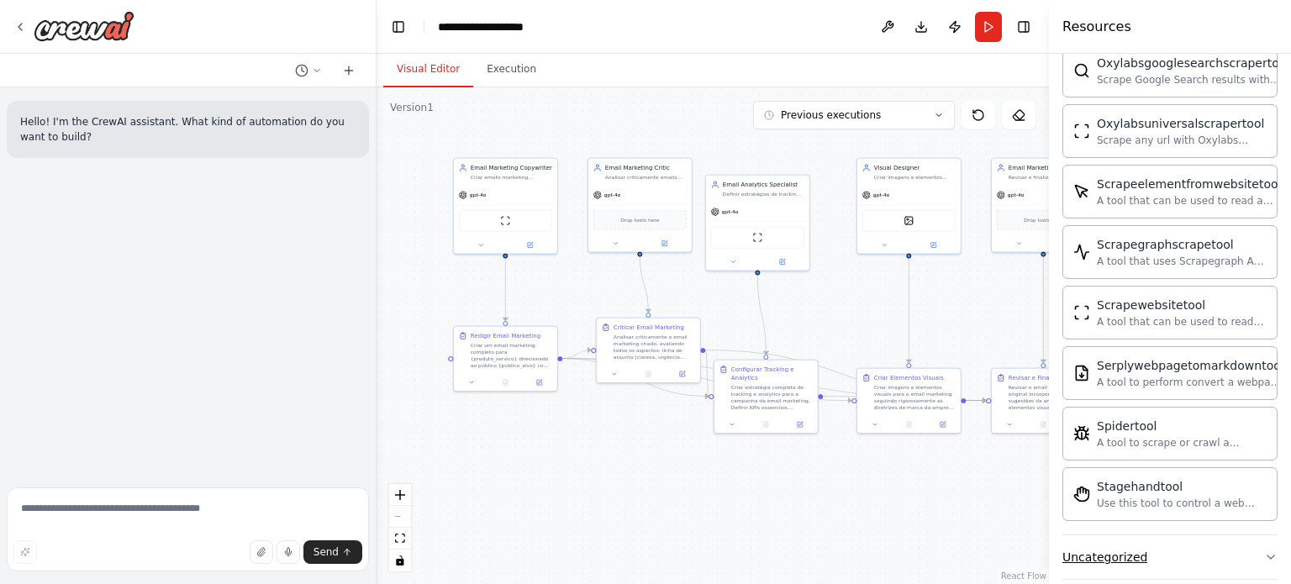
click at [1224, 541] on button "Uncategorized" at bounding box center [1170, 557] width 215 height 44
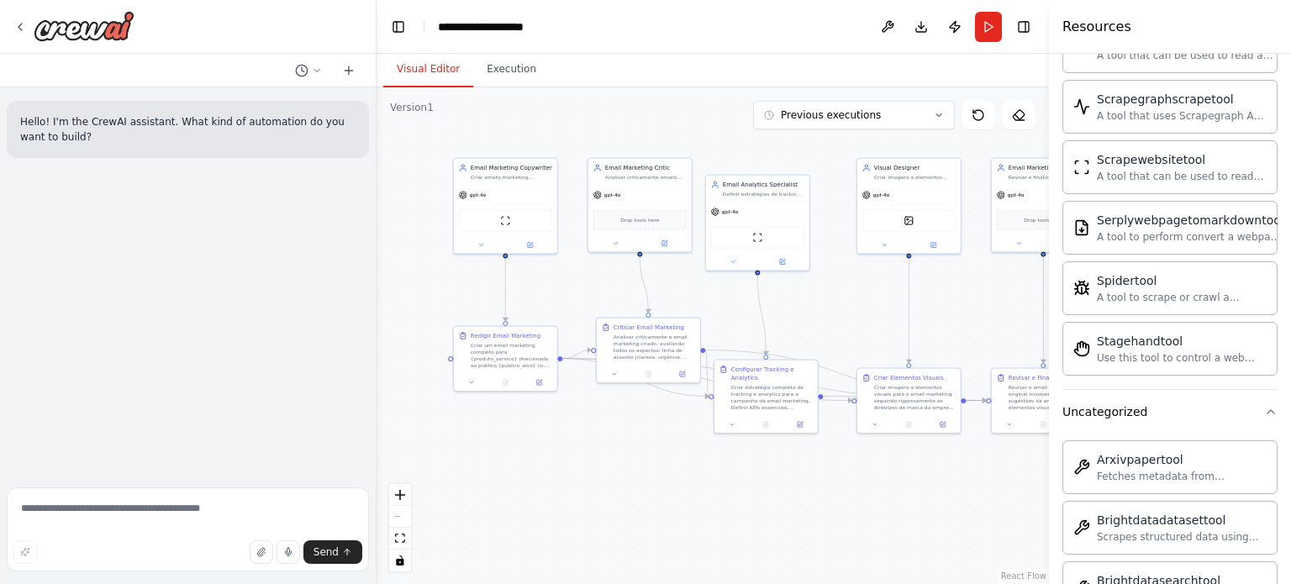
scroll to position [3917, 0]
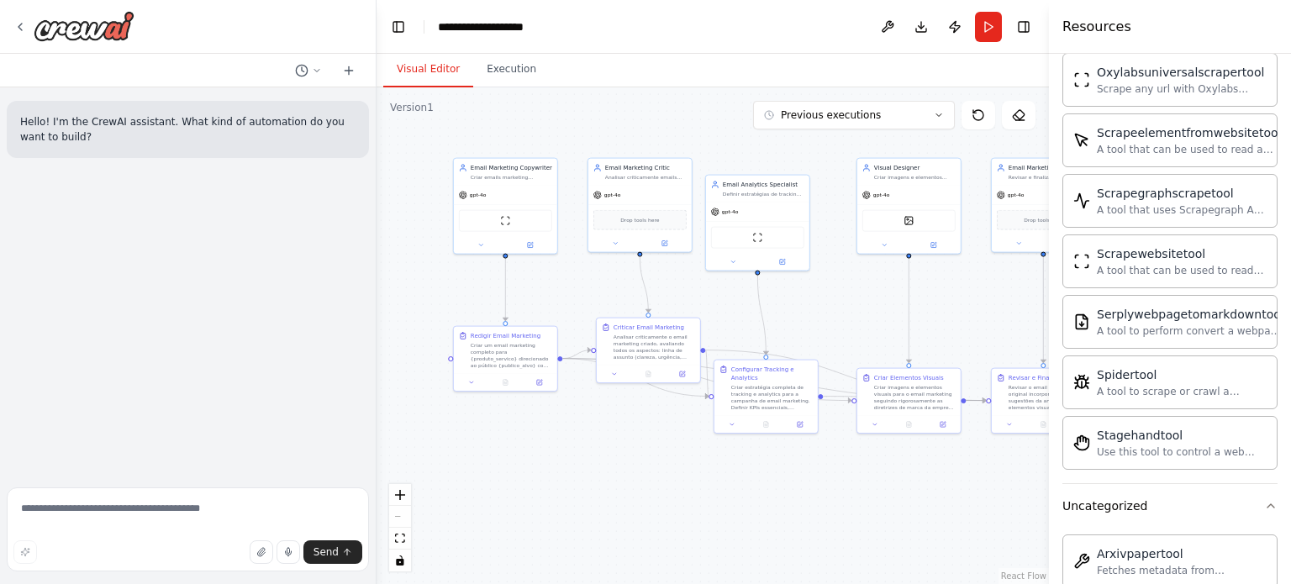
click at [936, 498] on div ".deletable-edge-delete-btn { width: 20px; height: 20px; border: 0px solid #ffff…" at bounding box center [713, 335] width 673 height 497
